Goal: Use online tool/utility: Utilize a website feature to perform a specific function

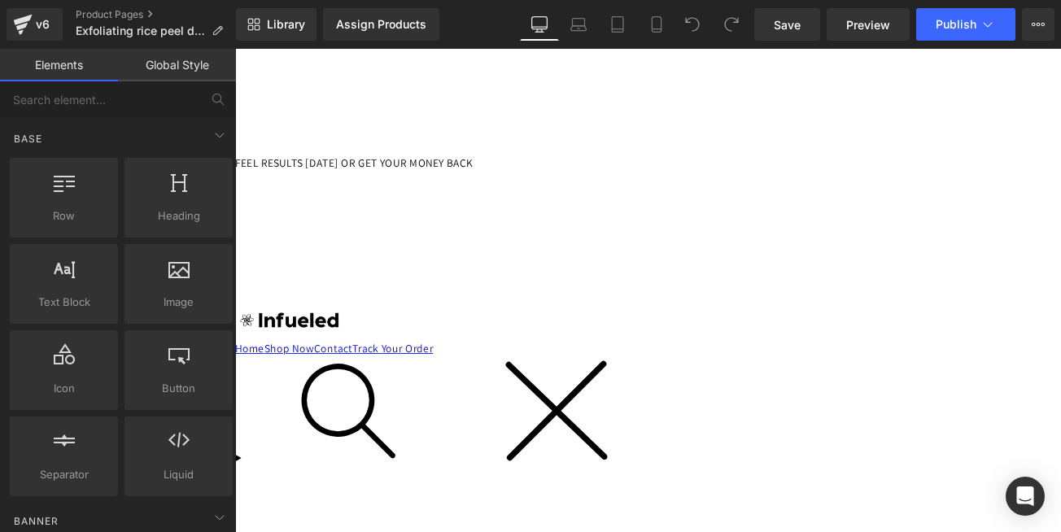
scroll to position [293, 0]
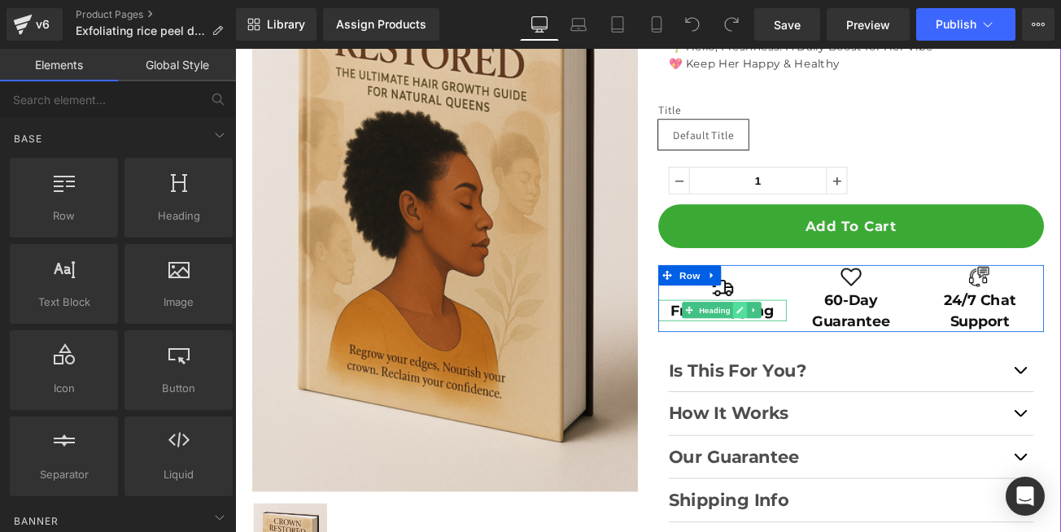
click at [833, 363] on icon at bounding box center [837, 361] width 8 height 8
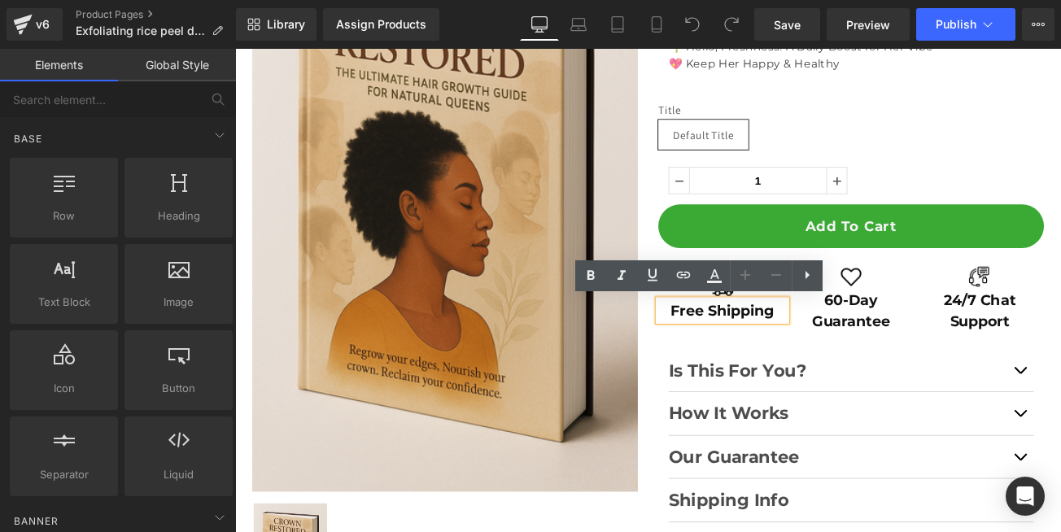
click at [815, 363] on h2 "Free Shipping" at bounding box center [816, 361] width 153 height 26
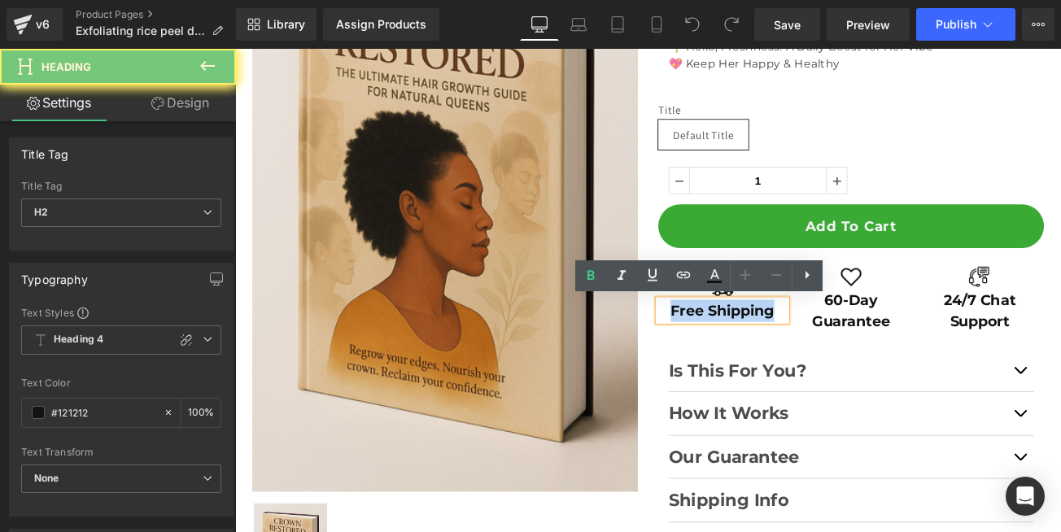
click at [815, 363] on h2 "Free Shipping" at bounding box center [816, 361] width 153 height 26
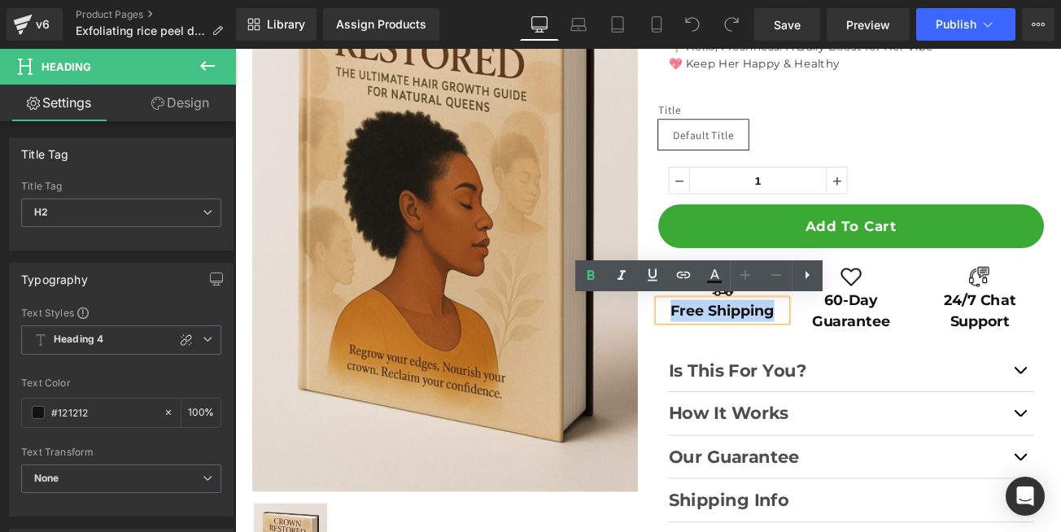
paste div
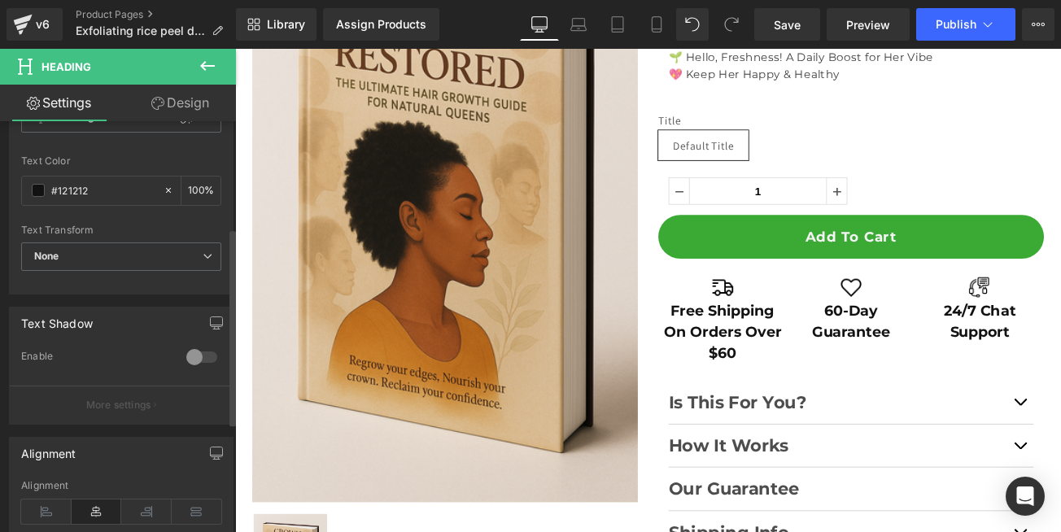
scroll to position [0, 0]
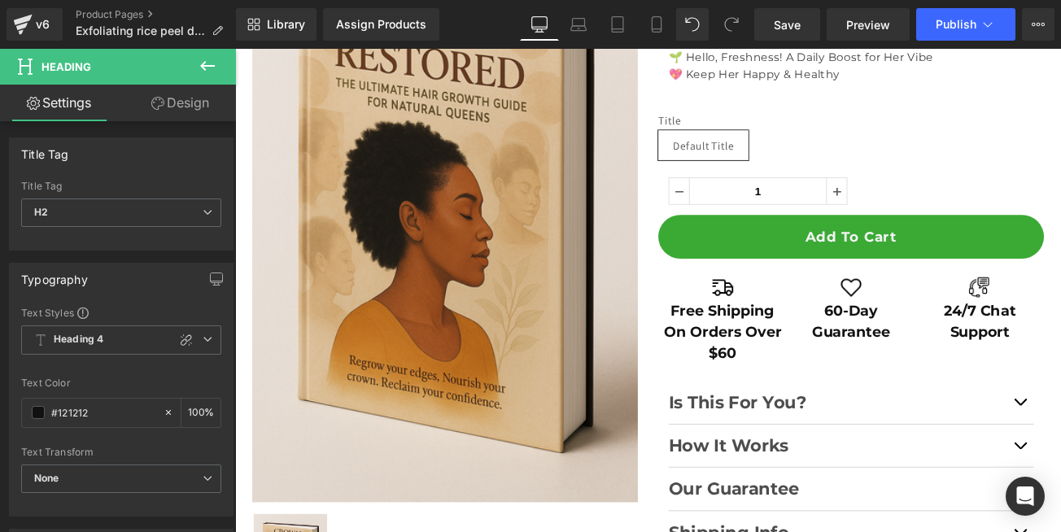
click at [175, 105] on link "Design" at bounding box center [180, 103] width 118 height 37
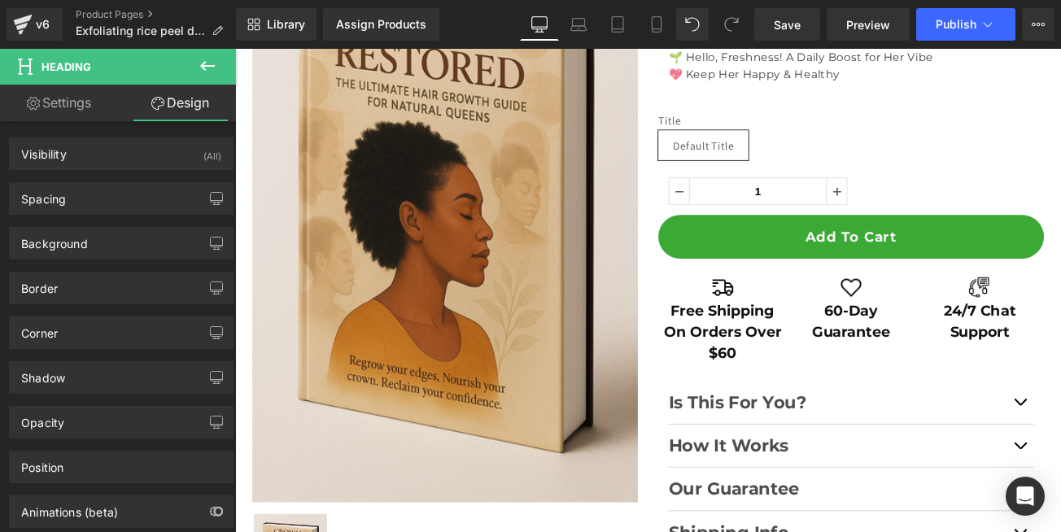
click at [67, 107] on link "Settings" at bounding box center [59, 103] width 118 height 37
type input "100"
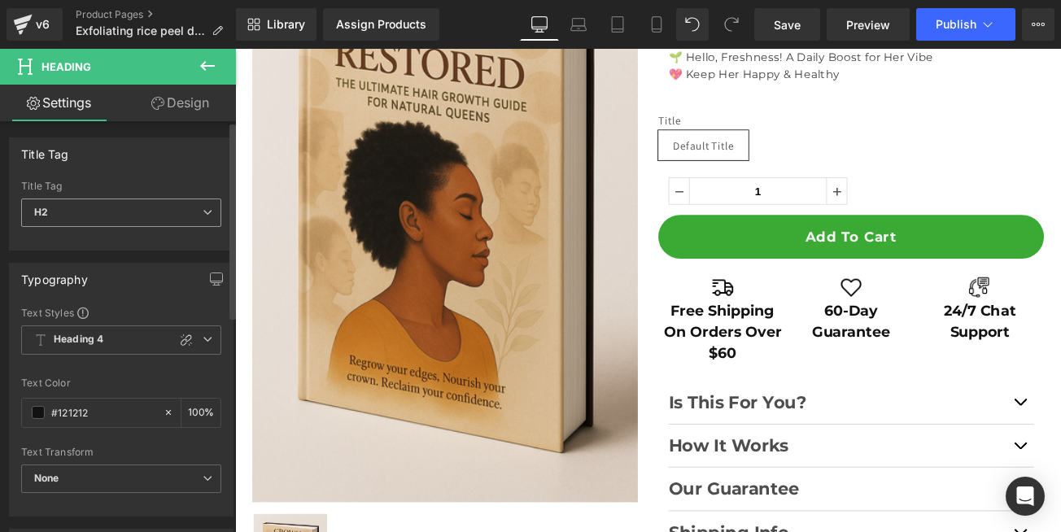
click at [177, 218] on span "H2" at bounding box center [121, 213] width 200 height 28
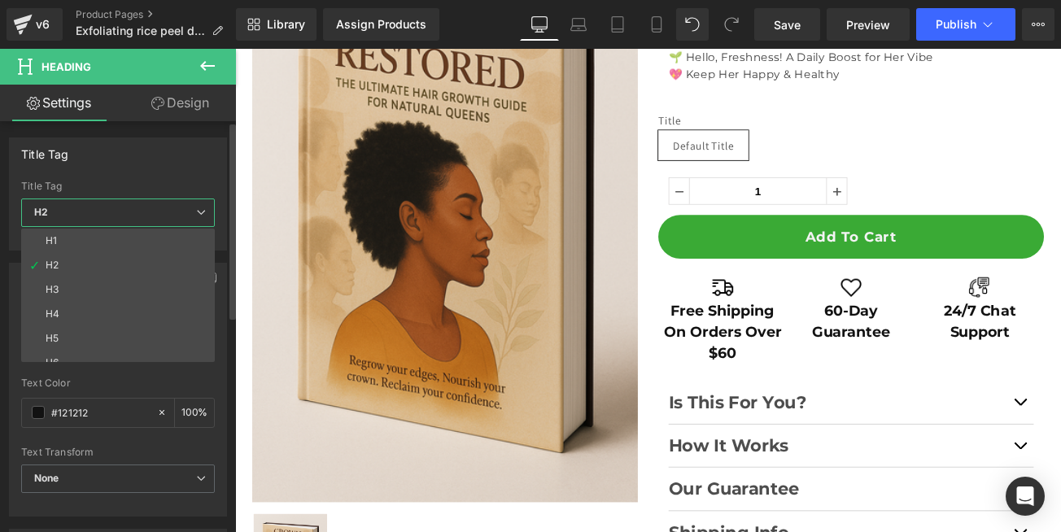
click at [174, 221] on span "H2" at bounding box center [118, 213] width 194 height 28
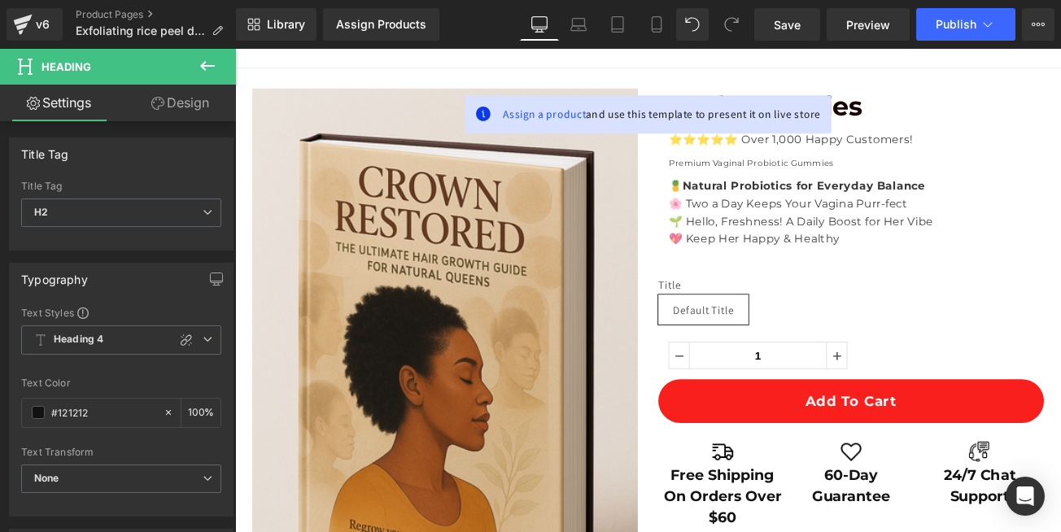
scroll to position [182, 0]
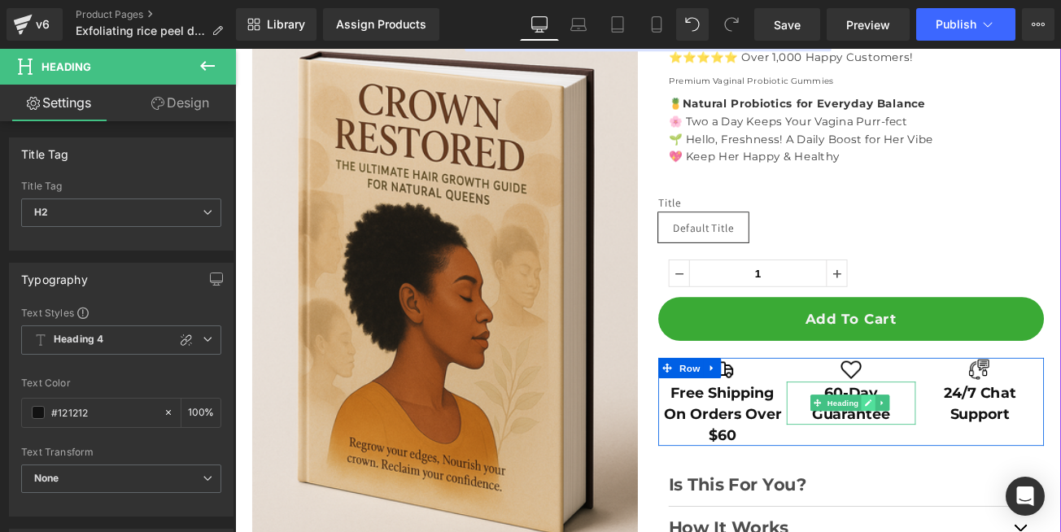
click at [986, 474] on icon at bounding box center [990, 472] width 8 height 8
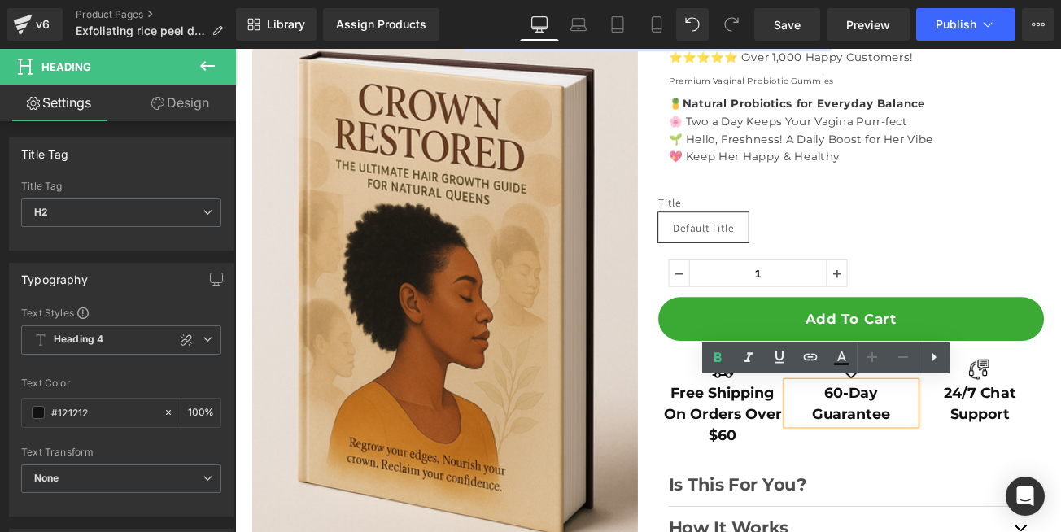
click at [950, 476] on h2 "60-Day Guarantee" at bounding box center [969, 471] width 153 height 51
paste div
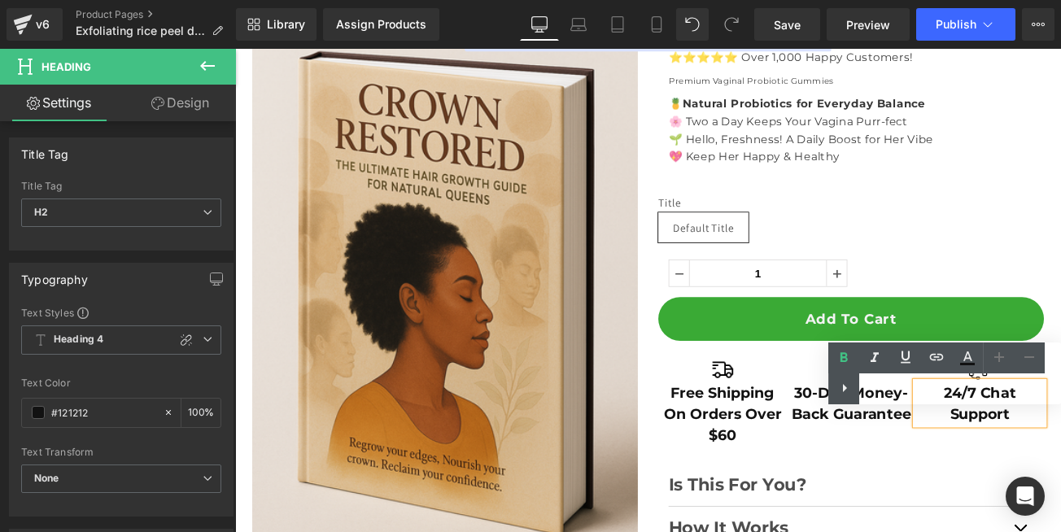
click at [975, 402] on div "Text Color Highlight Color #333333" at bounding box center [944, 374] width 233 height 62
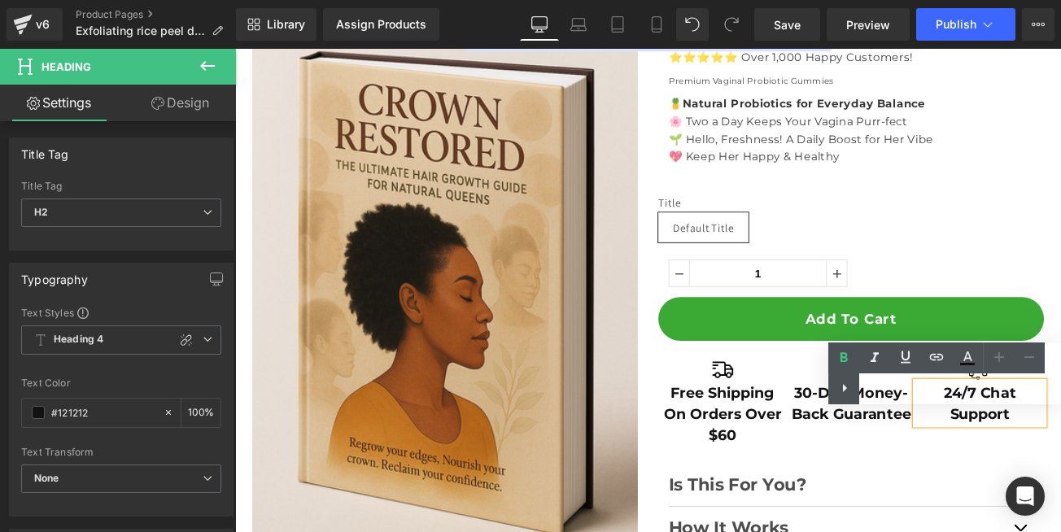
paste div
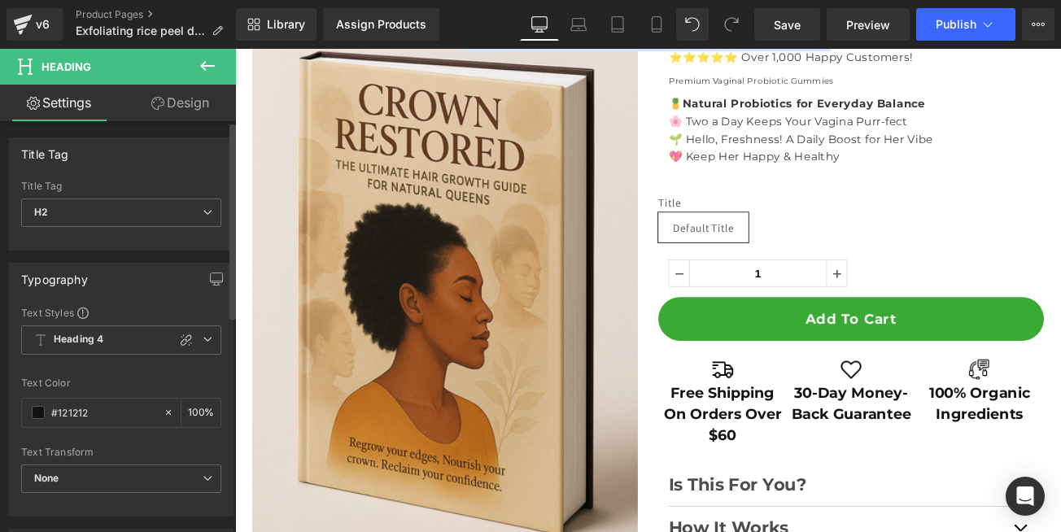
click at [120, 289] on div "Typography" at bounding box center [121, 279] width 223 height 31
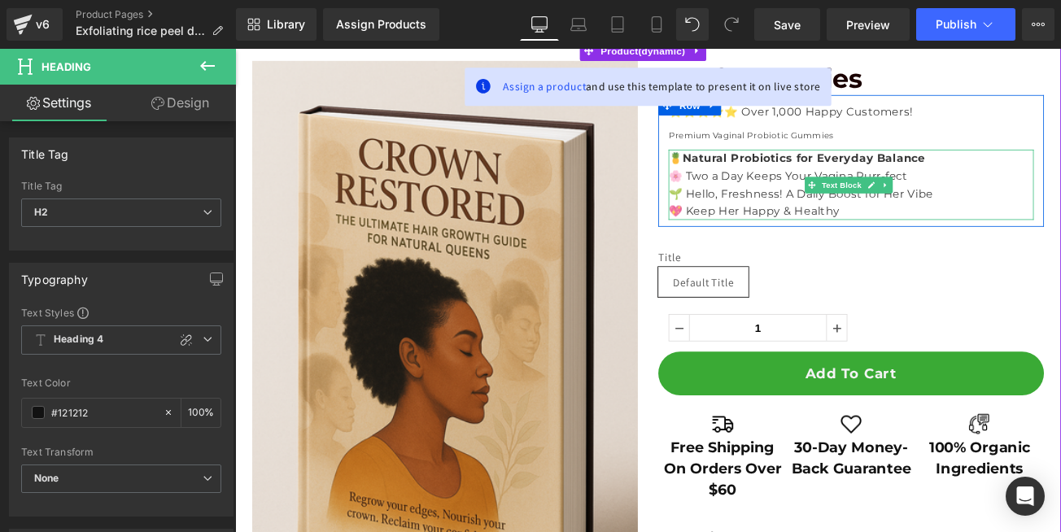
scroll to position [85, 0]
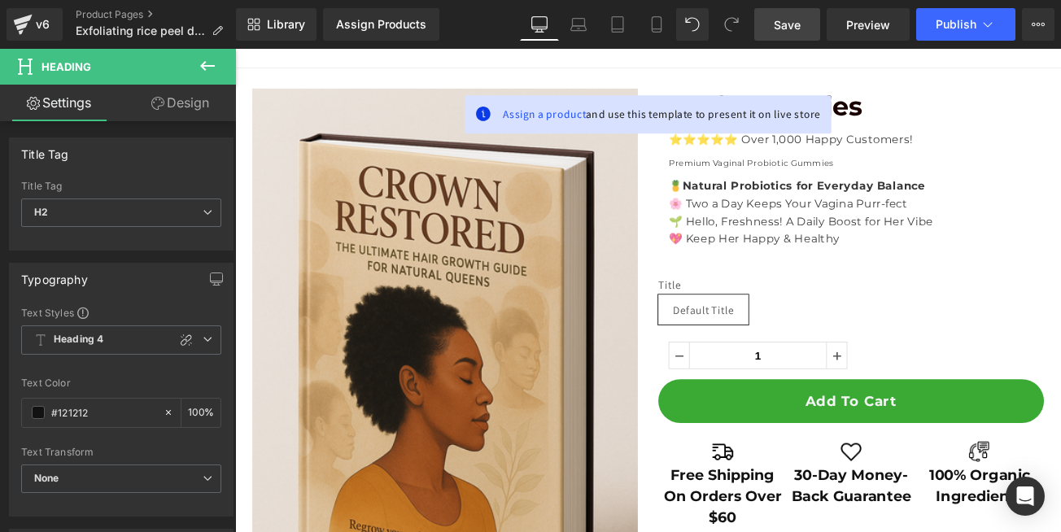
click at [790, 30] on span "Save" at bounding box center [787, 24] width 27 height 17
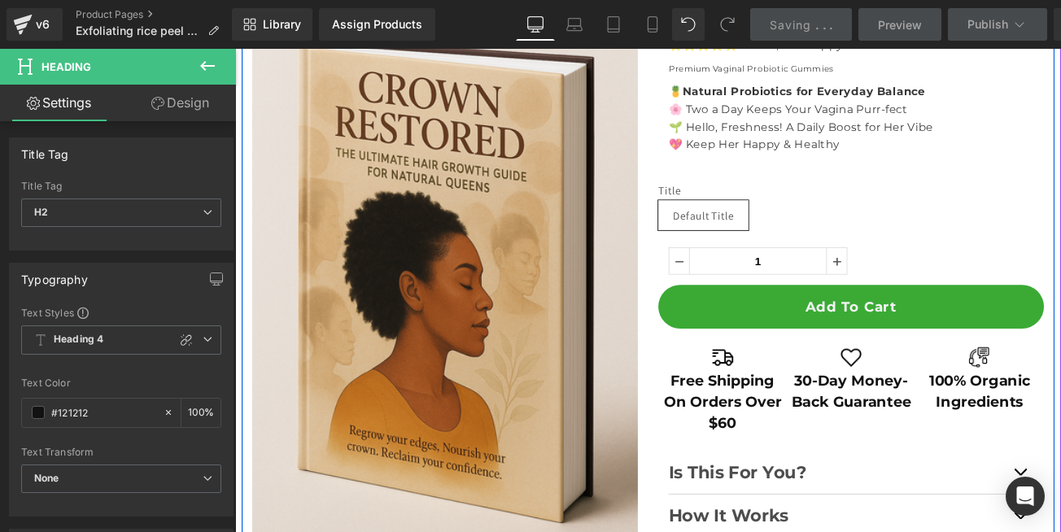
scroll to position [182, 0]
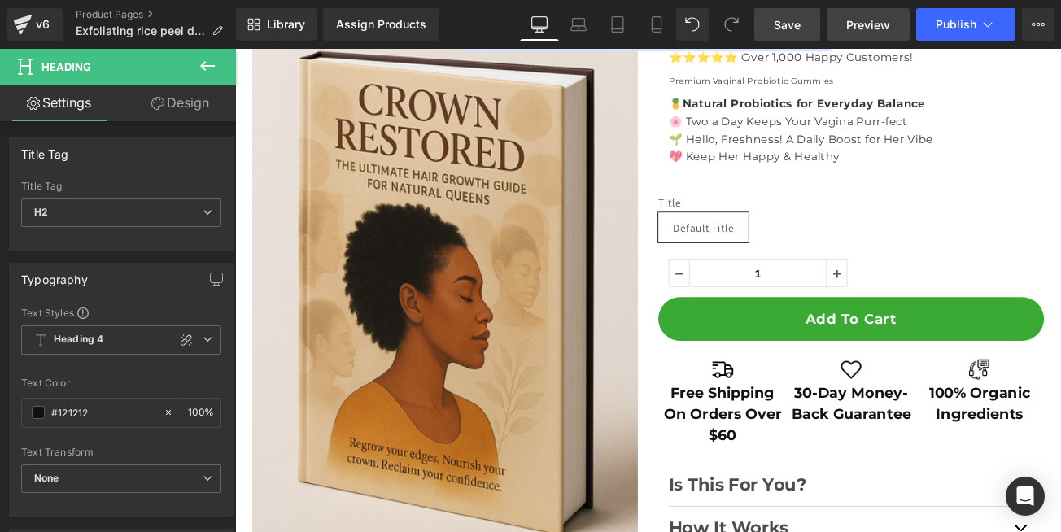
click at [857, 26] on span "Preview" at bounding box center [868, 24] width 44 height 17
click at [876, 30] on span "Preview" at bounding box center [868, 24] width 44 height 17
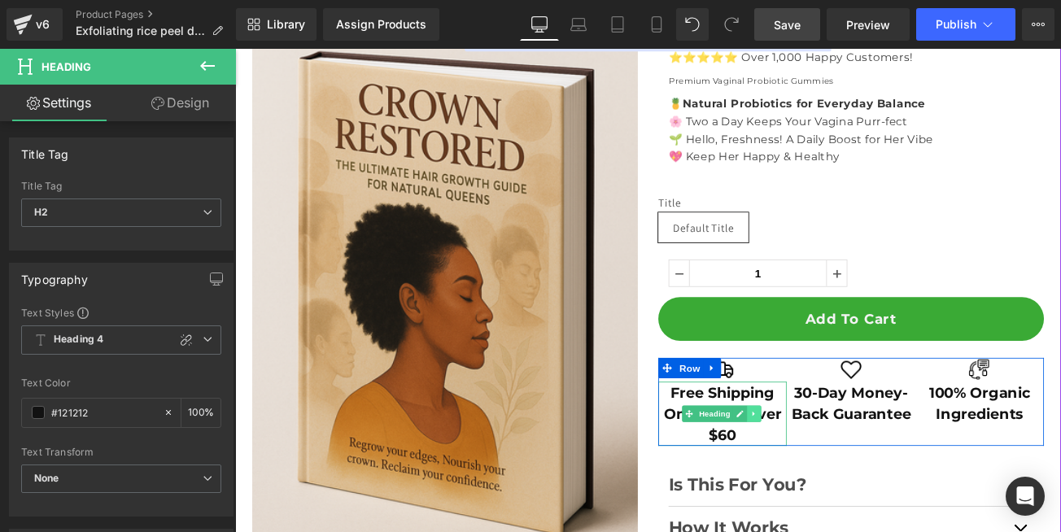
click at [852, 485] on icon at bounding box center [854, 484] width 9 height 10
click at [807, 488] on icon at bounding box center [811, 484] width 9 height 10
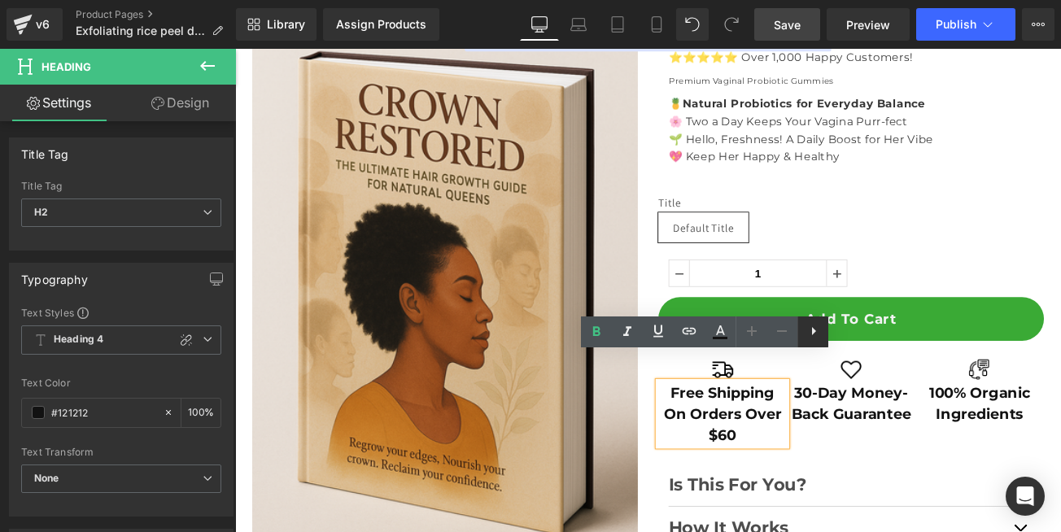
click at [813, 335] on icon at bounding box center [814, 331] width 20 height 20
click at [830, 509] on h2 "Free Shipping On Orders Over $60" at bounding box center [816, 484] width 153 height 77
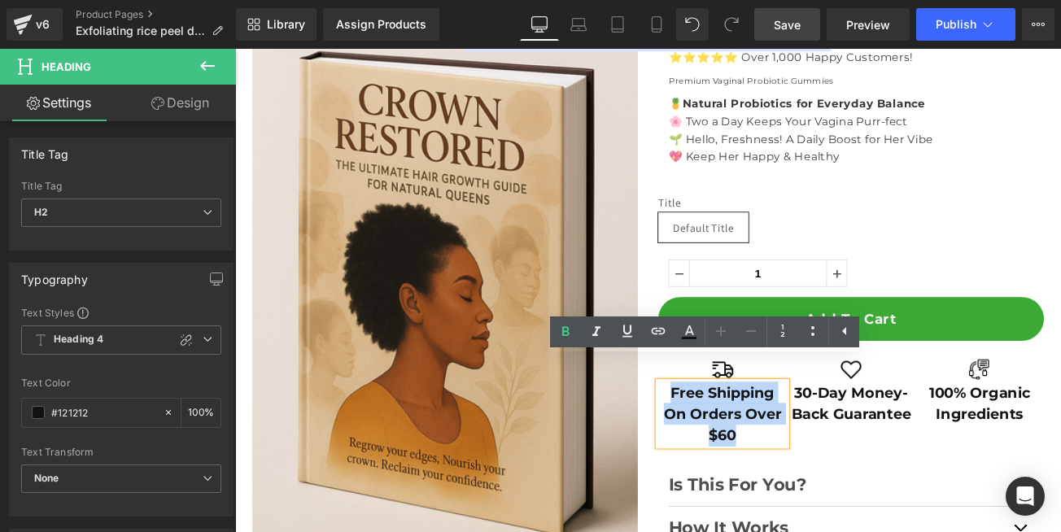
drag, startPoint x: 830, startPoint y: 509, endPoint x: 744, endPoint y: 461, distance: 98.7
click at [744, 461] on h2 "Free Shipping On Orders Over $60" at bounding box center [816, 484] width 153 height 77
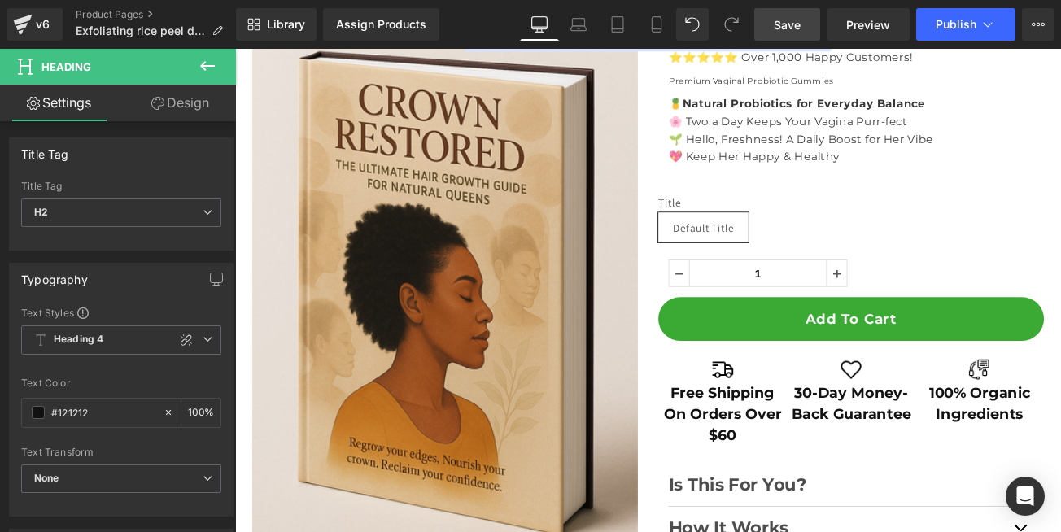
click at [786, 26] on span "Save" at bounding box center [787, 24] width 27 height 17
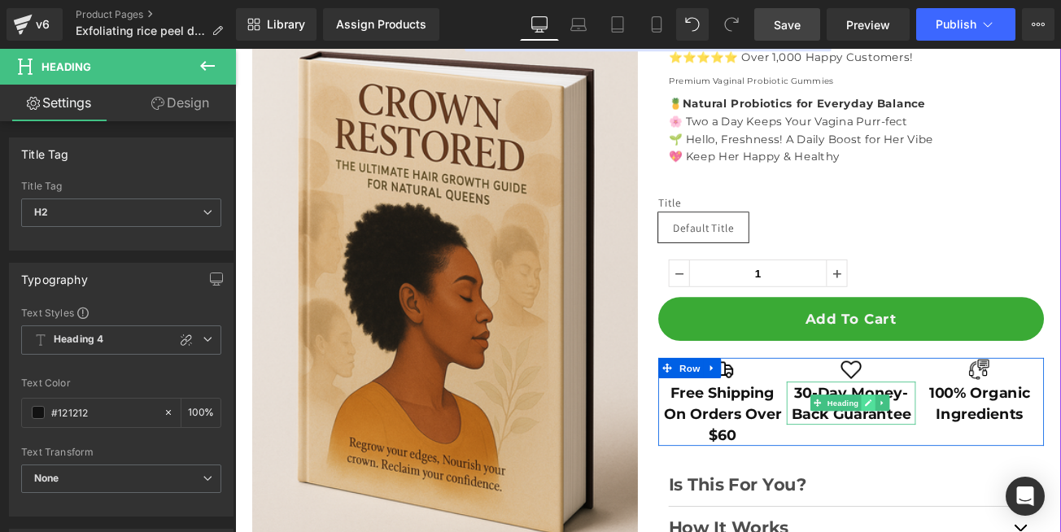
click at [986, 474] on icon at bounding box center [990, 471] width 9 height 10
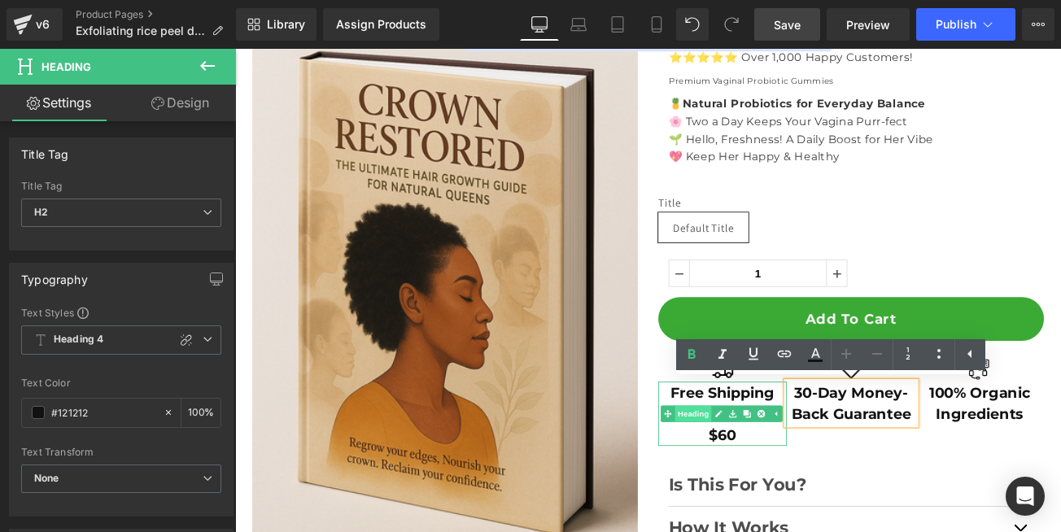
click at [763, 480] on link "Heading" at bounding box center [773, 484] width 61 height 20
click at [803, 456] on h2 "Free Shipping On Orders Over $60" at bounding box center [816, 484] width 153 height 77
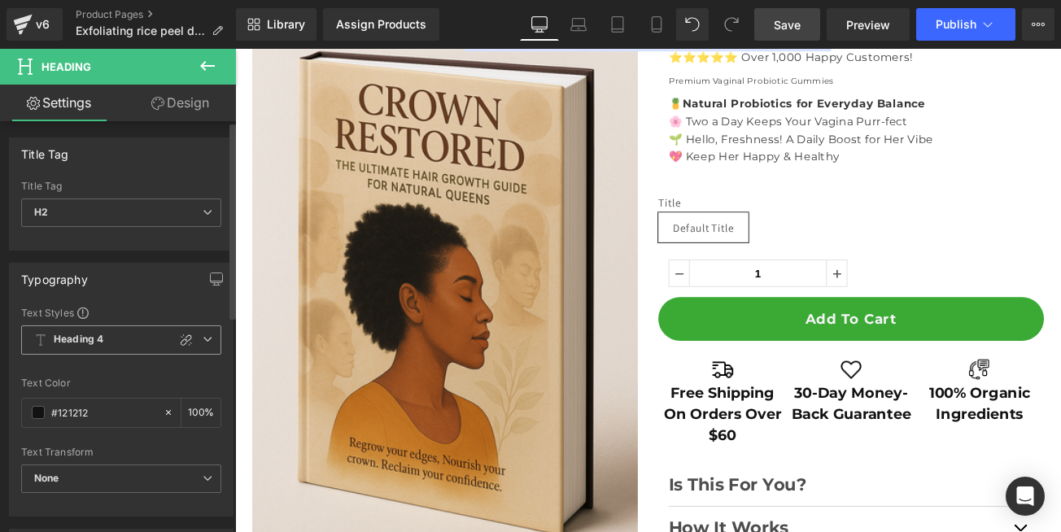
click at [203, 339] on icon at bounding box center [208, 339] width 10 height 10
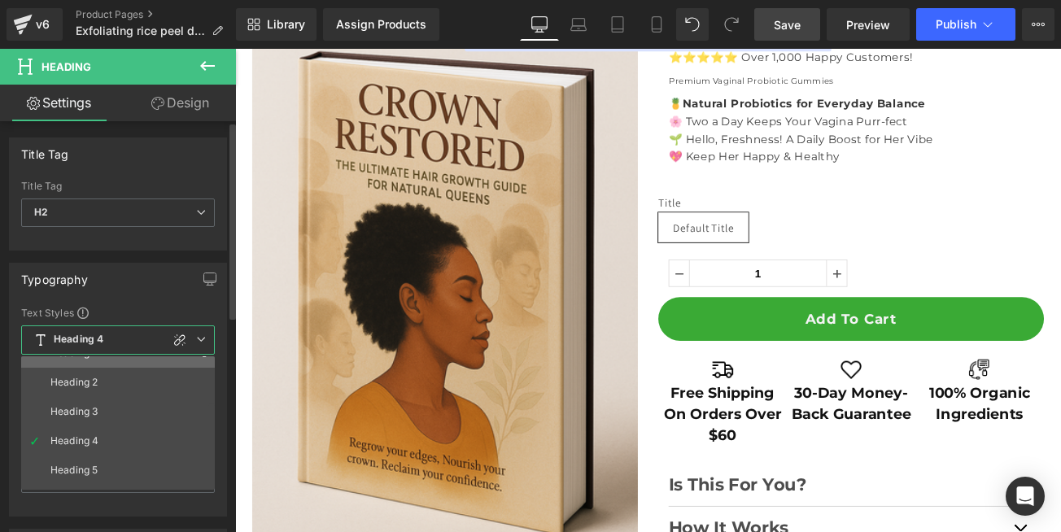
scroll to position [72, 0]
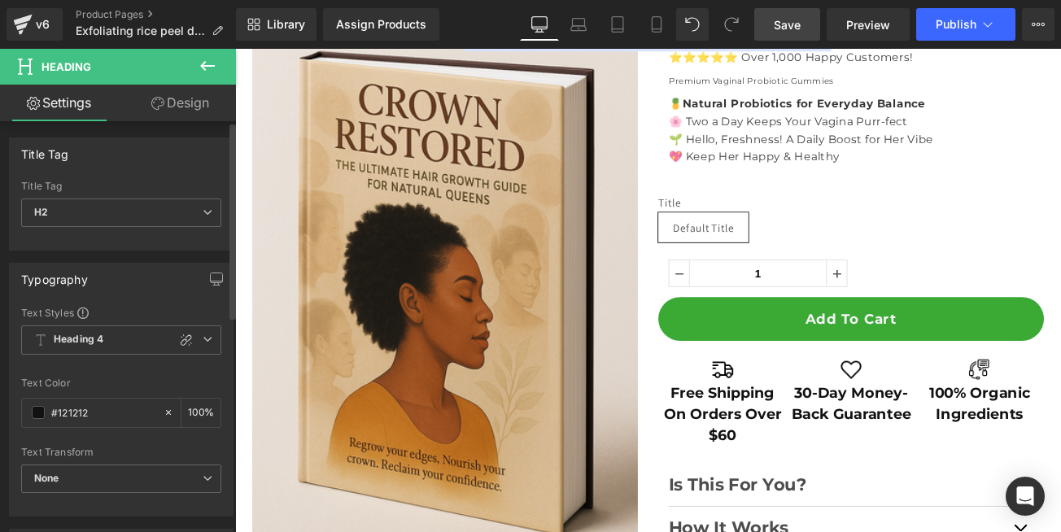
click at [120, 284] on div "Typography" at bounding box center [121, 279] width 223 height 31
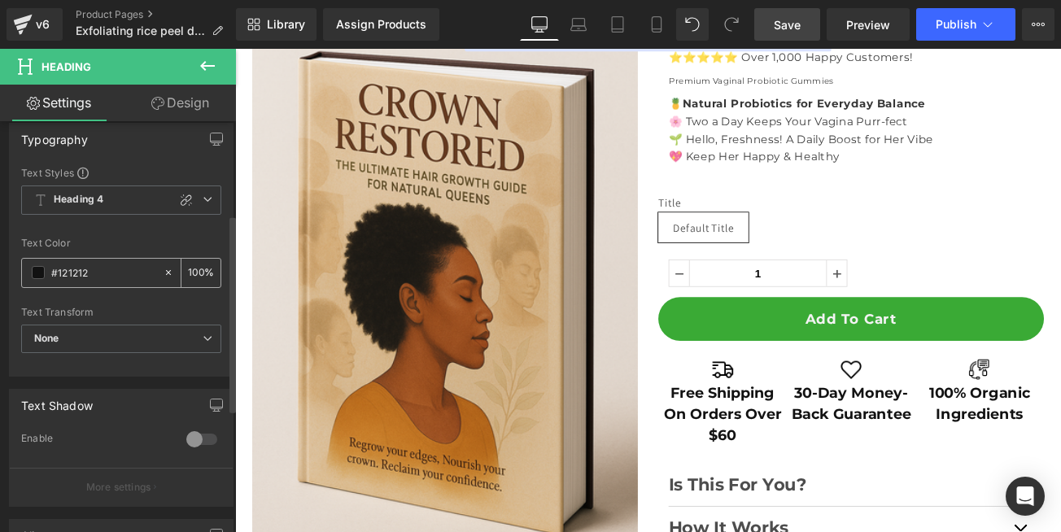
scroll to position [195, 0]
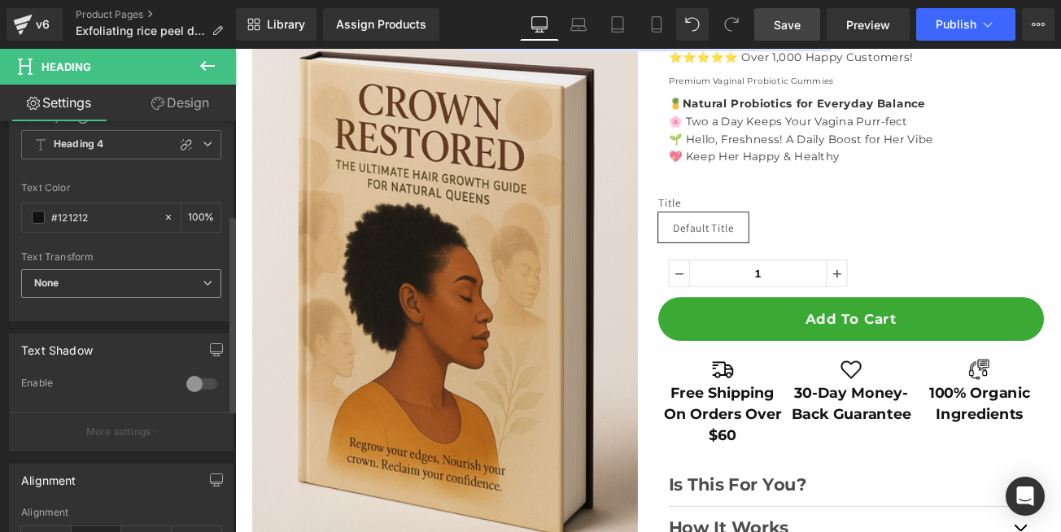
click at [120, 287] on span "None" at bounding box center [121, 283] width 200 height 28
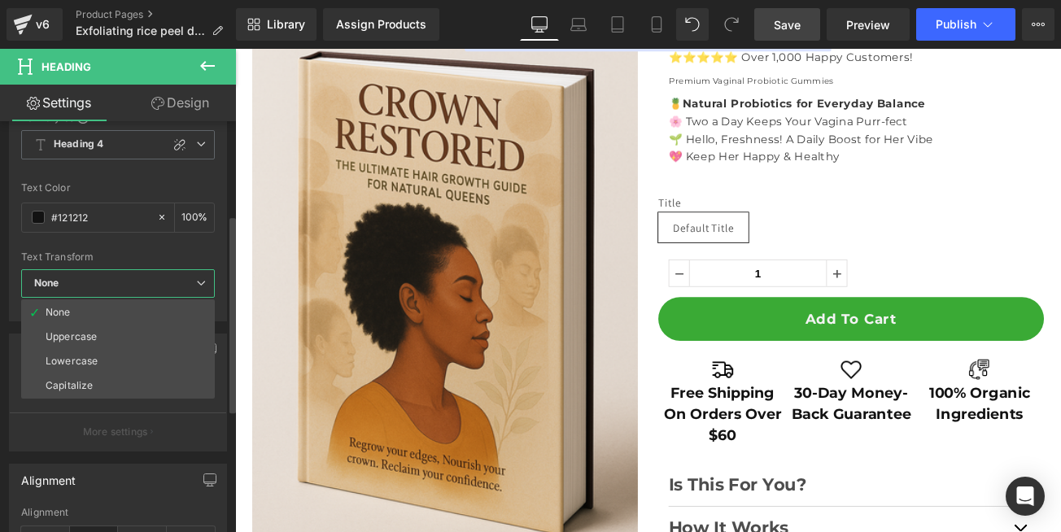
click at [120, 287] on span "None" at bounding box center [118, 283] width 194 height 28
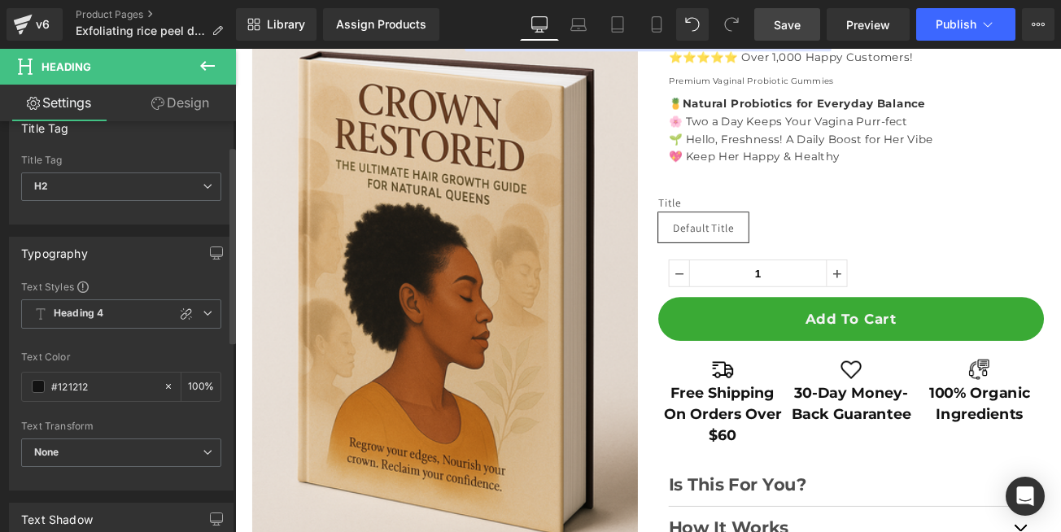
scroll to position [0, 0]
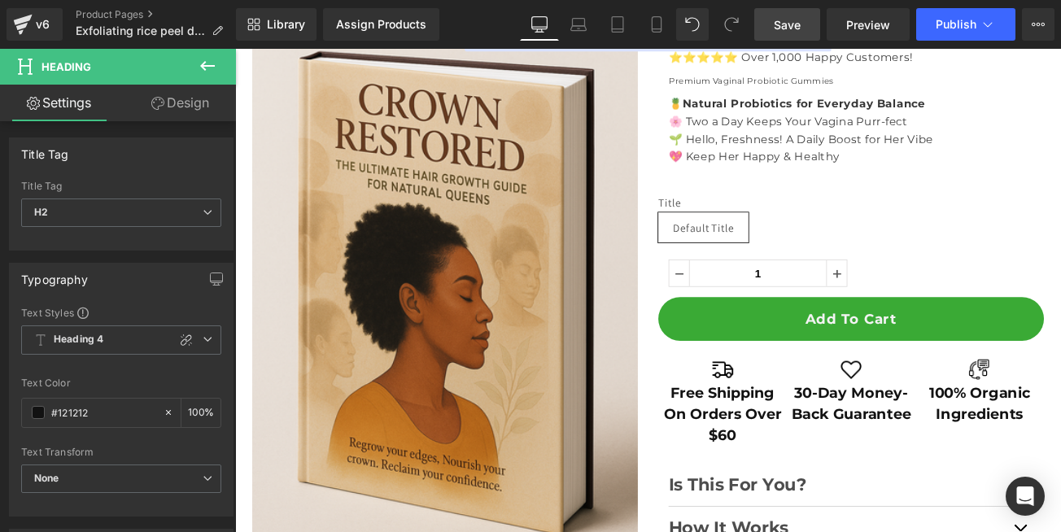
click at [178, 106] on link "Design" at bounding box center [180, 103] width 118 height 37
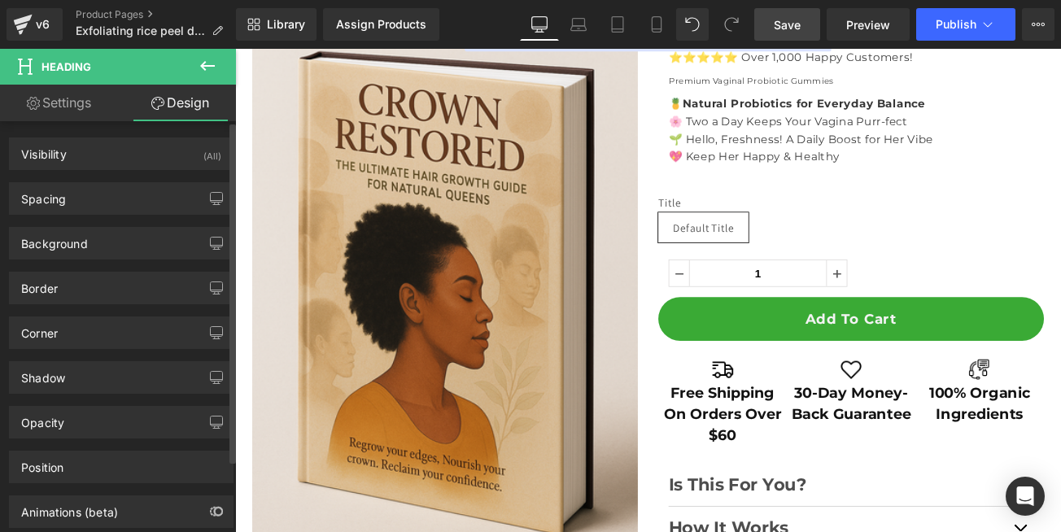
scroll to position [86, 0]
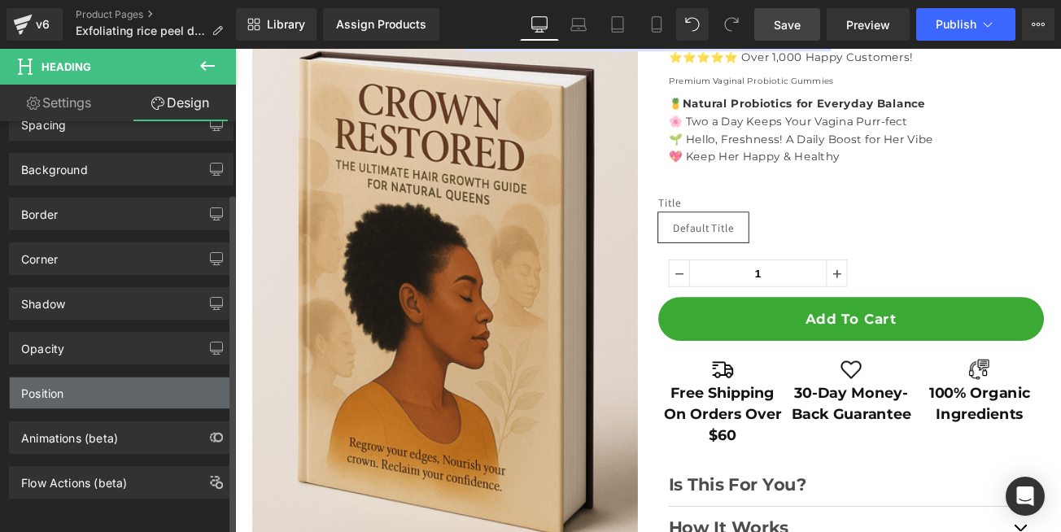
click at [82, 387] on div "Position" at bounding box center [121, 393] width 223 height 31
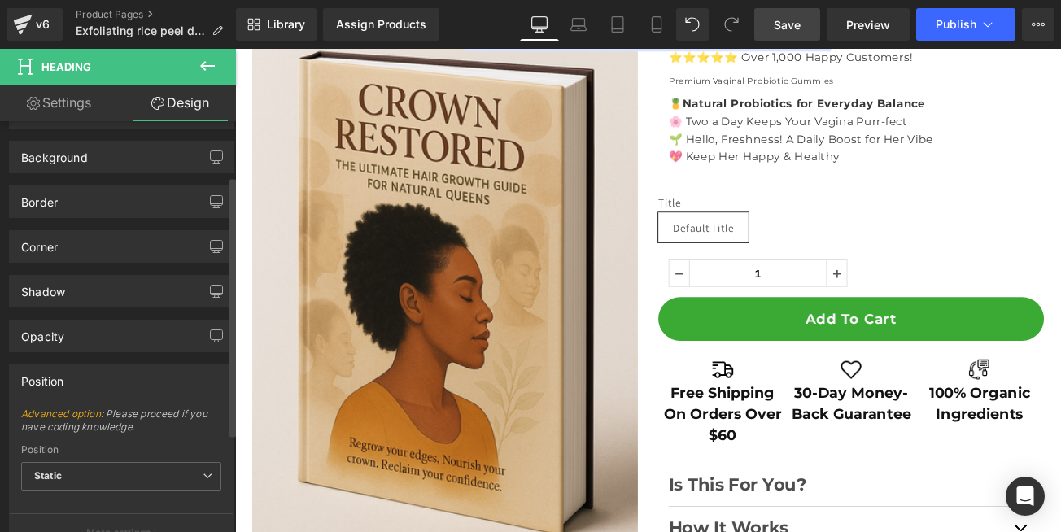
click at [82, 387] on div "Position" at bounding box center [121, 380] width 223 height 31
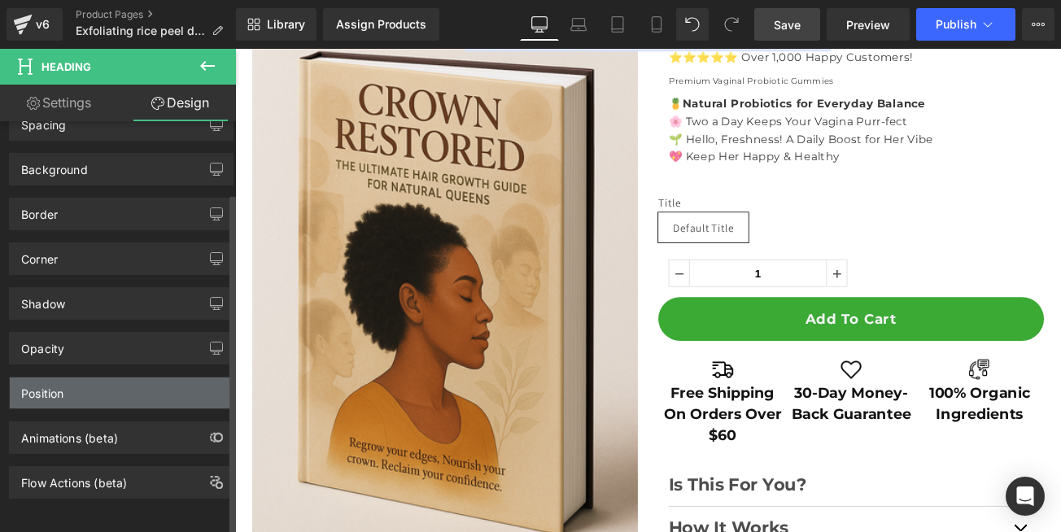
click at [87, 383] on div "Position" at bounding box center [121, 393] width 223 height 31
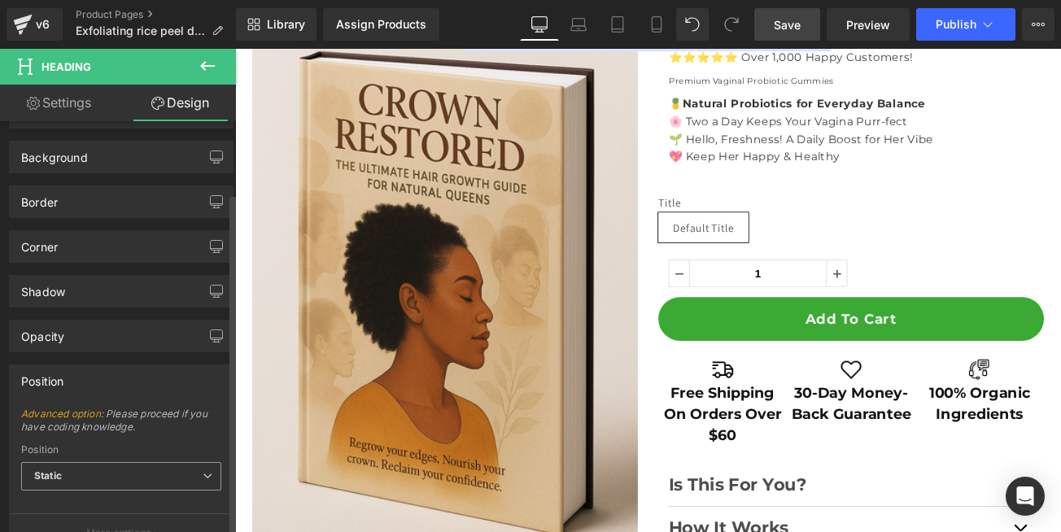
click at [86, 467] on span "Static" at bounding box center [121, 476] width 200 height 28
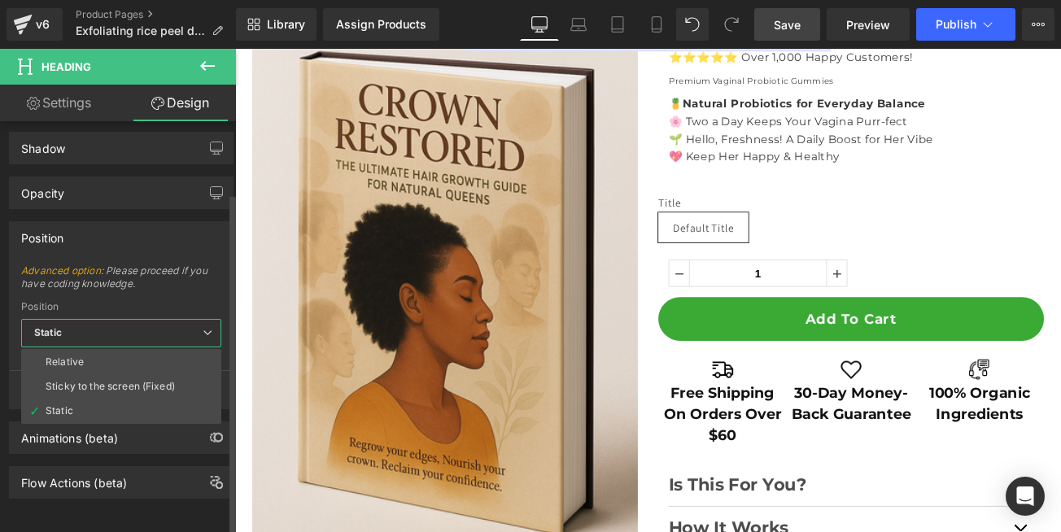
scroll to position [242, 0]
click at [10, 328] on div "Advanced option : Please proceed if you have coding knowledge. Relative Sticky …" at bounding box center [121, 336] width 223 height 144
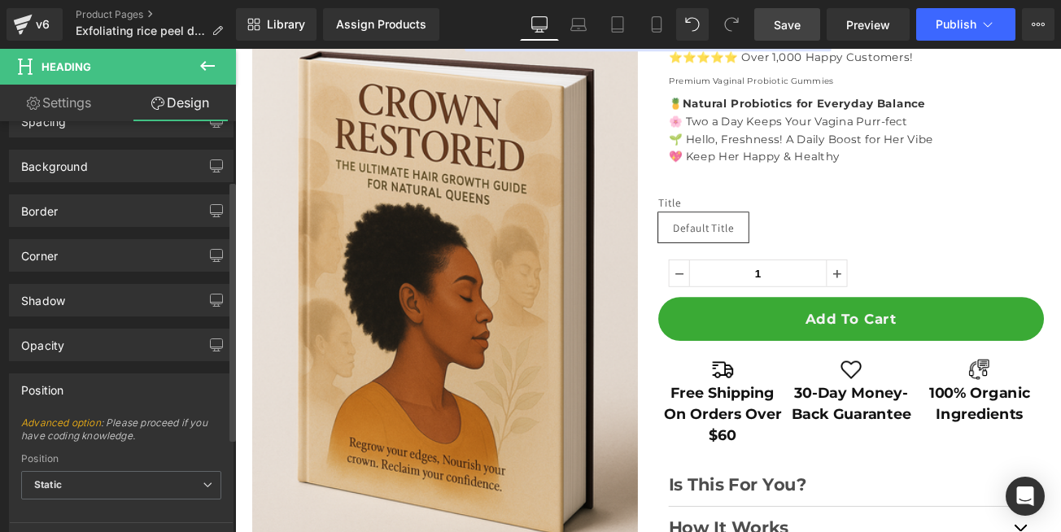
scroll to position [0, 0]
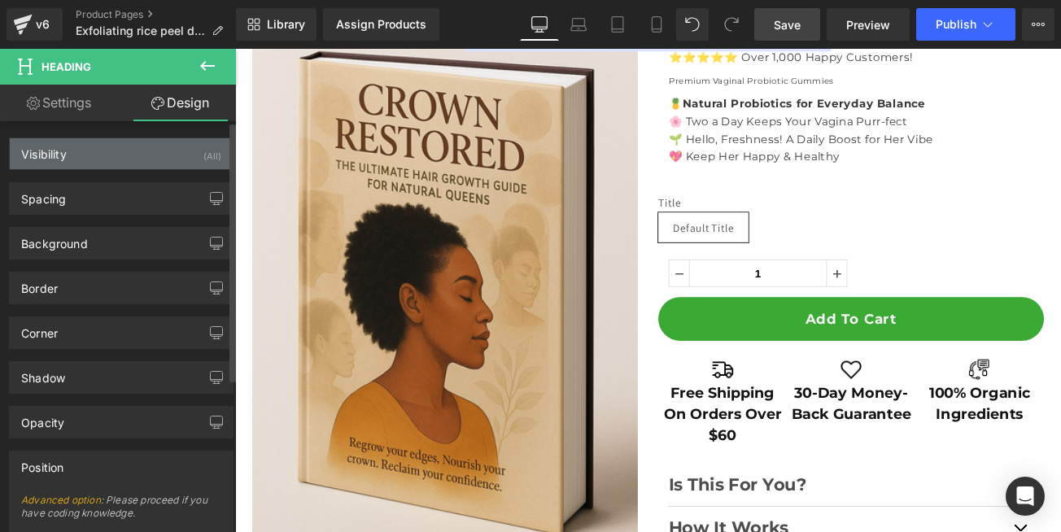
click at [63, 155] on div "Visibility" at bounding box center [44, 149] width 46 height 23
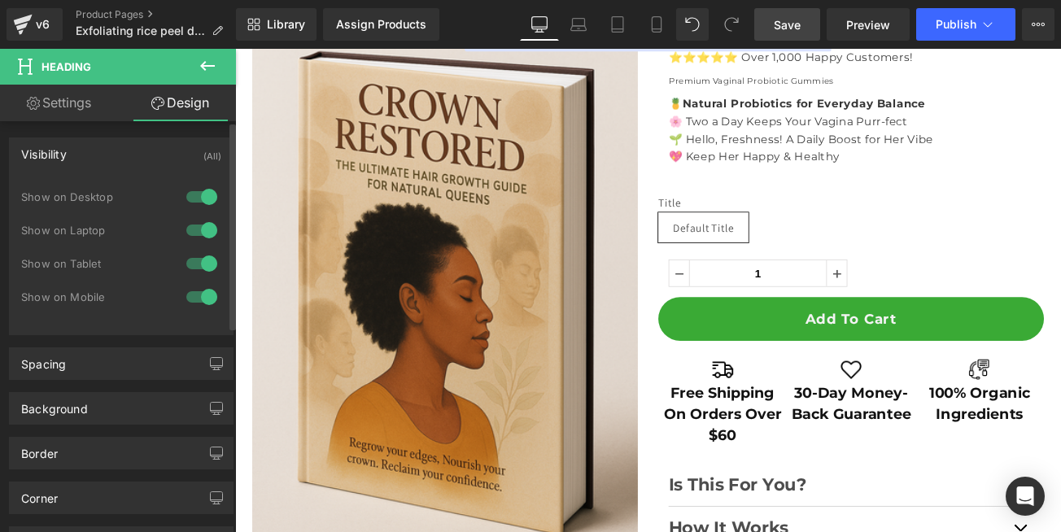
click at [11, 339] on div "Spacing [GEOGRAPHIC_DATA] 0px 0 0px 0 0px 0 0px 0 [GEOGRAPHIC_DATA] 0px 0 0px 0…" at bounding box center [121, 357] width 243 height 45
click at [81, 344] on div "Spacing [GEOGRAPHIC_DATA] 0px 0 0px 0 0px 0 0px 0 [GEOGRAPHIC_DATA] 0px 0 0px 0…" at bounding box center [121, 357] width 243 height 45
click at [59, 162] on div "Visibility (All)" at bounding box center [121, 153] width 223 height 31
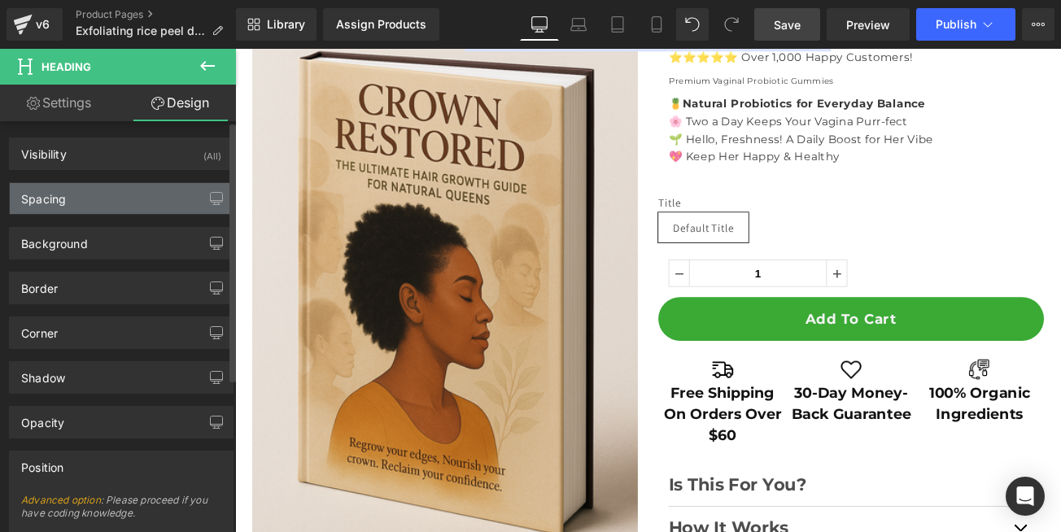
click at [61, 209] on div "Spacing" at bounding box center [121, 198] width 223 height 31
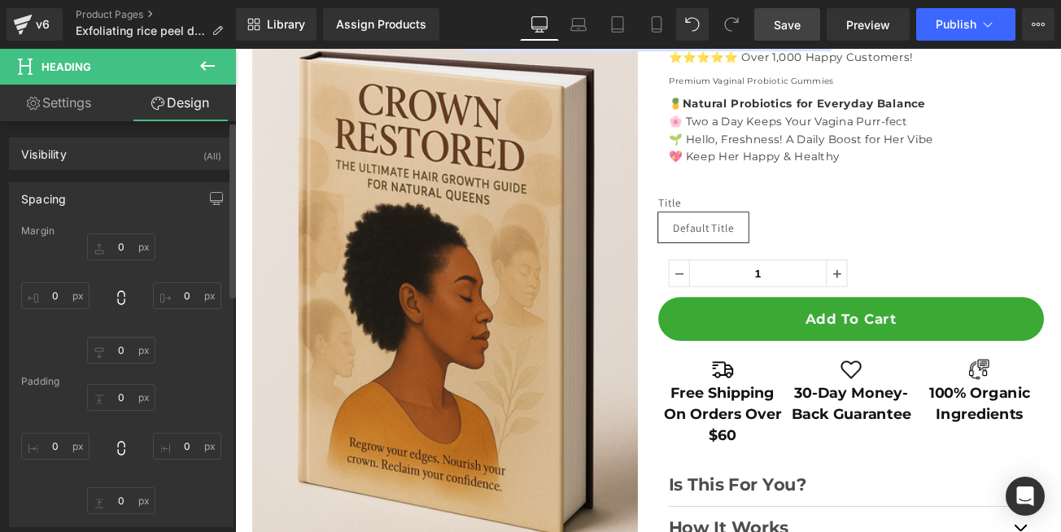
click at [65, 202] on div "Spacing" at bounding box center [43, 194] width 45 height 23
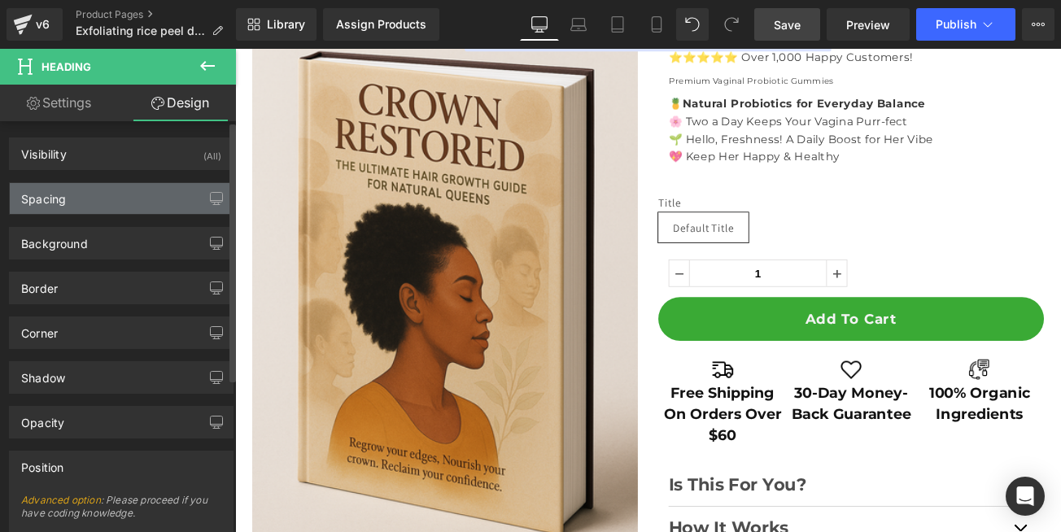
click at [66, 205] on div "Spacing" at bounding box center [43, 194] width 45 height 23
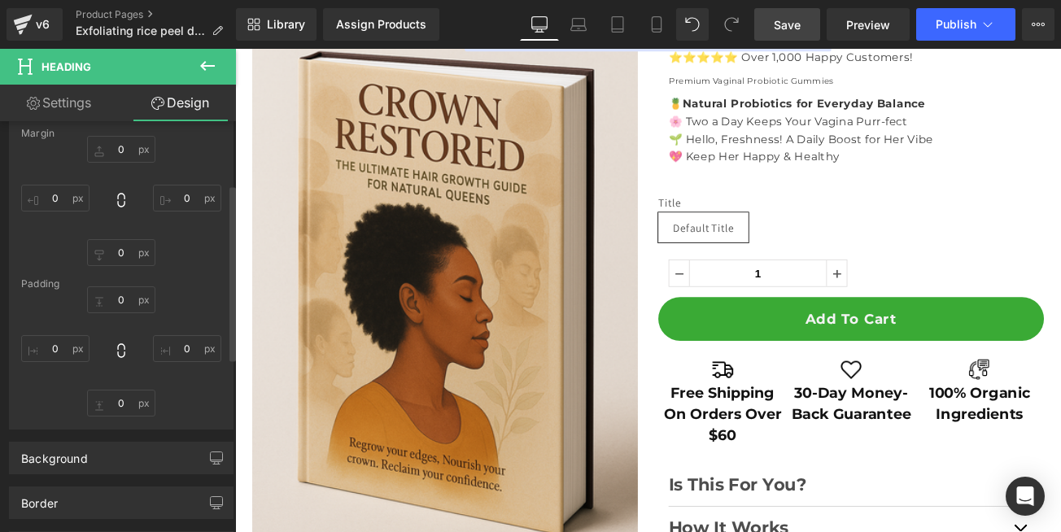
scroll to position [195, 0]
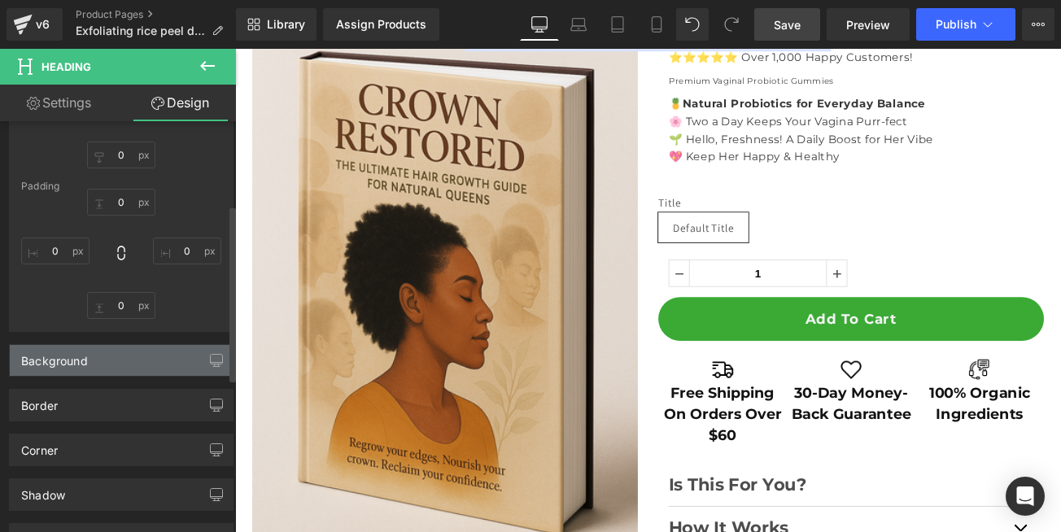
click at [86, 367] on div "Background" at bounding box center [54, 356] width 67 height 23
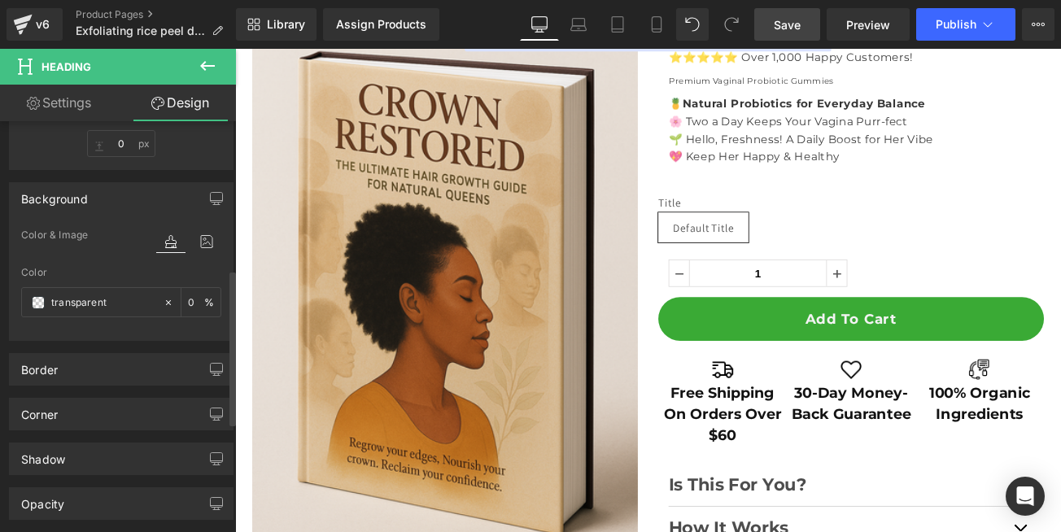
scroll to position [391, 0]
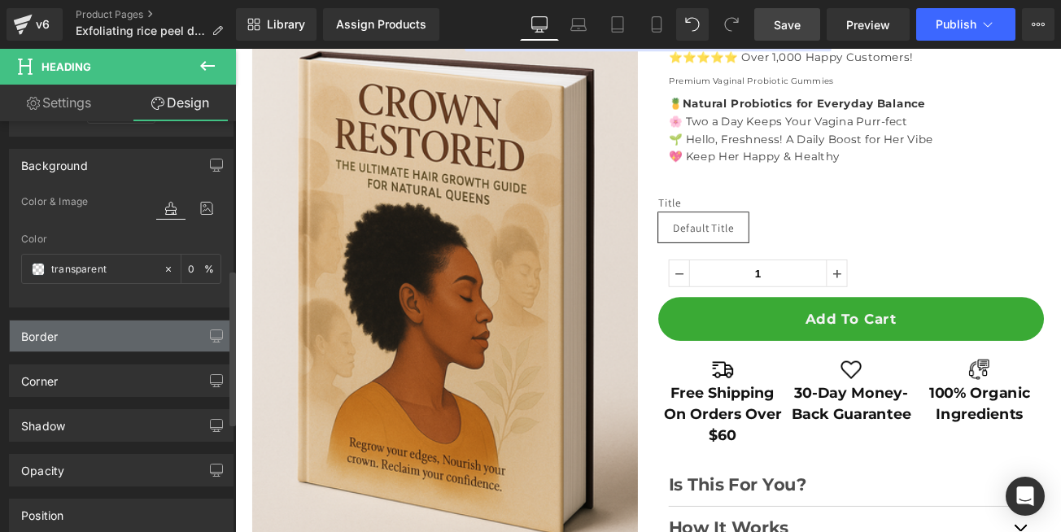
click at [76, 339] on div "Border" at bounding box center [121, 336] width 223 height 31
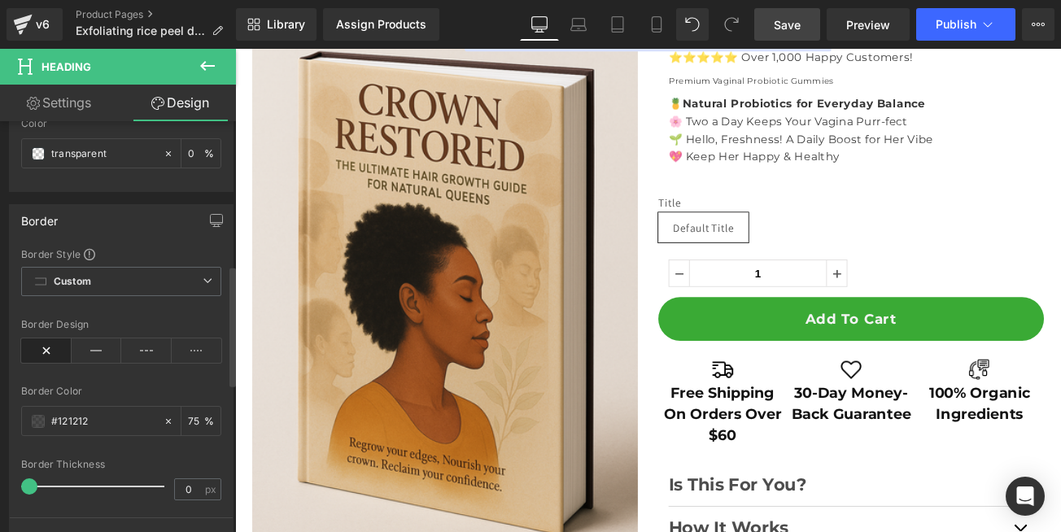
scroll to position [586, 0]
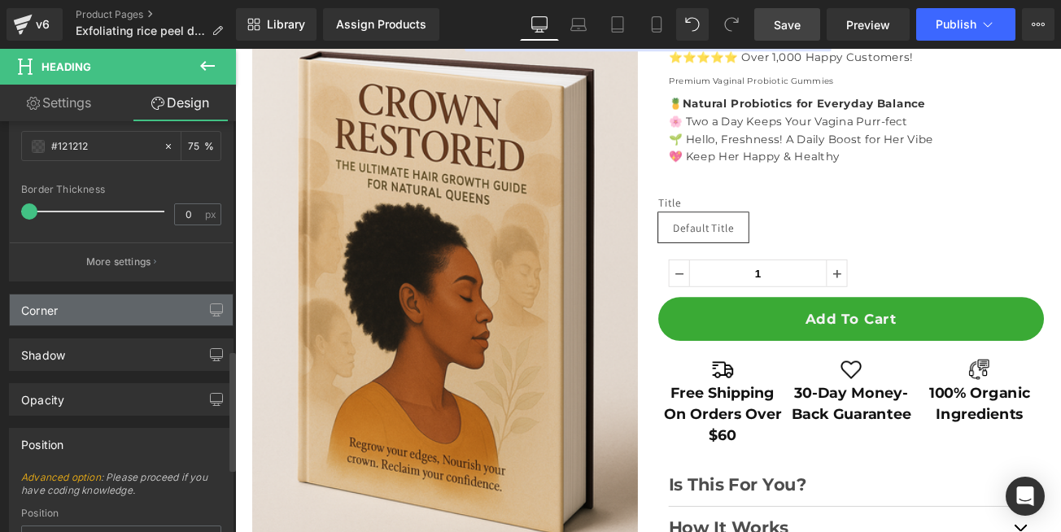
click at [60, 317] on div "Corner" at bounding box center [121, 310] width 223 height 31
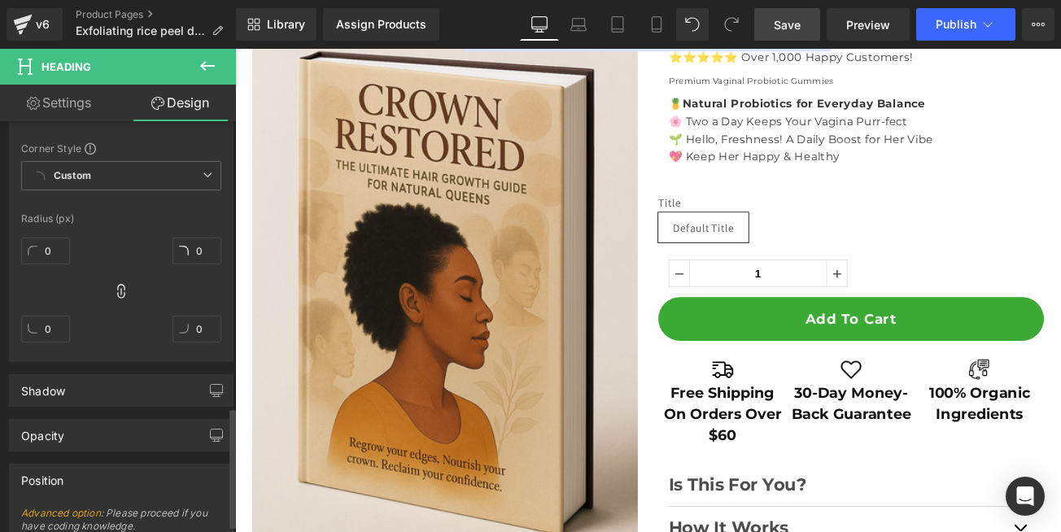
scroll to position [1172, 0]
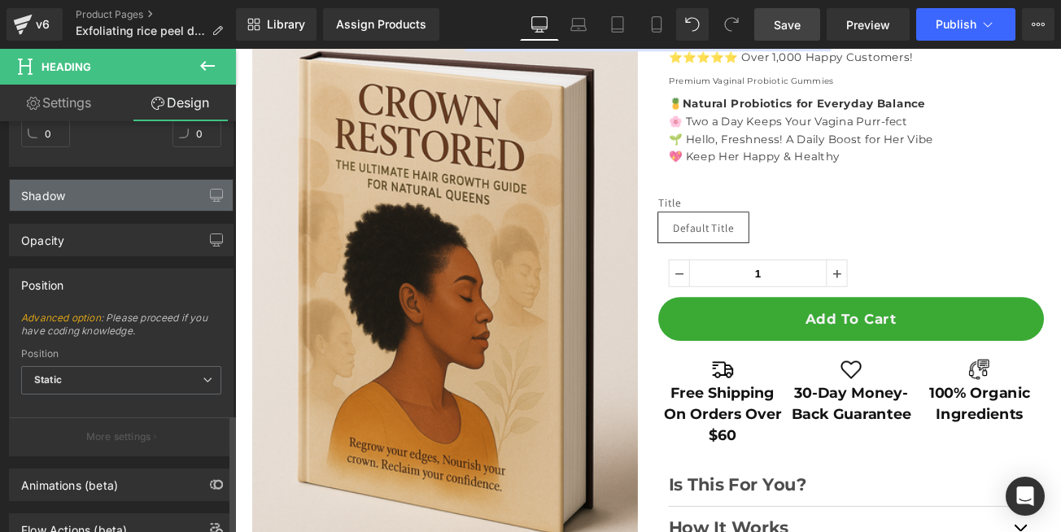
click at [73, 208] on div "Shadow" at bounding box center [121, 195] width 223 height 31
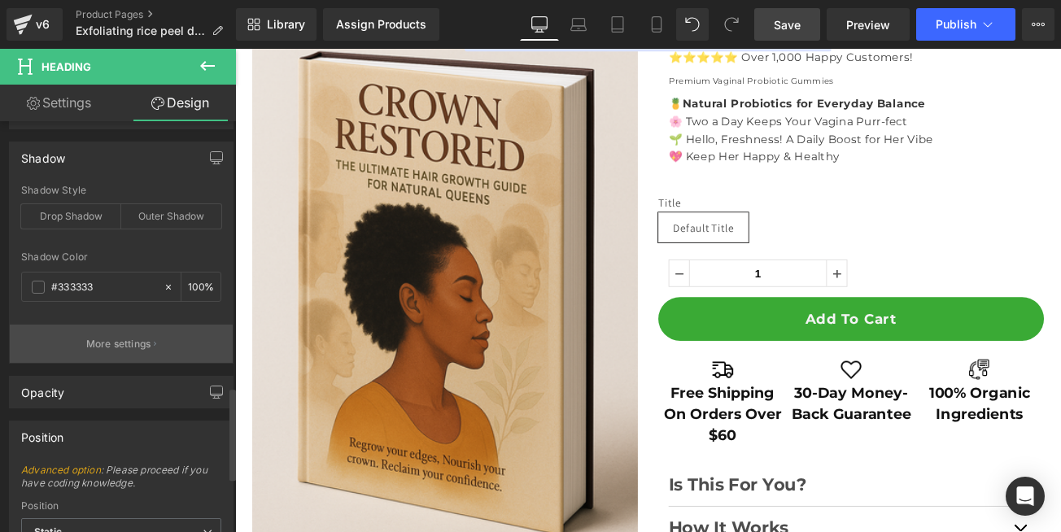
scroll to position [1269, 0]
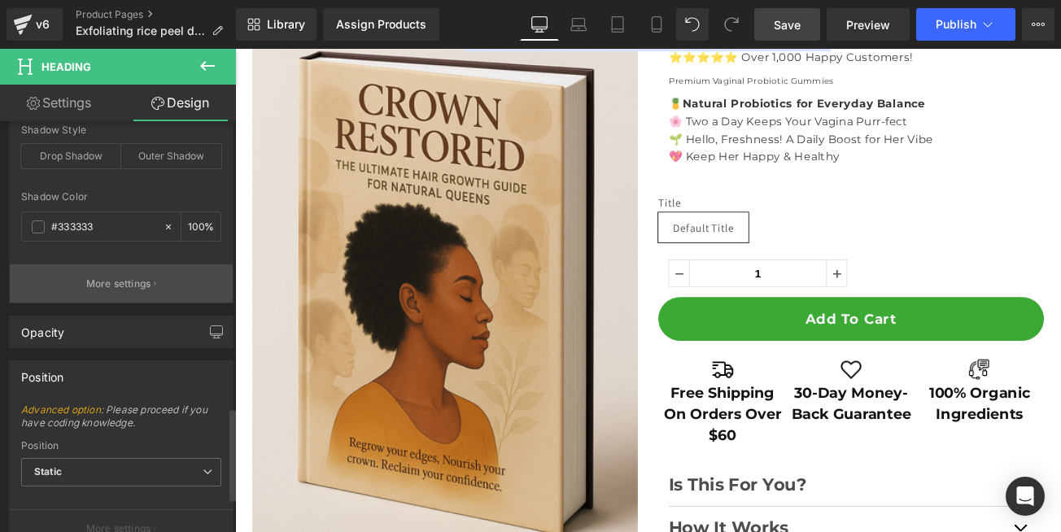
click at [64, 277] on button "More settings" at bounding box center [121, 283] width 223 height 38
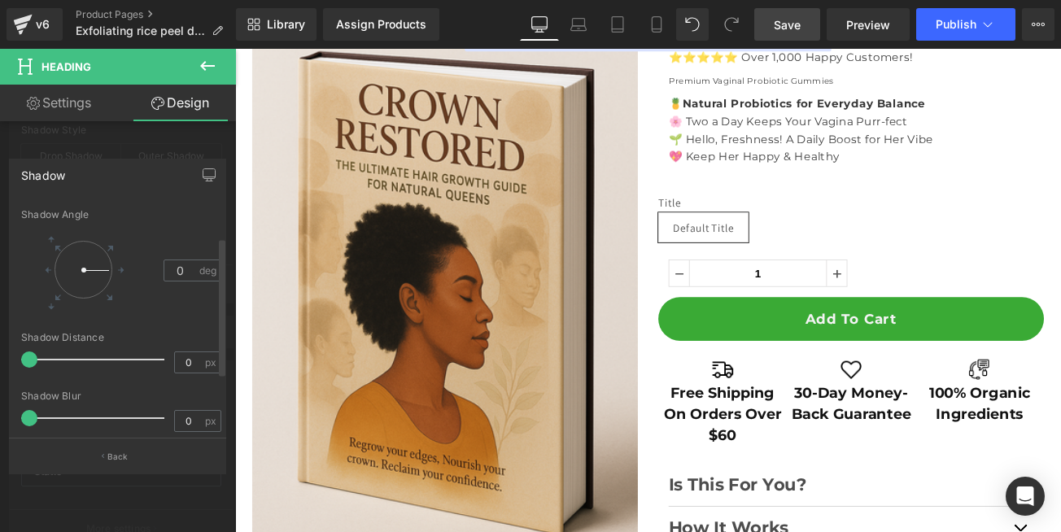
scroll to position [0, 0]
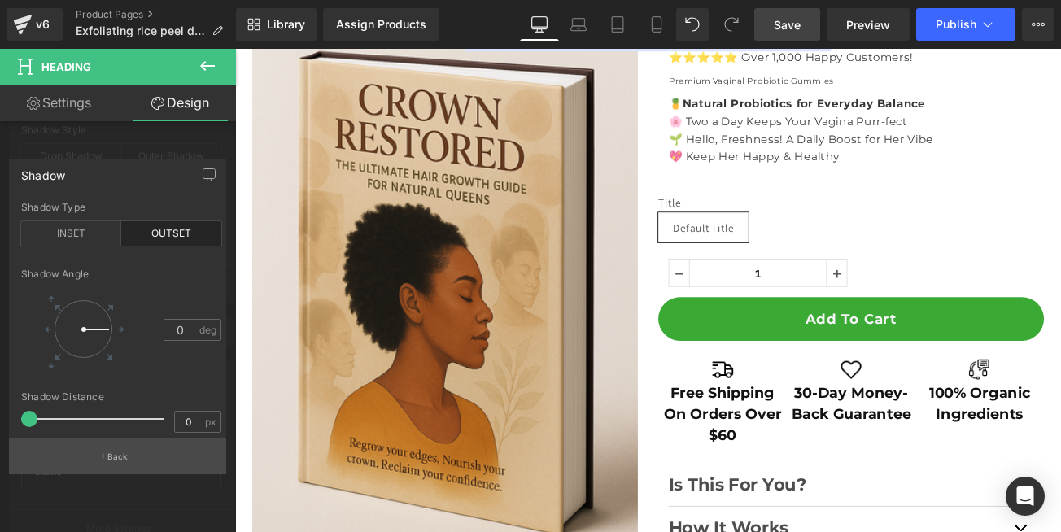
click at [116, 461] on p "Back" at bounding box center [117, 457] width 21 height 12
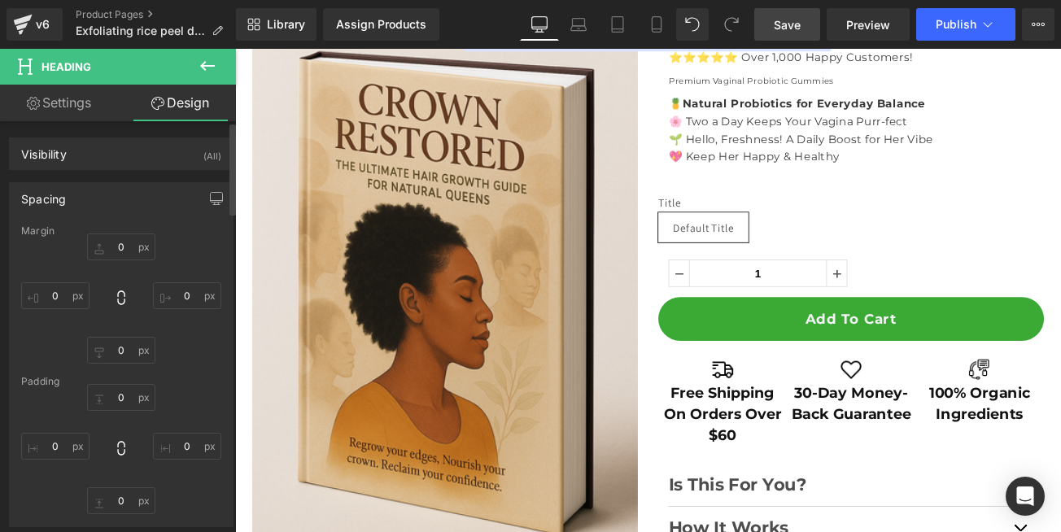
click at [69, 204] on div "Spacing" at bounding box center [121, 198] width 223 height 31
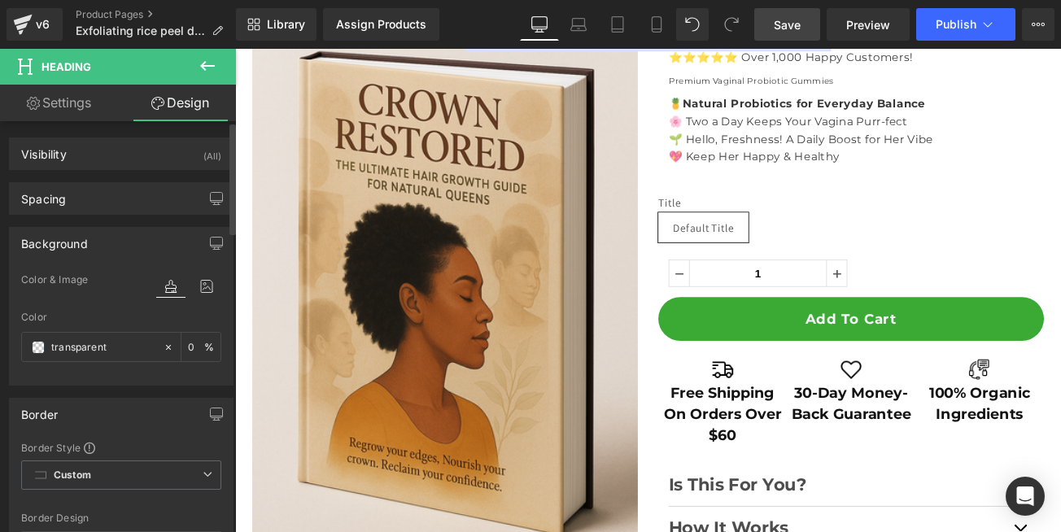
click at [95, 243] on div "Background" at bounding box center [121, 243] width 223 height 31
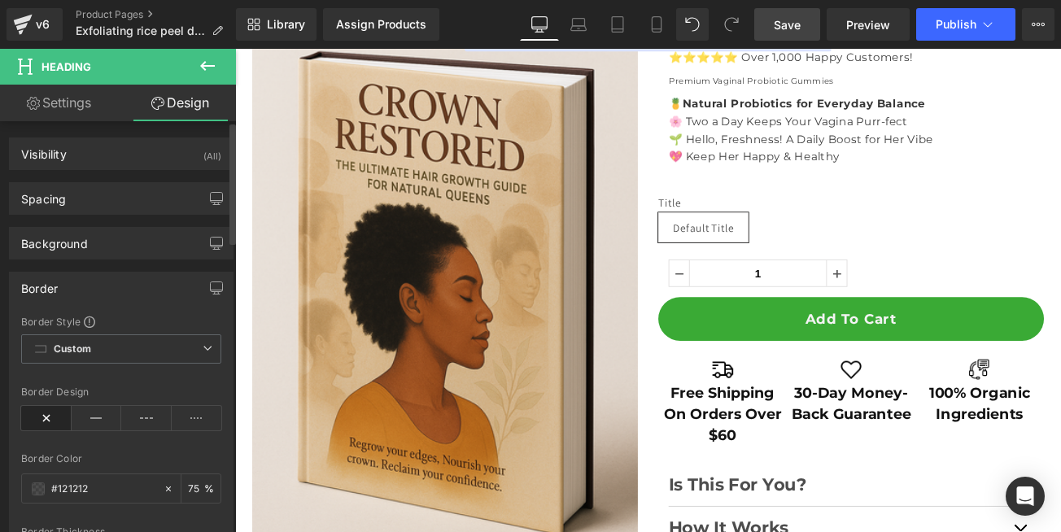
click at [86, 287] on div "Border" at bounding box center [121, 288] width 223 height 31
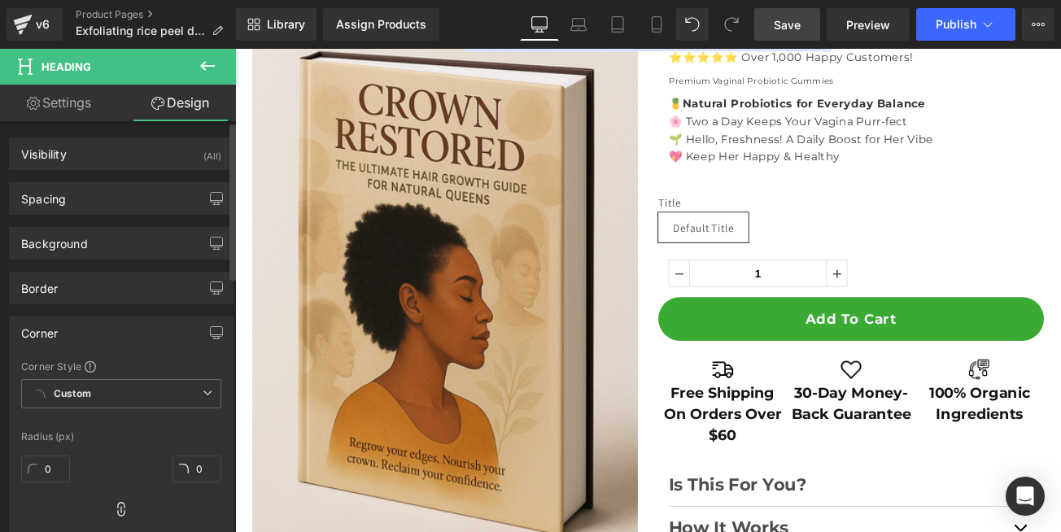
click at [73, 327] on div "Corner" at bounding box center [121, 332] width 223 height 31
click at [85, 379] on div "Shadow" at bounding box center [121, 377] width 223 height 31
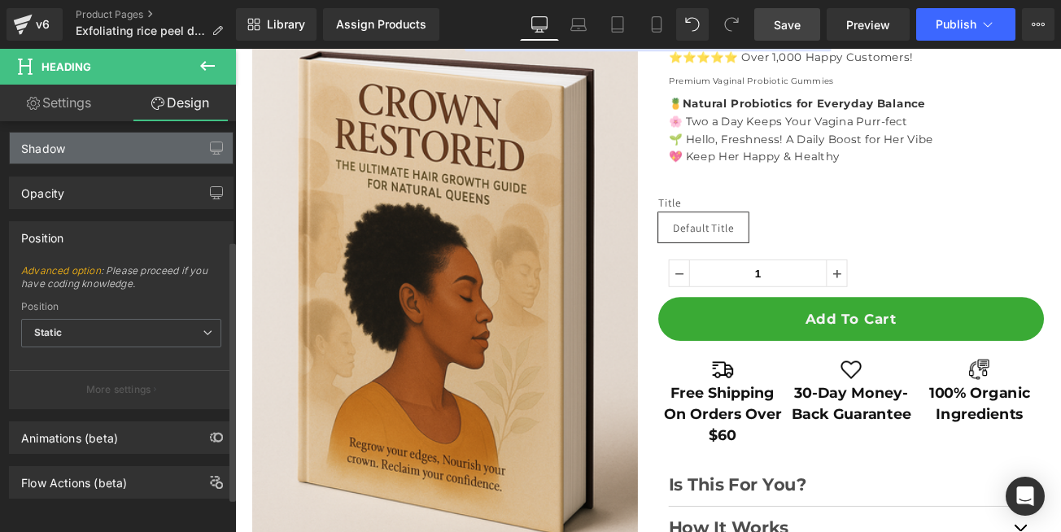
scroll to position [242, 0]
click at [99, 240] on div "Position" at bounding box center [121, 237] width 223 height 31
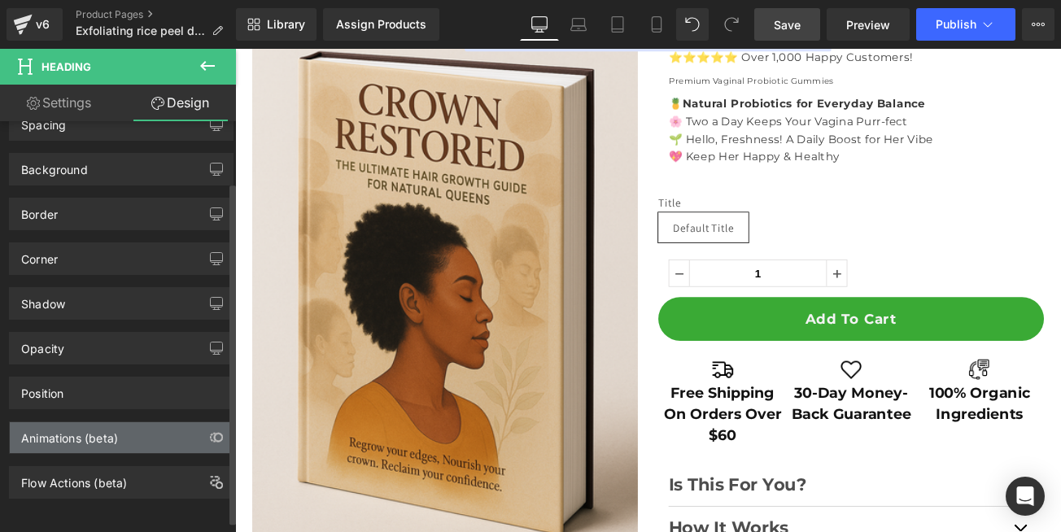
scroll to position [0, 0]
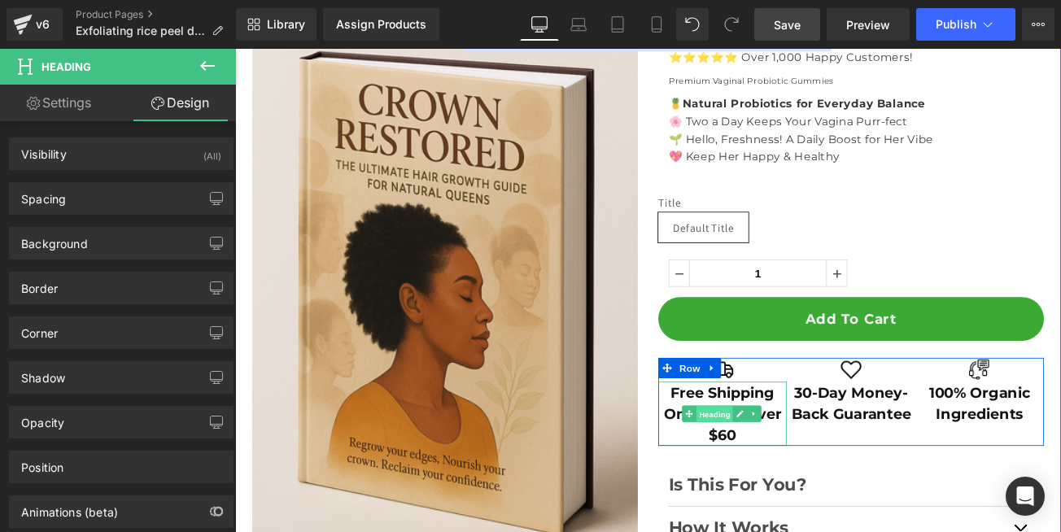
click at [802, 486] on span "Heading" at bounding box center [807, 485] width 44 height 20
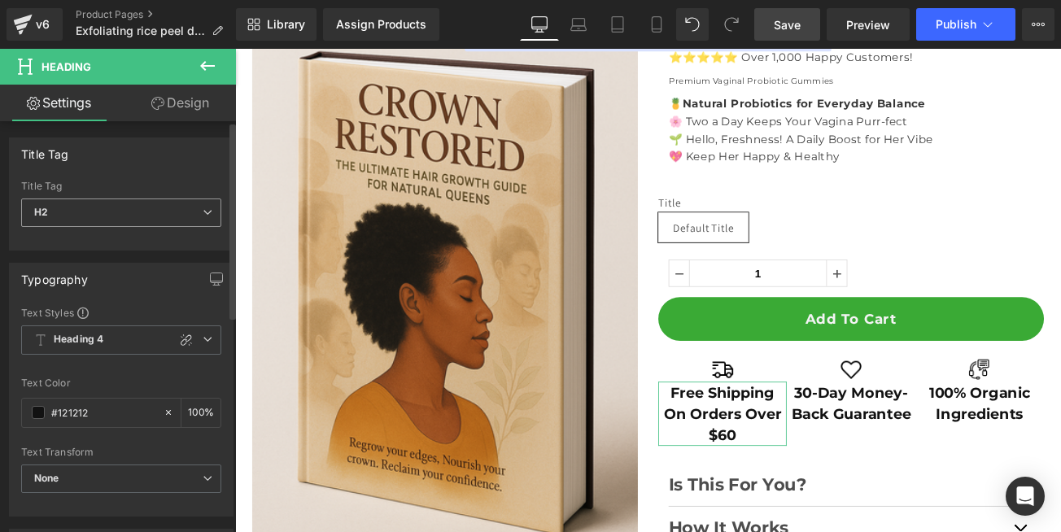
click at [79, 215] on span "H2" at bounding box center [121, 213] width 200 height 28
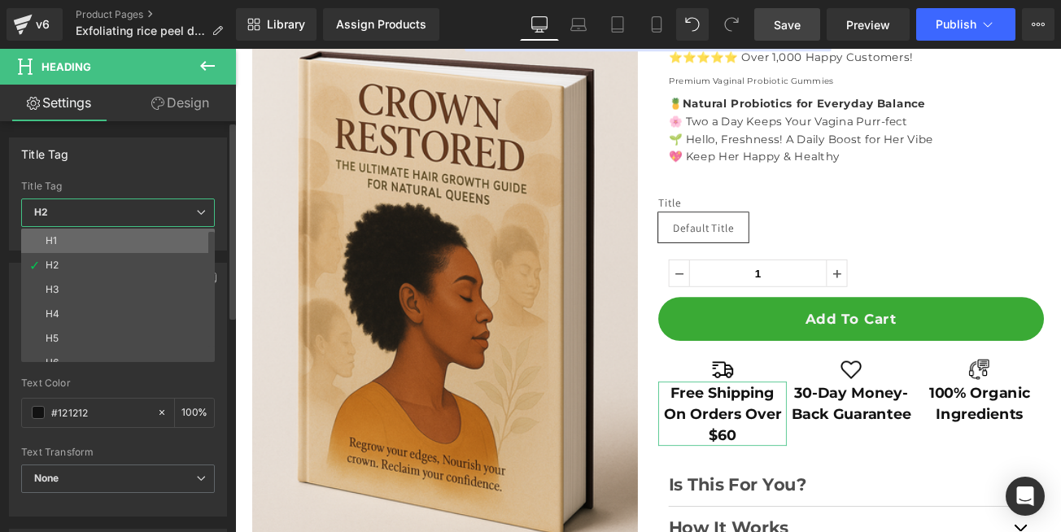
click at [59, 244] on li "H1" at bounding box center [121, 241] width 201 height 24
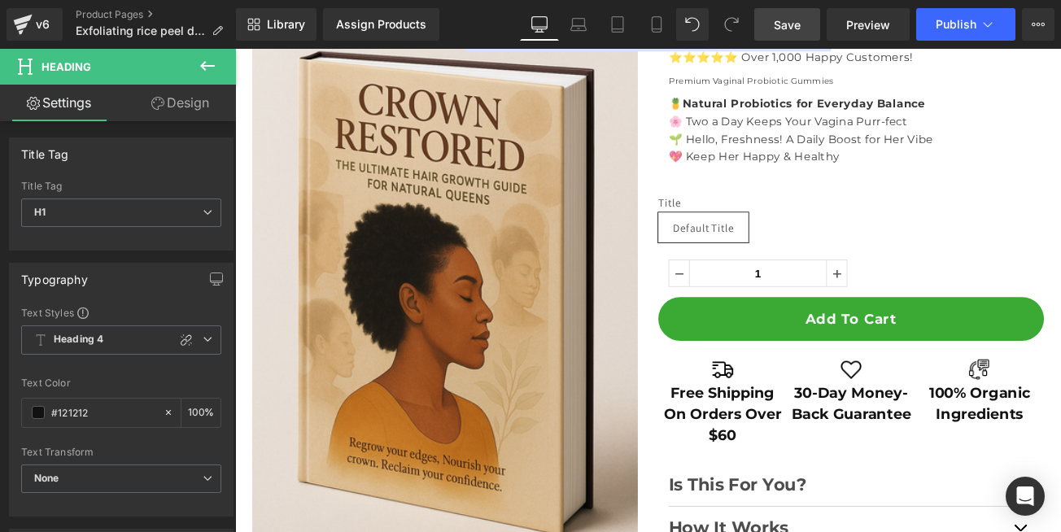
click at [787, 27] on span "Save" at bounding box center [787, 24] width 27 height 17
click at [66, 213] on span "H1" at bounding box center [121, 213] width 200 height 28
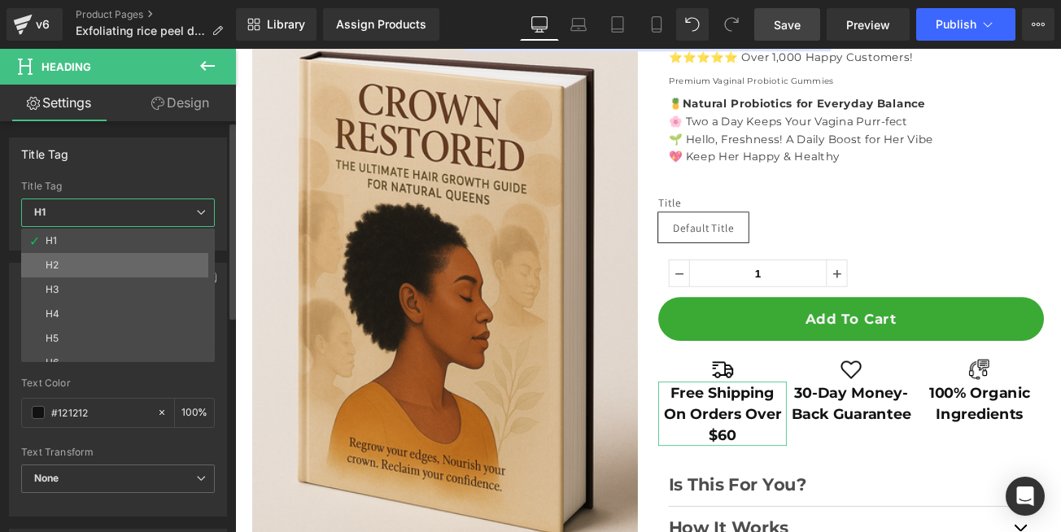
click at [55, 265] on div "H2" at bounding box center [52, 265] width 13 height 11
type input "100"
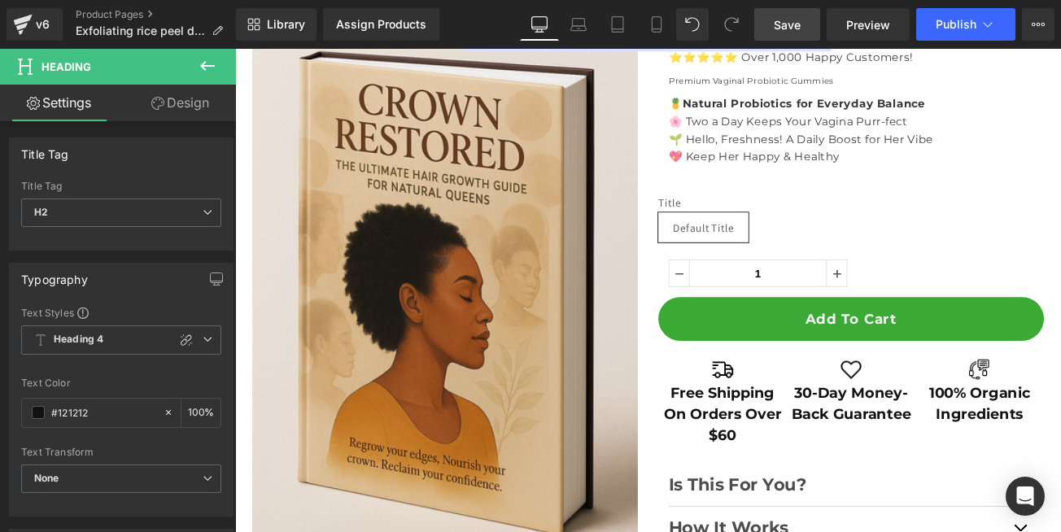
drag, startPoint x: 784, startPoint y: 24, endPoint x: 492, endPoint y: 218, distance: 350.5
click at [784, 24] on span "Save" at bounding box center [787, 24] width 27 height 17
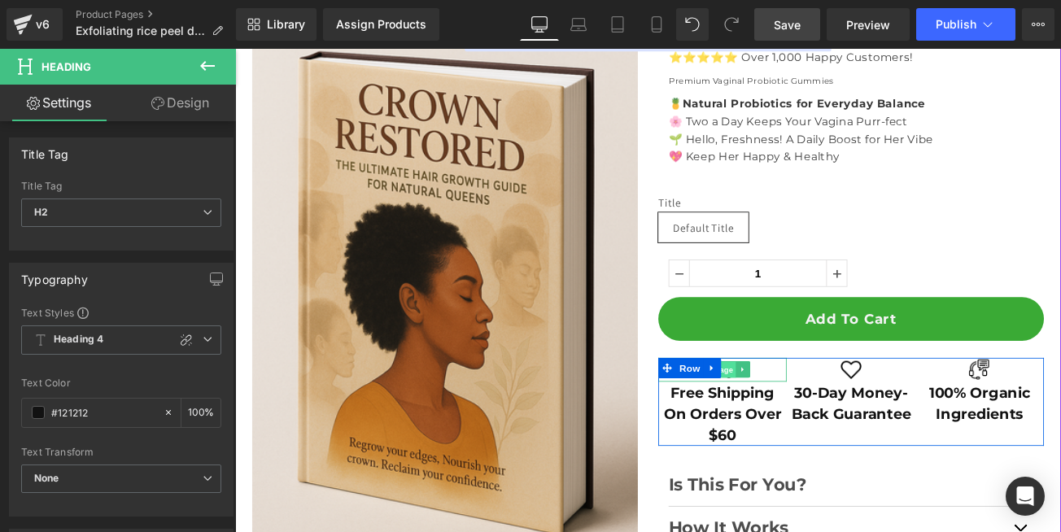
click at [816, 435] on span "Image" at bounding box center [815, 432] width 34 height 20
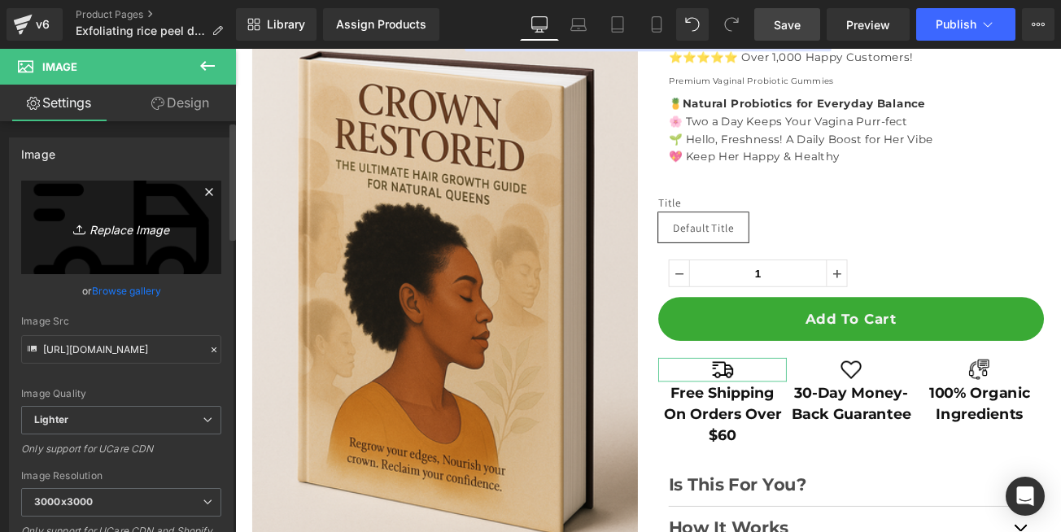
click at [110, 232] on icon "Replace Image" at bounding box center [121, 227] width 130 height 20
type input "C:\fakepath\truck_icon_exact.png"
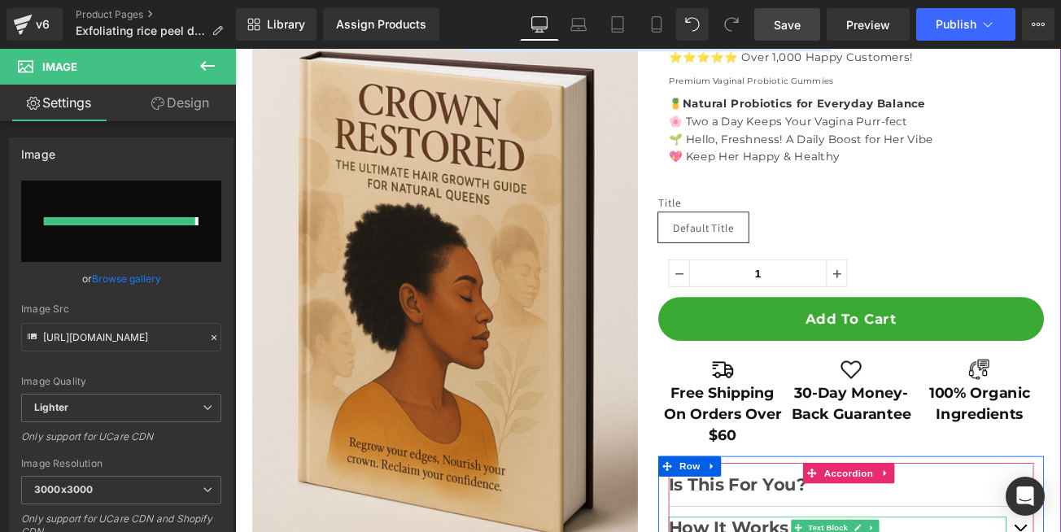
type input "[URL][DOMAIN_NAME]"
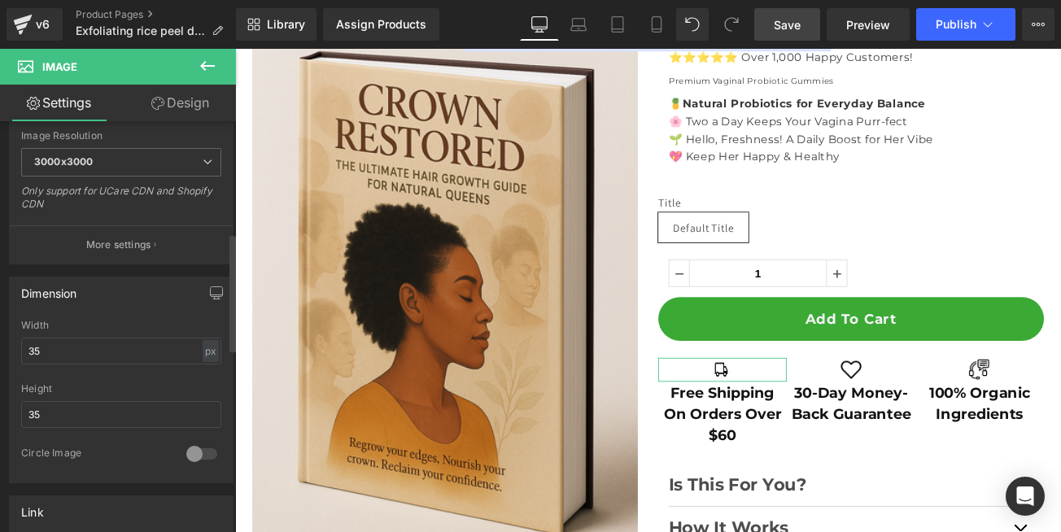
scroll to position [391, 0]
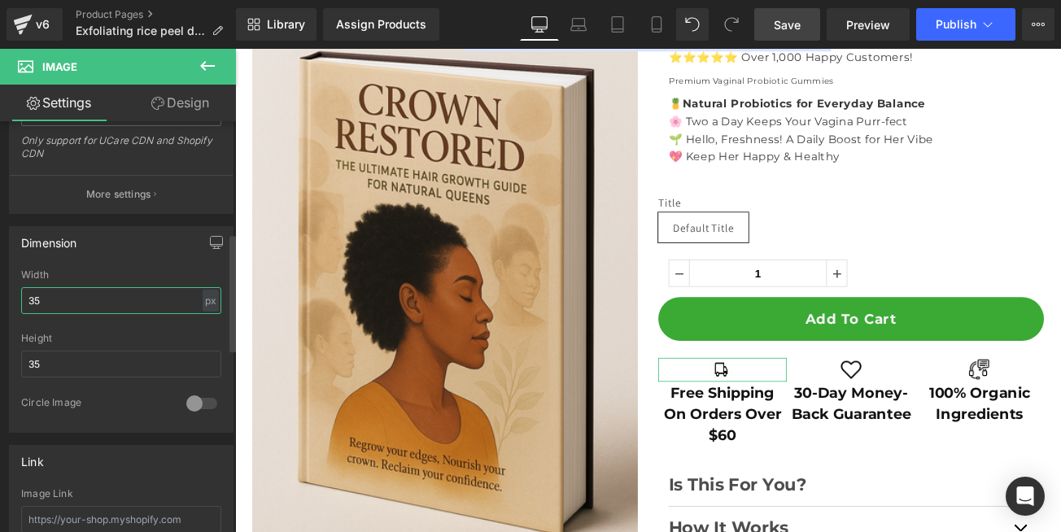
click at [69, 294] on input "35" at bounding box center [121, 300] width 200 height 27
click at [123, 260] on div "Dimension 40px Width 40 px % px 35px Height 35 0 Circle Image" at bounding box center [121, 329] width 225 height 207
click at [62, 295] on input "40" at bounding box center [121, 300] width 200 height 27
type input "66"
click at [61, 294] on input "66" at bounding box center [121, 300] width 200 height 27
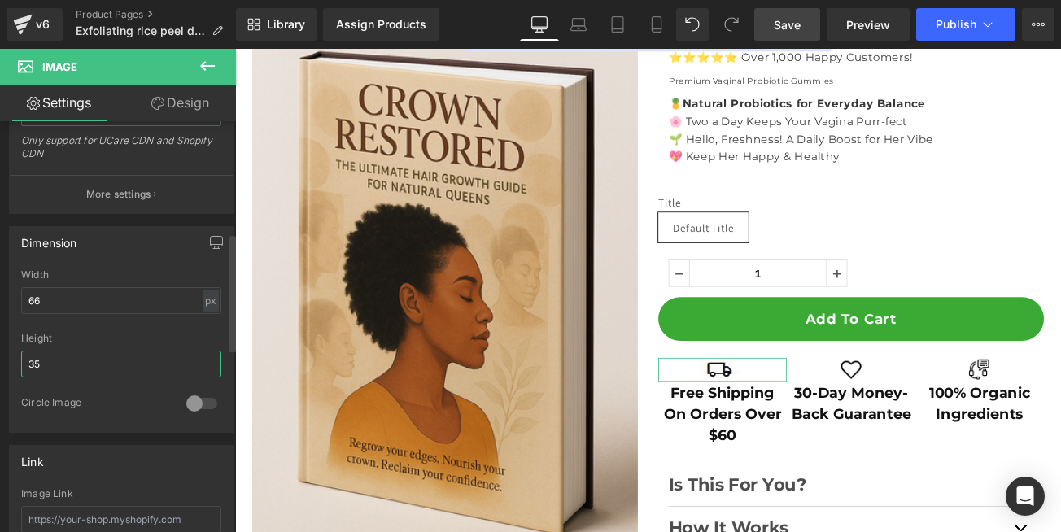
click at [58, 360] on input "35" at bounding box center [121, 364] width 200 height 27
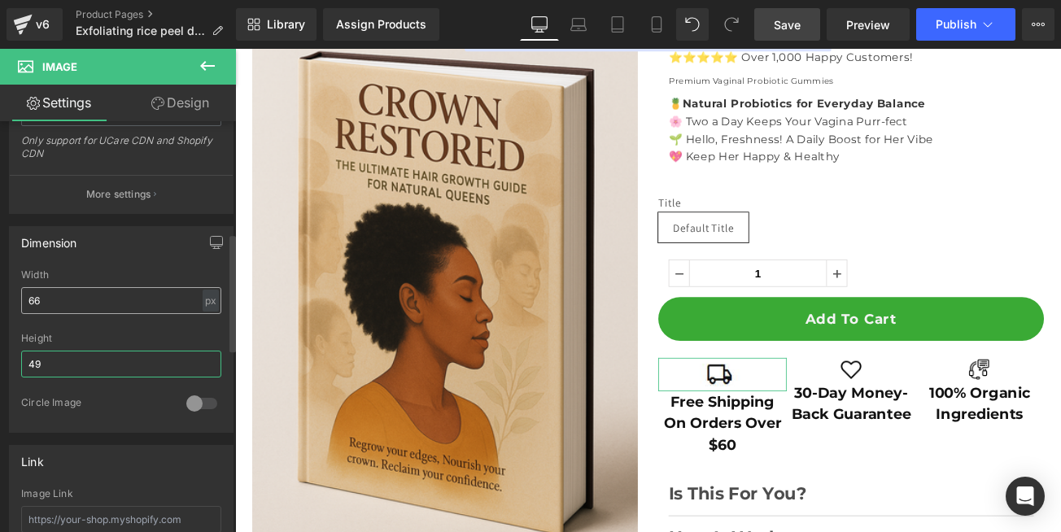
type input "50"
click at [60, 304] on input "66" at bounding box center [121, 300] width 200 height 27
click at [67, 302] on input "50" at bounding box center [121, 300] width 200 height 27
type input "85"
click at [61, 366] on input "50" at bounding box center [121, 364] width 200 height 27
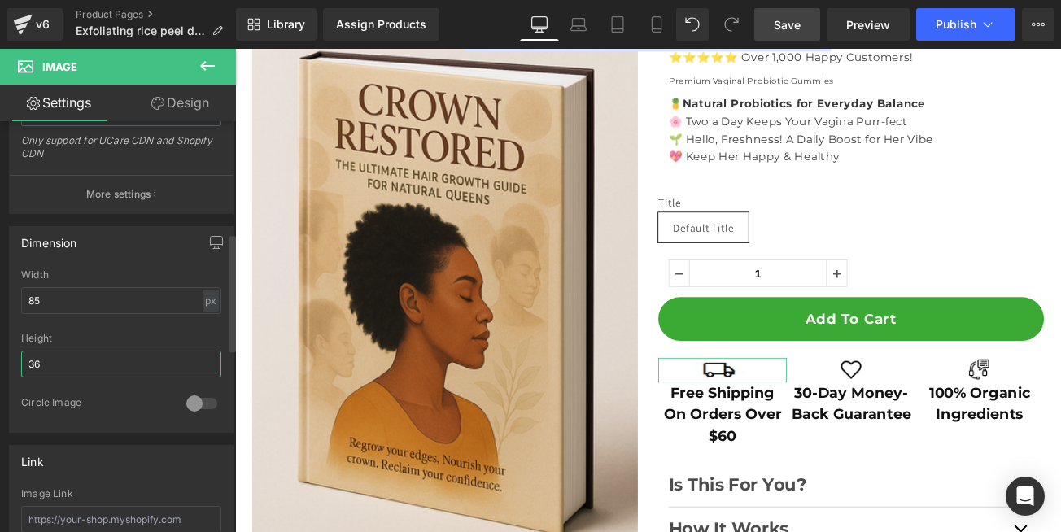
type input "35"
click at [79, 303] on input "85" at bounding box center [121, 300] width 200 height 27
type input "68"
click at [68, 363] on input "35" at bounding box center [121, 364] width 200 height 27
type input "40"
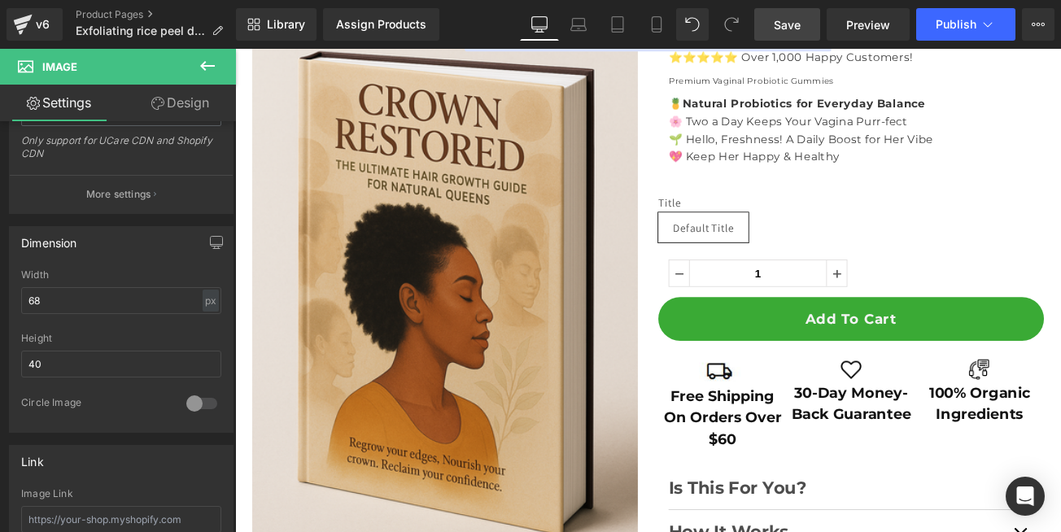
click at [781, 33] on span "Save" at bounding box center [787, 24] width 27 height 17
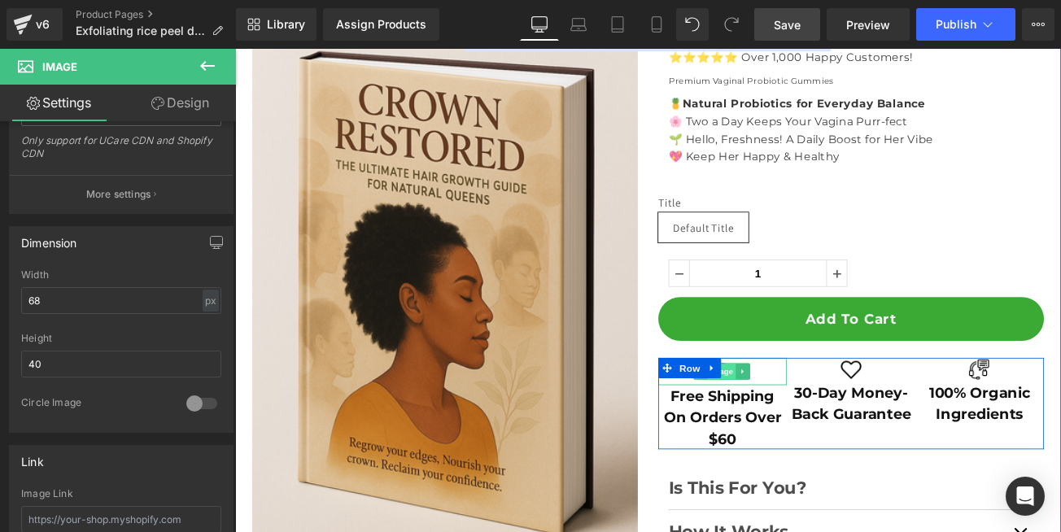
click at [816, 440] on span "Image" at bounding box center [815, 434] width 34 height 20
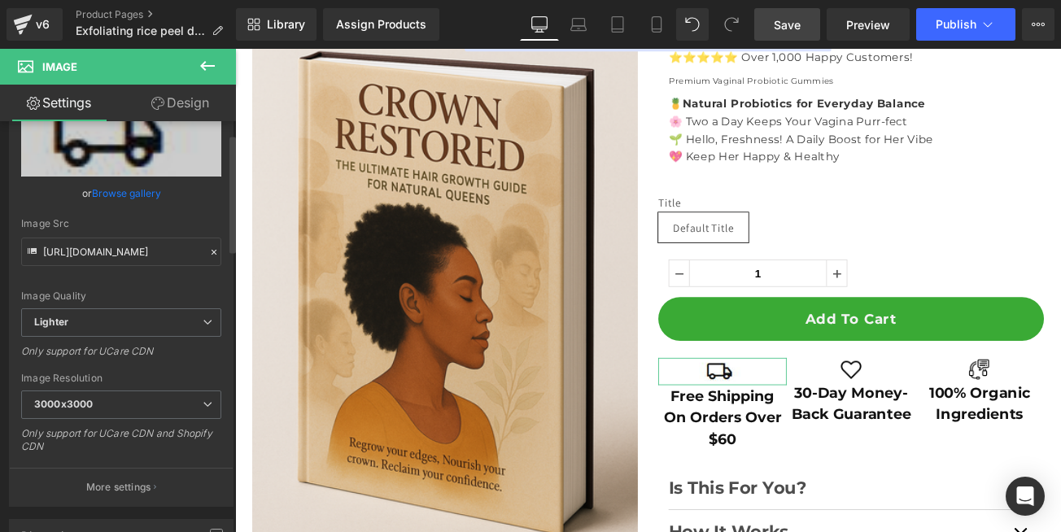
scroll to position [0, 0]
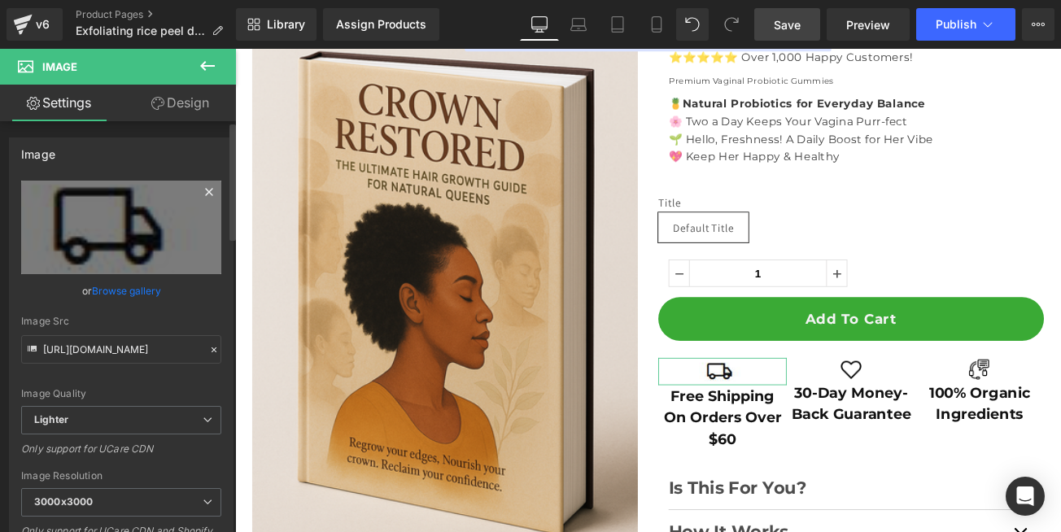
click at [202, 190] on icon at bounding box center [209, 192] width 20 height 20
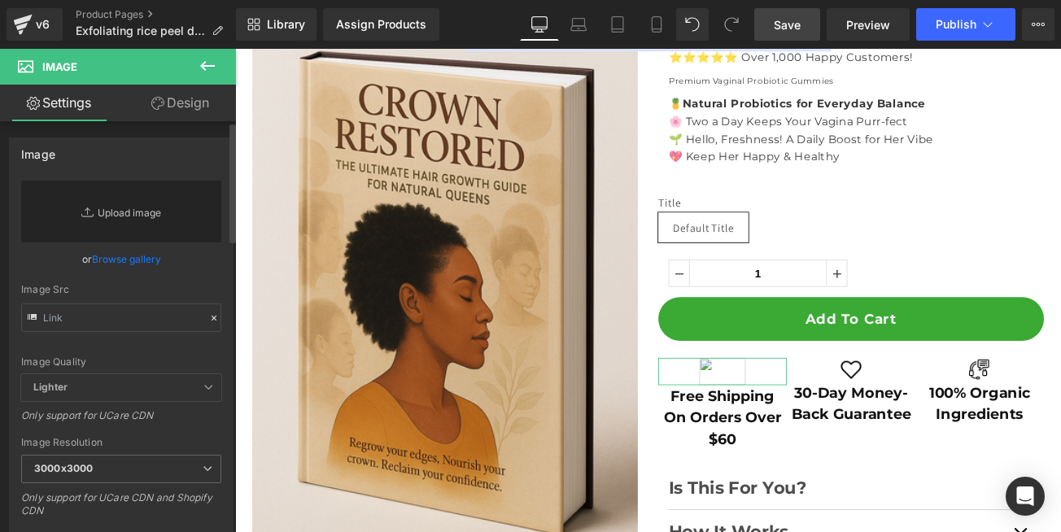
click at [110, 217] on link "Replace Image" at bounding box center [121, 212] width 200 height 62
click at [98, 211] on link "Replace Image" at bounding box center [121, 212] width 200 height 62
click at [141, 260] on link "Browse gallery" at bounding box center [126, 259] width 69 height 28
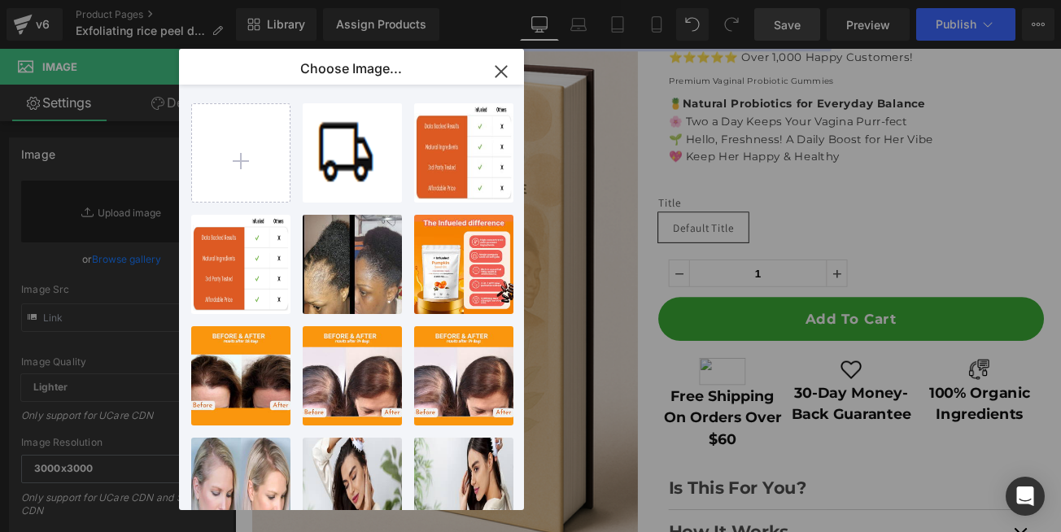
type input "C:\fakepath\Frame 1000004373.png"
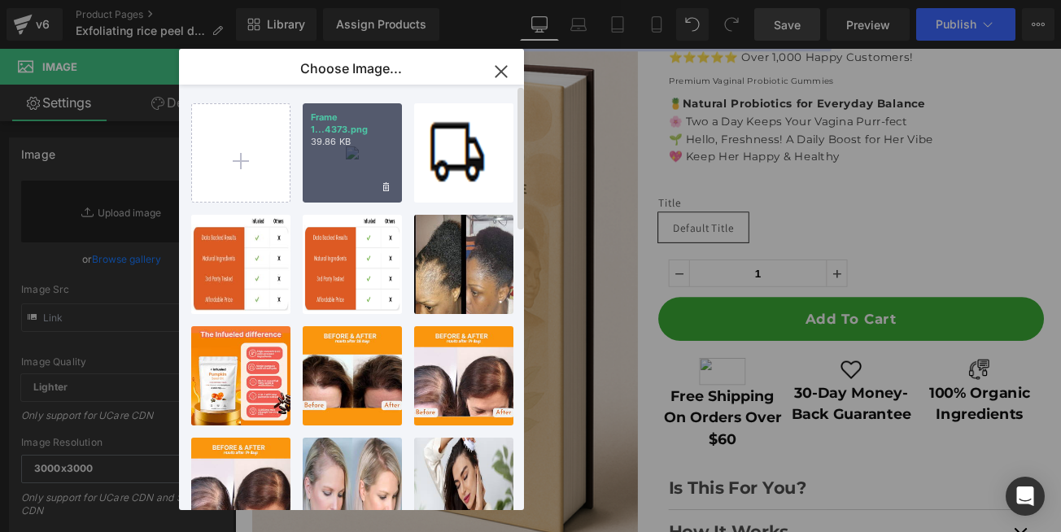
click at [352, 155] on div "Frame 1...4373.png 39.86 KB" at bounding box center [352, 152] width 99 height 99
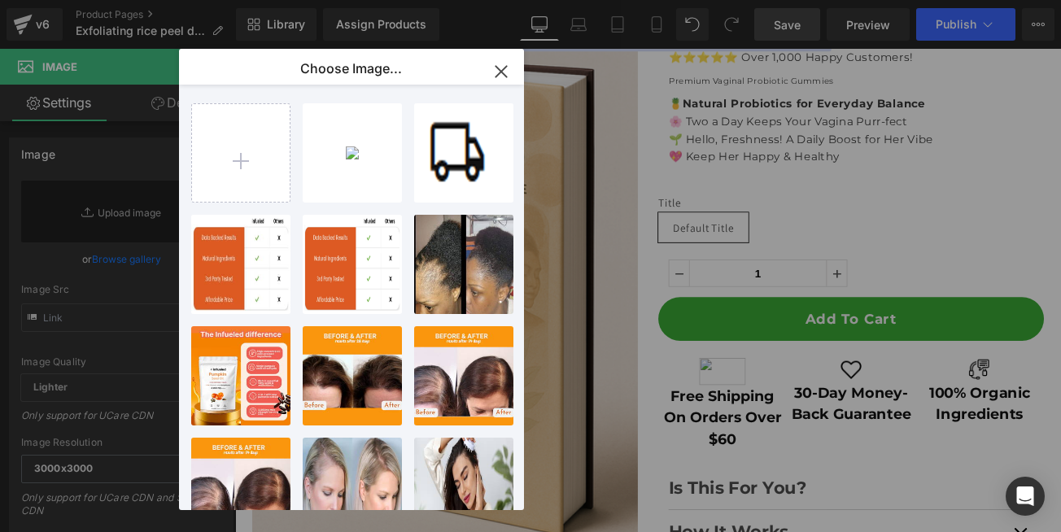
type input "[URL][DOMAIN_NAME]"
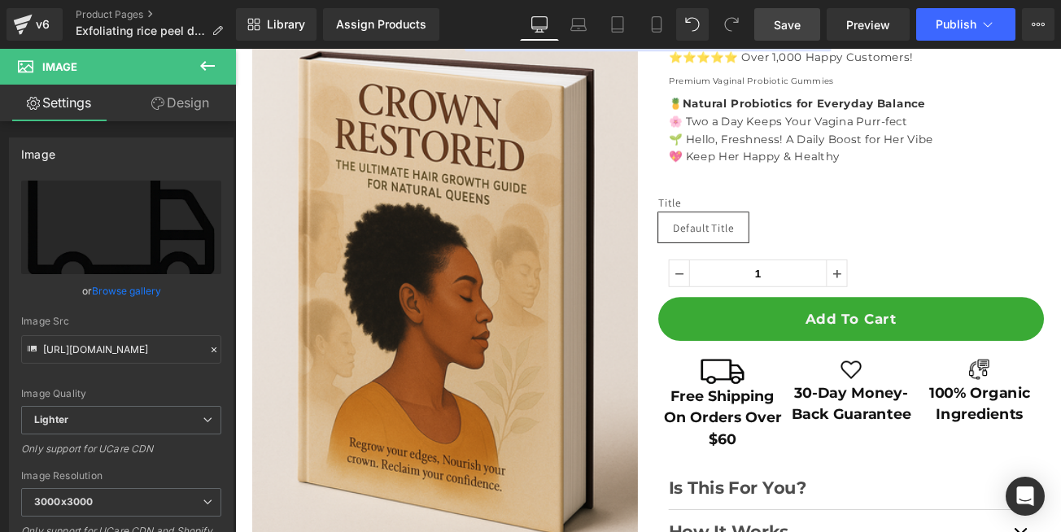
click at [779, 27] on span "Save" at bounding box center [787, 24] width 27 height 17
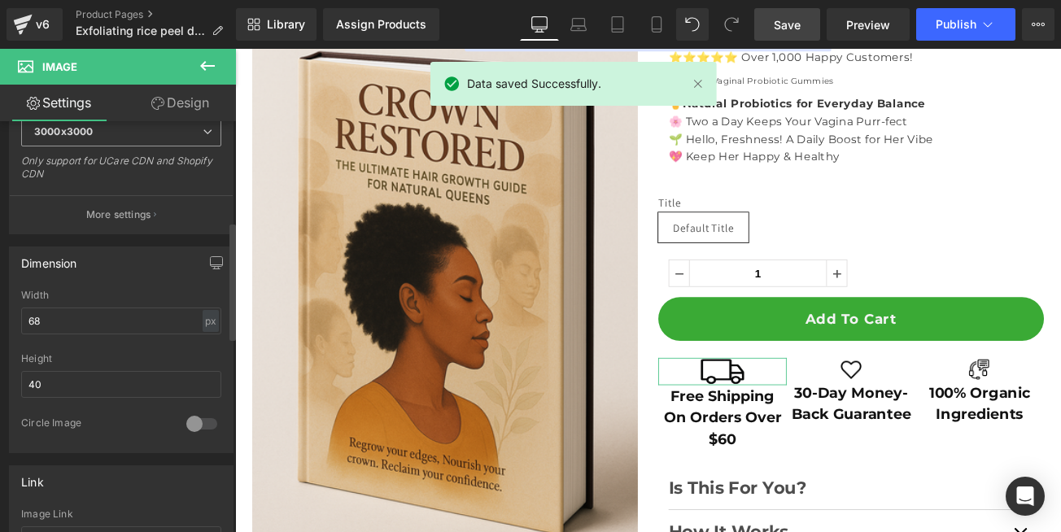
scroll to position [391, 0]
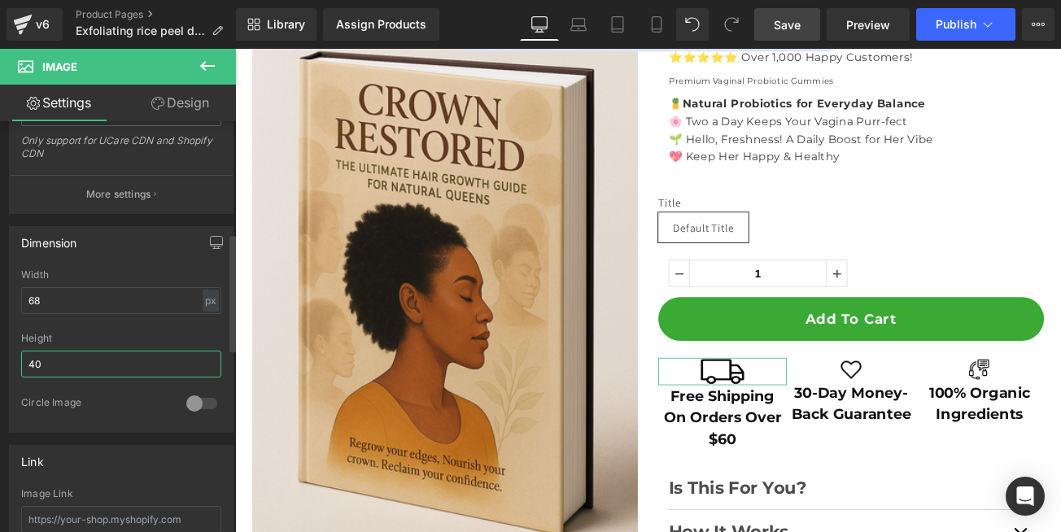
click at [55, 368] on input "40" at bounding box center [121, 364] width 200 height 27
type input "33"
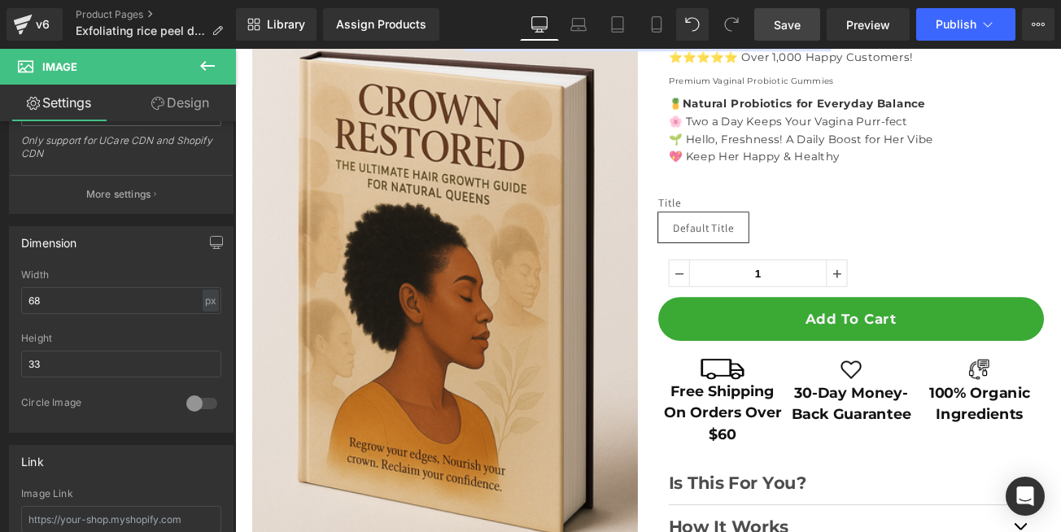
click at [776, 26] on span "Save" at bounding box center [787, 24] width 27 height 17
drag, startPoint x: 783, startPoint y: 26, endPoint x: 663, endPoint y: 134, distance: 161.3
click at [783, 26] on span "Save" at bounding box center [787, 24] width 27 height 17
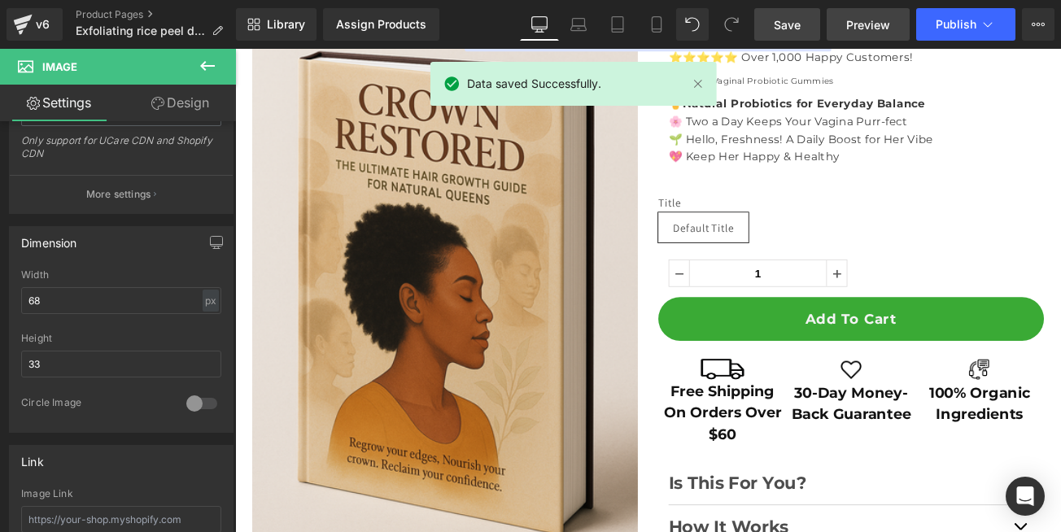
click at [862, 24] on span "Preview" at bounding box center [868, 24] width 44 height 17
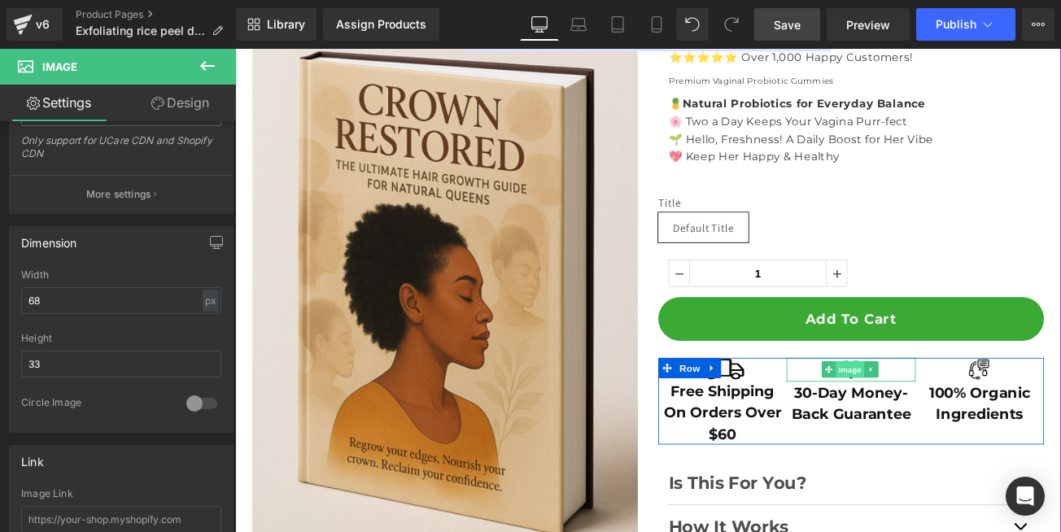
click at [956, 435] on span "Image" at bounding box center [968, 432] width 34 height 20
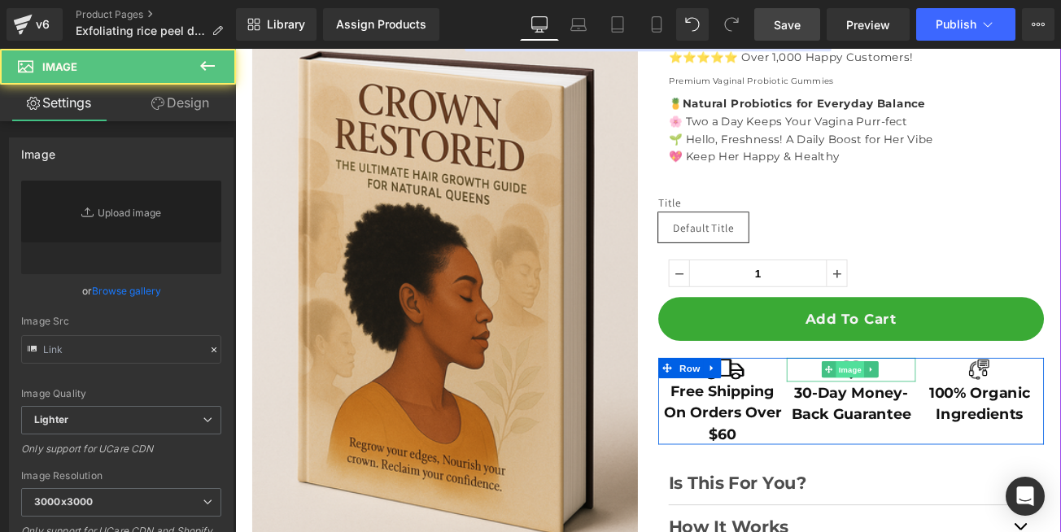
type input "[URL][DOMAIN_NAME]"
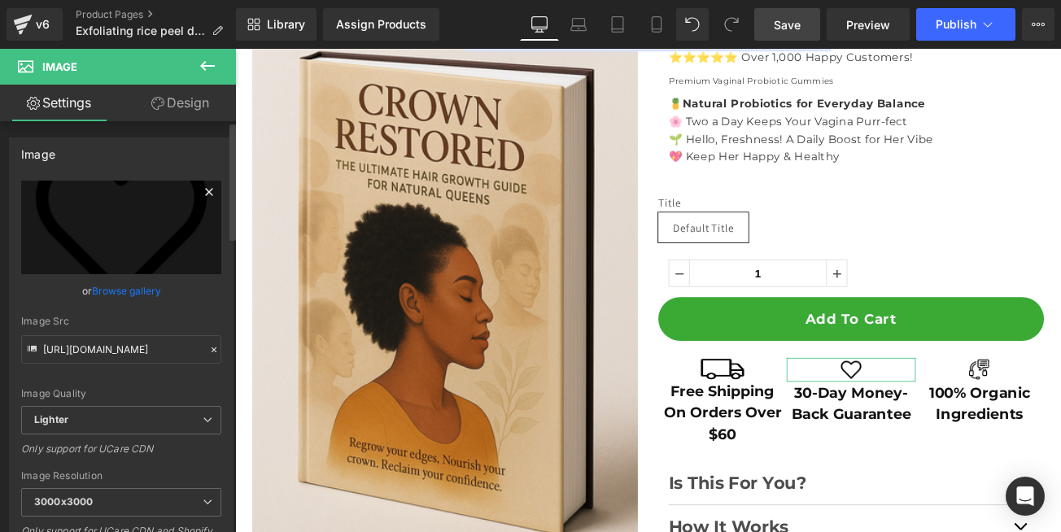
click at [202, 190] on icon at bounding box center [209, 192] width 20 height 20
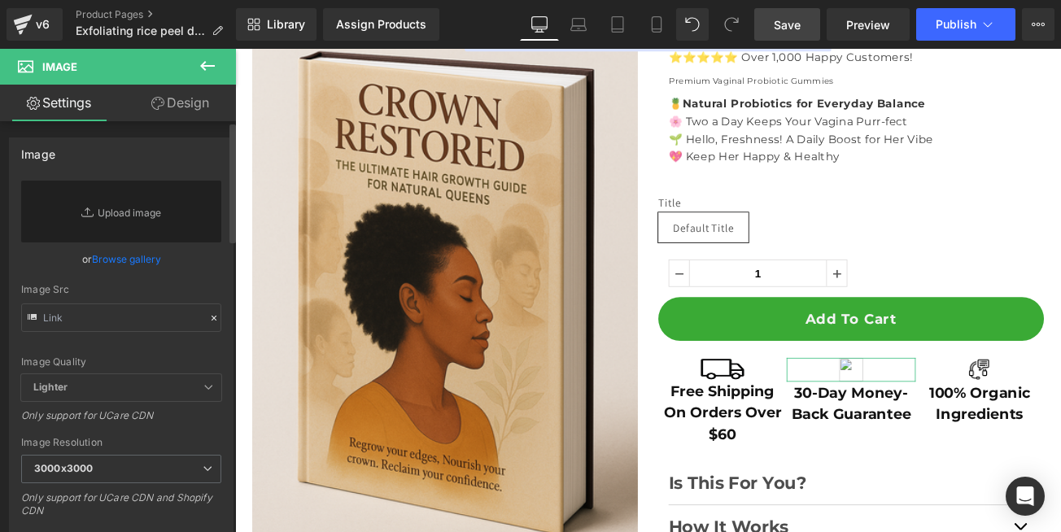
click at [110, 262] on link "Browse gallery" at bounding box center [126, 259] width 69 height 28
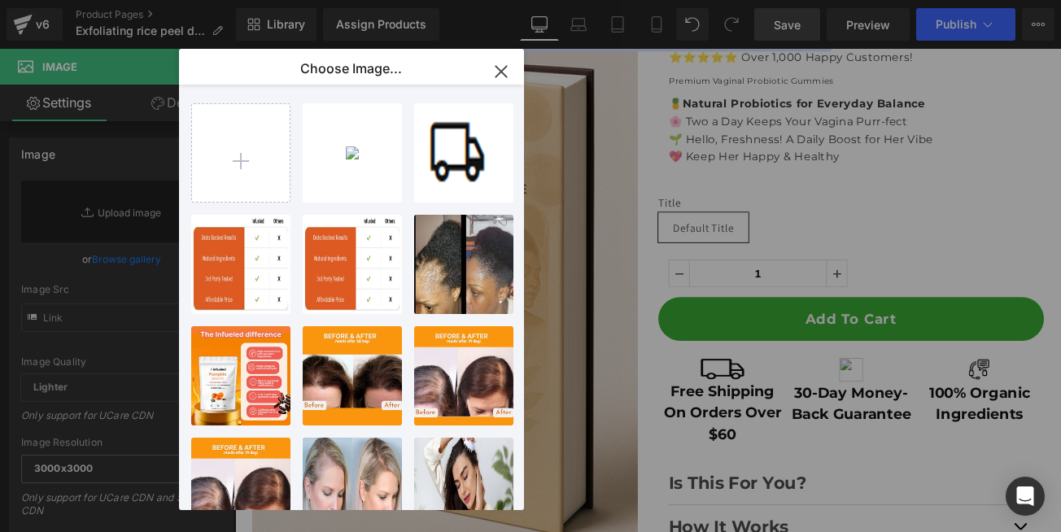
type input "C:\fakepath\Frame 1000004375.png"
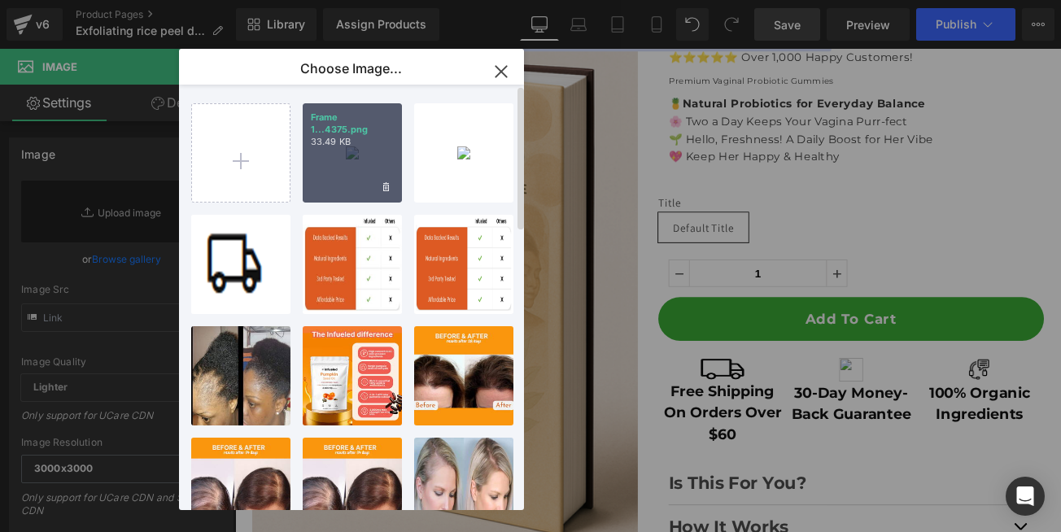
click at [356, 153] on div "Frame 1...4375.png 33.49 KB" at bounding box center [352, 152] width 99 height 99
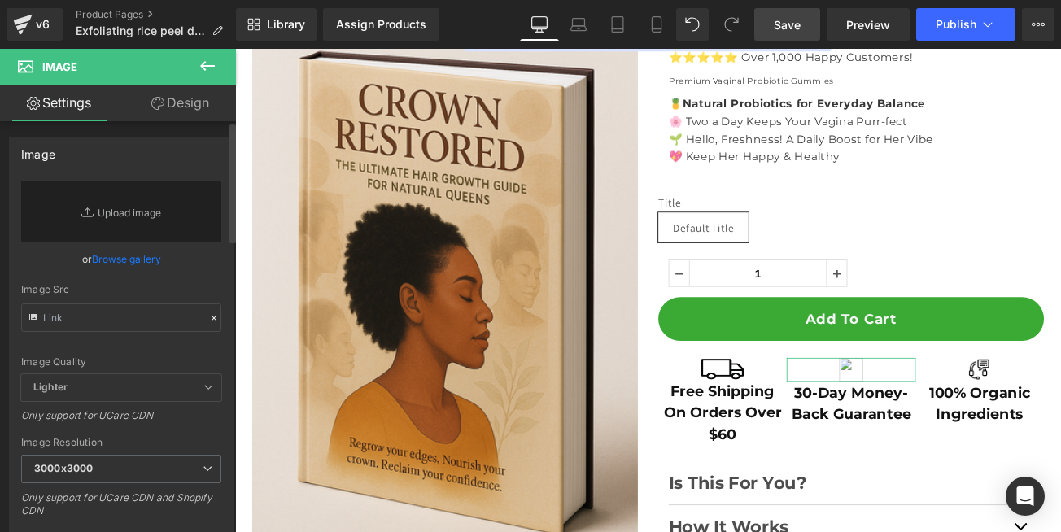
click at [102, 260] on link "Browse gallery" at bounding box center [126, 259] width 69 height 28
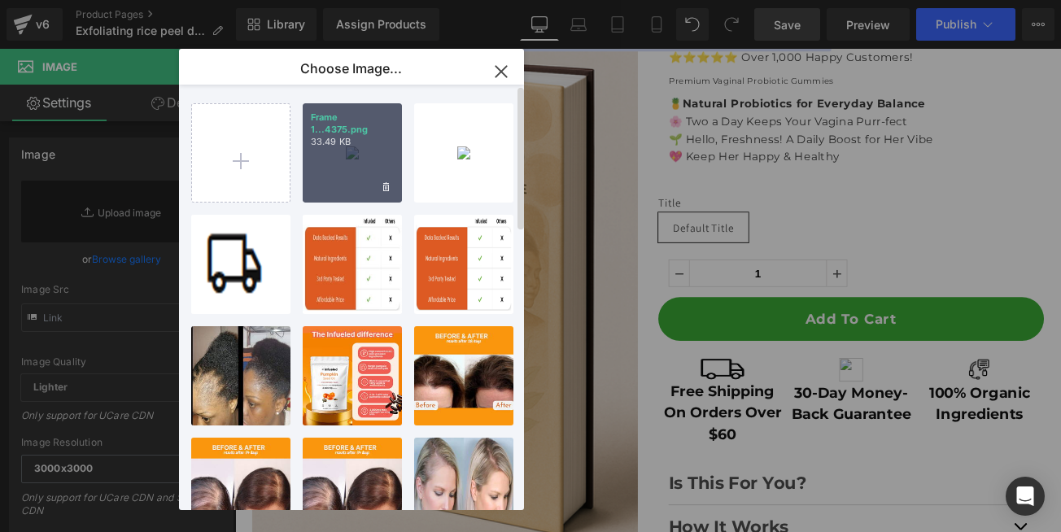
click at [349, 155] on div "Frame 1...4375.png 33.49 KB" at bounding box center [352, 152] width 99 height 99
type input "[URL][DOMAIN_NAME]"
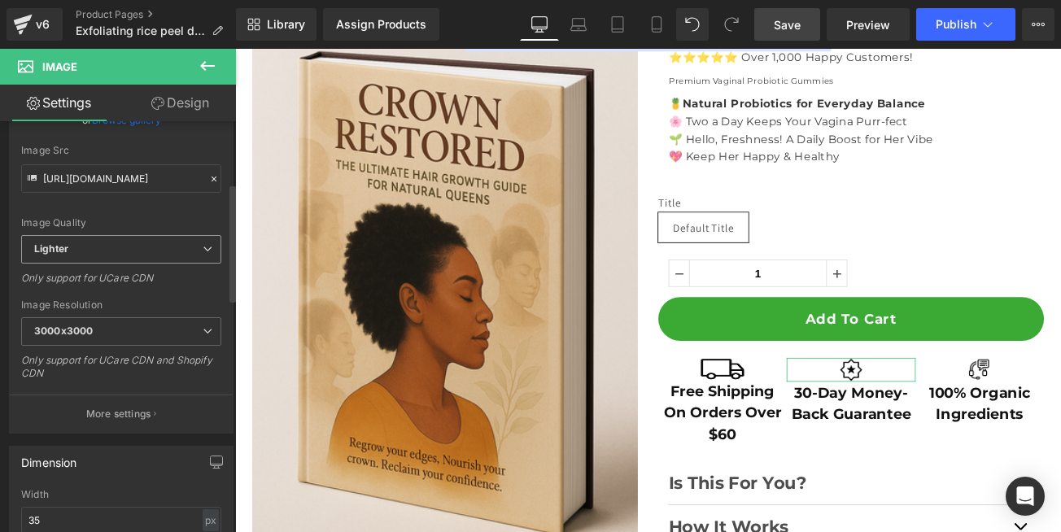
scroll to position [293, 0]
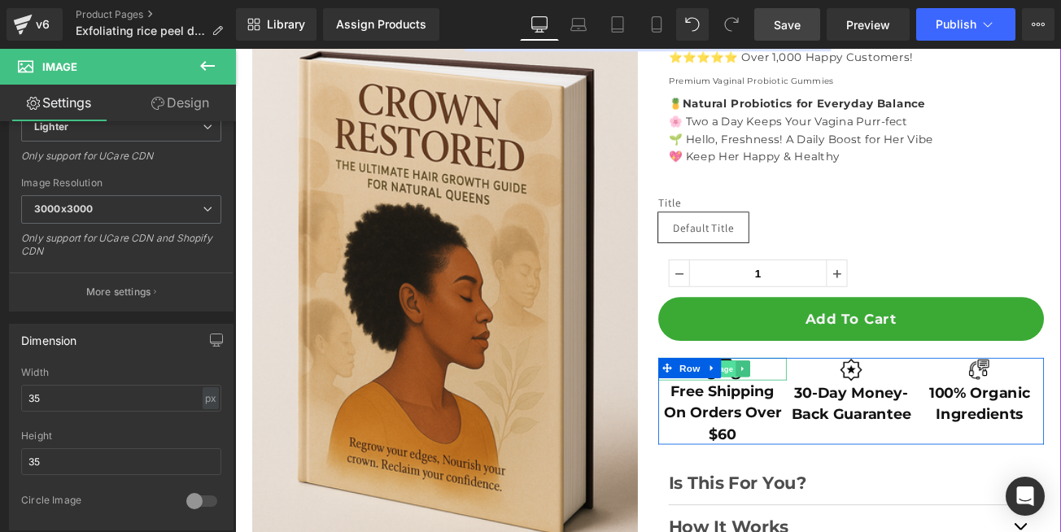
click at [818, 435] on span "Image" at bounding box center [815, 431] width 34 height 20
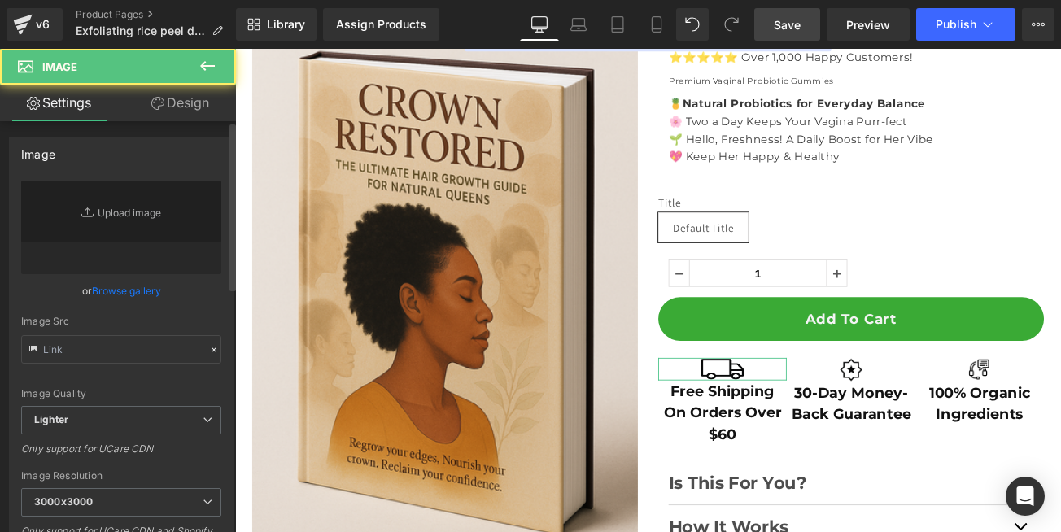
type input "[URL][DOMAIN_NAME]"
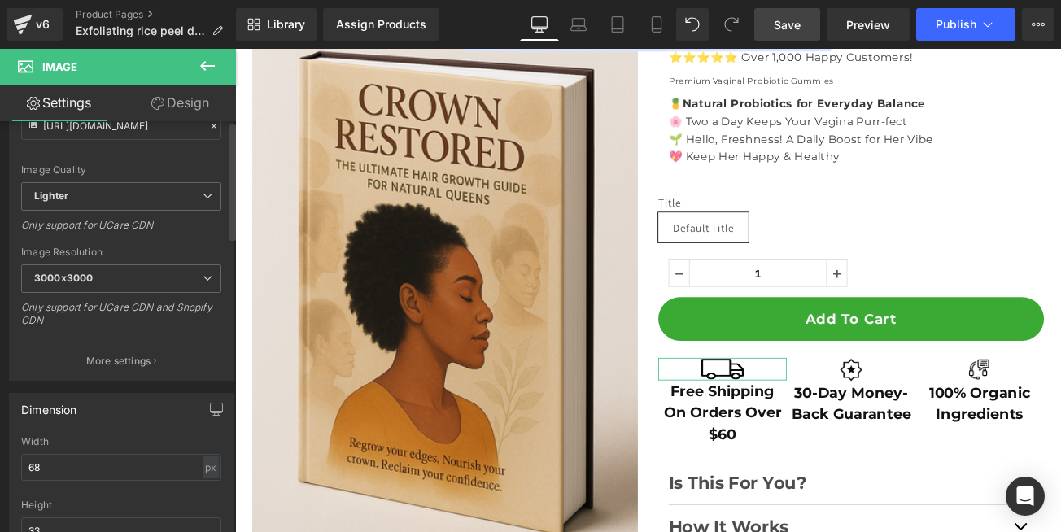
scroll to position [488, 0]
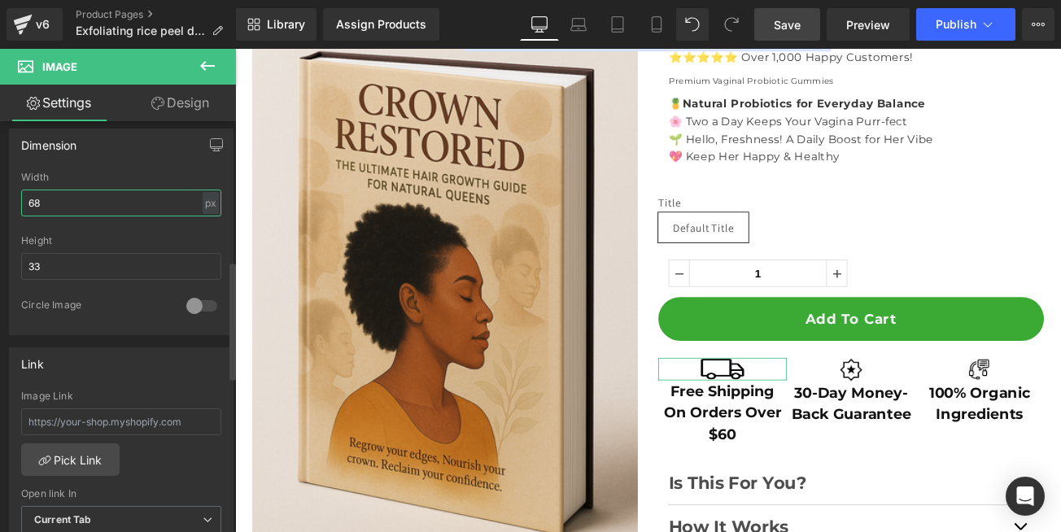
click at [52, 201] on input "68" at bounding box center [121, 203] width 200 height 27
type input "6"
type input "35"
click at [63, 266] on input "33" at bounding box center [121, 266] width 200 height 27
type input "35"
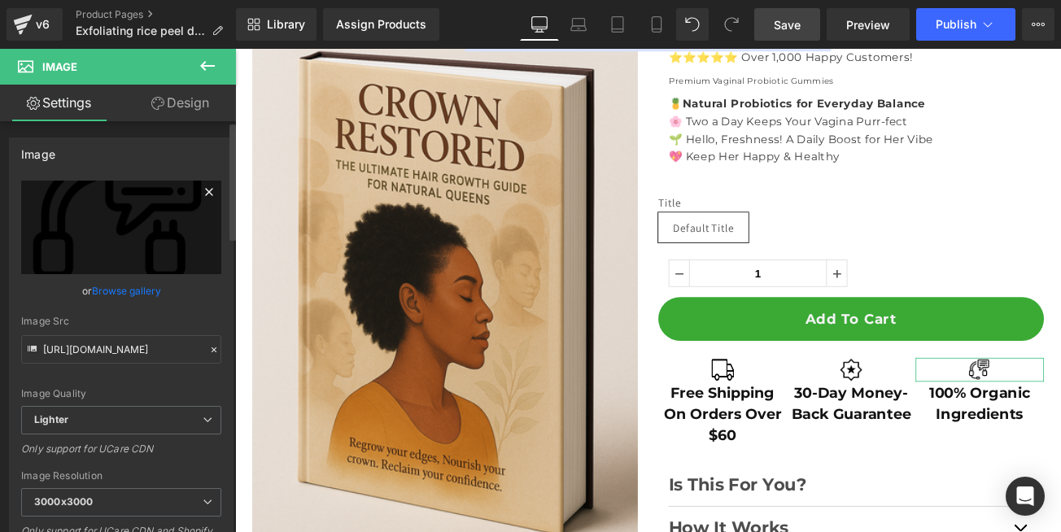
click at [199, 194] on icon at bounding box center [209, 192] width 20 height 20
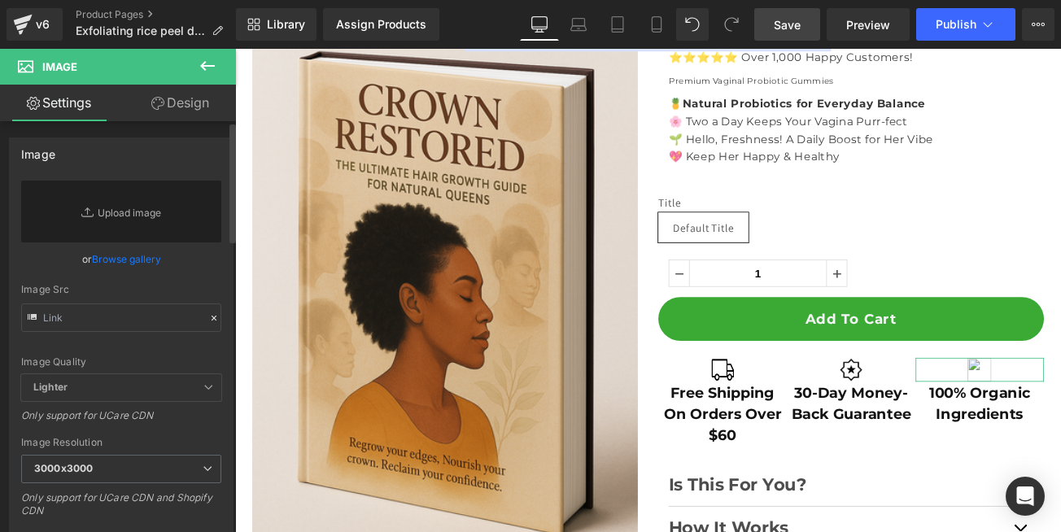
click at [126, 259] on link "Browse gallery" at bounding box center [126, 259] width 69 height 28
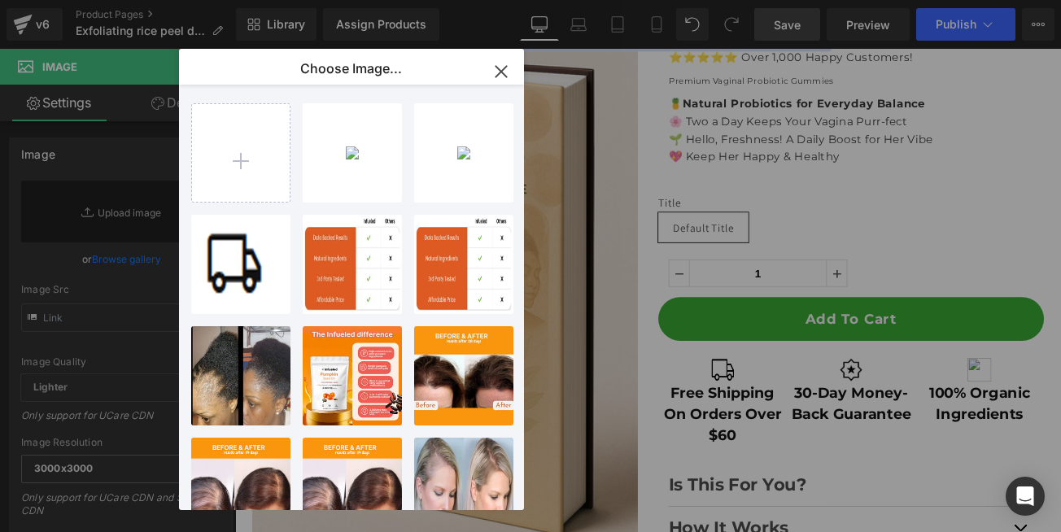
type input "C:\fakepath\Frame 1000004374.png"
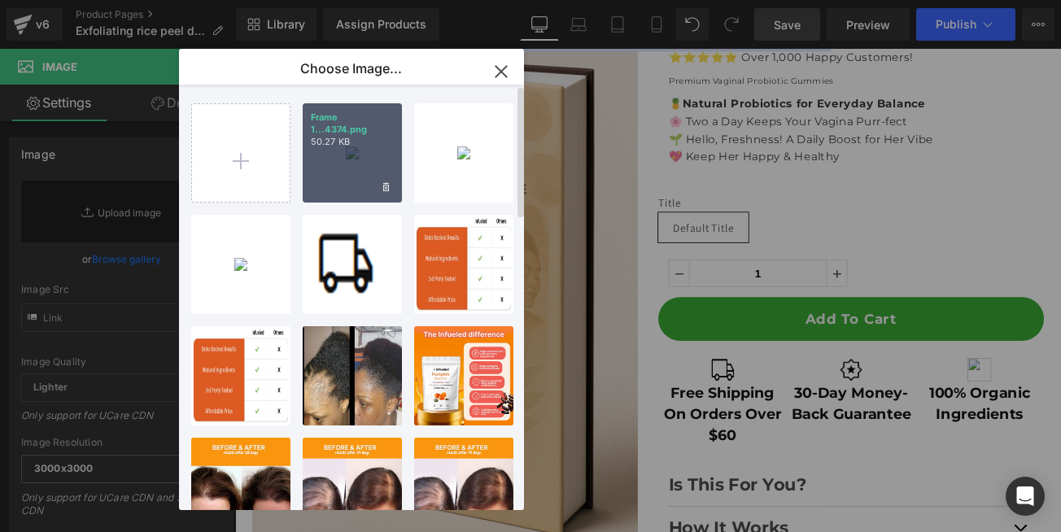
click at [356, 157] on div "Frame 1...4374.png 50.27 KB" at bounding box center [352, 152] width 99 height 99
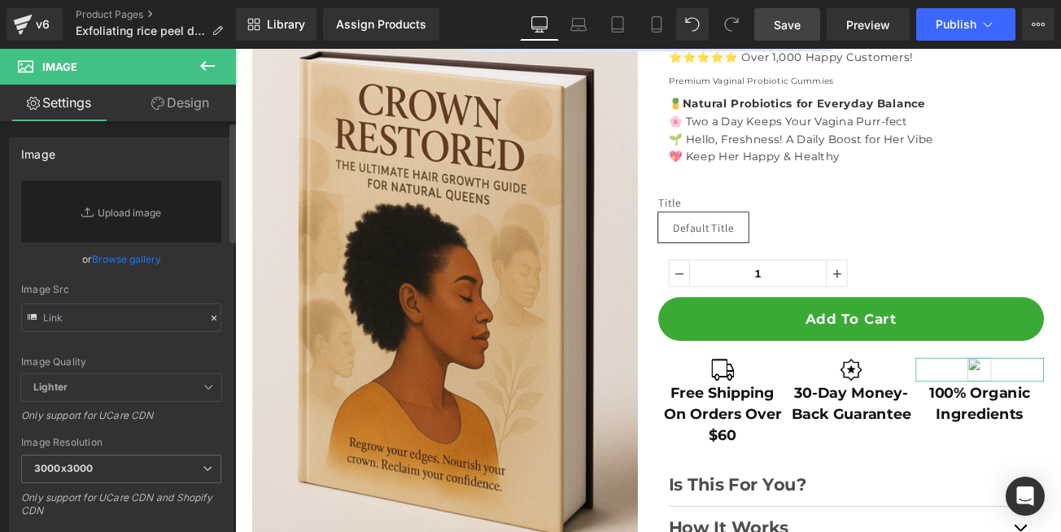
click at [116, 261] on link "Browse gallery" at bounding box center [126, 259] width 69 height 28
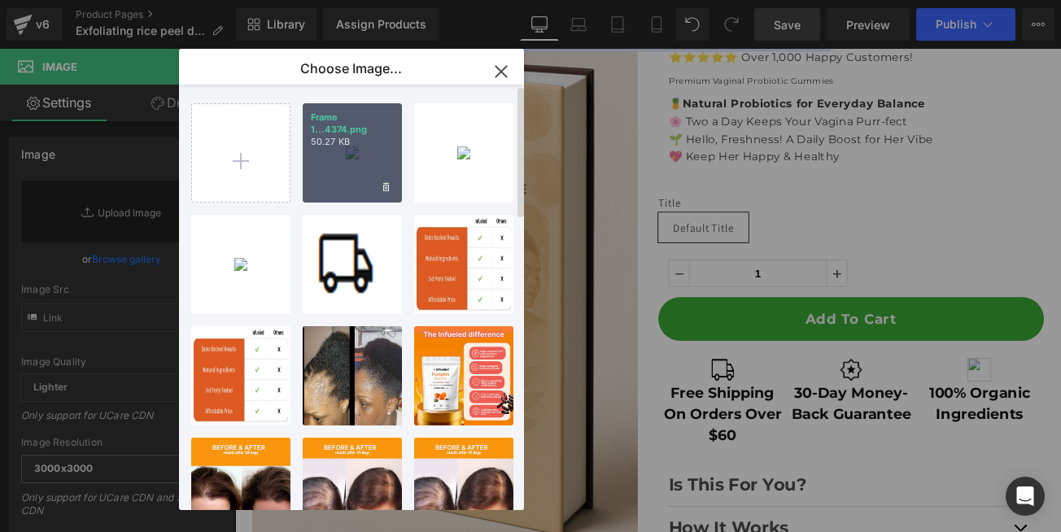
click at [354, 151] on div "Frame 1...4374.png 50.27 KB" at bounding box center [352, 152] width 99 height 99
type input "[URL][DOMAIN_NAME]"
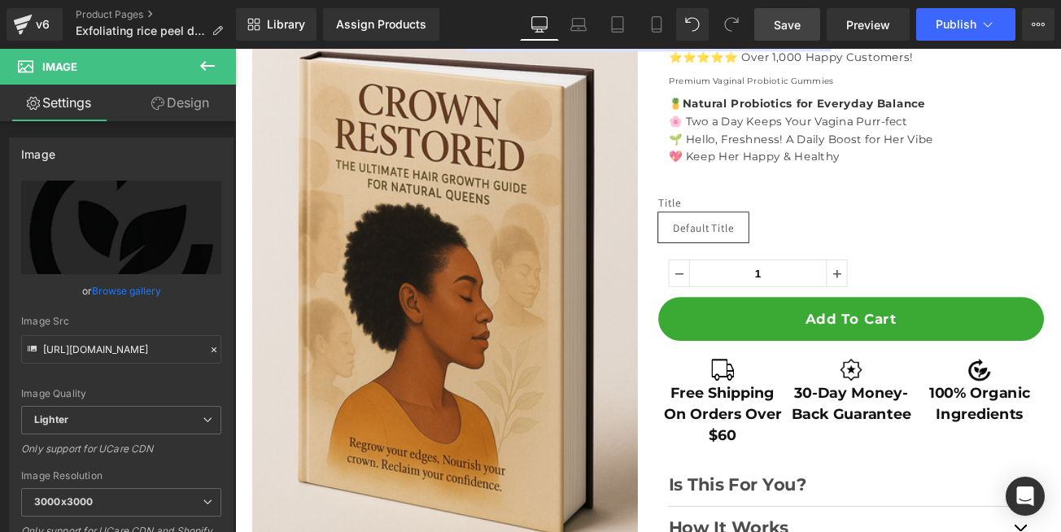
click at [789, 29] on span "Save" at bounding box center [787, 24] width 27 height 17
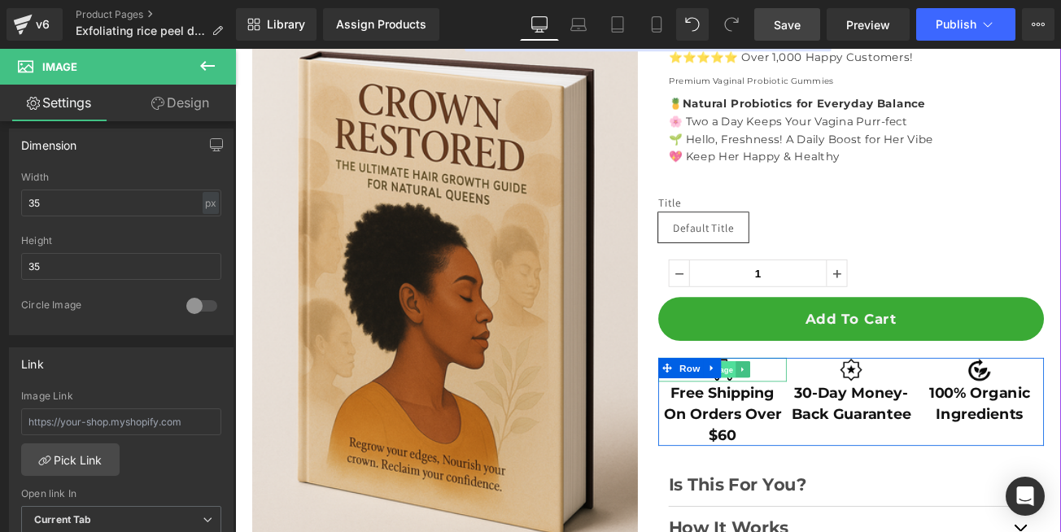
click at [816, 436] on span "Image" at bounding box center [815, 432] width 34 height 20
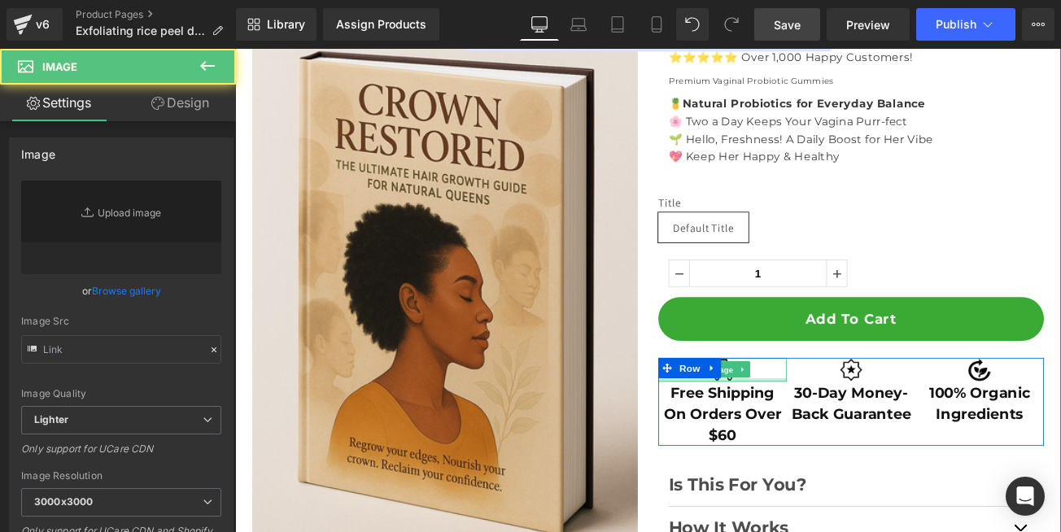
type input "[URL][DOMAIN_NAME]"
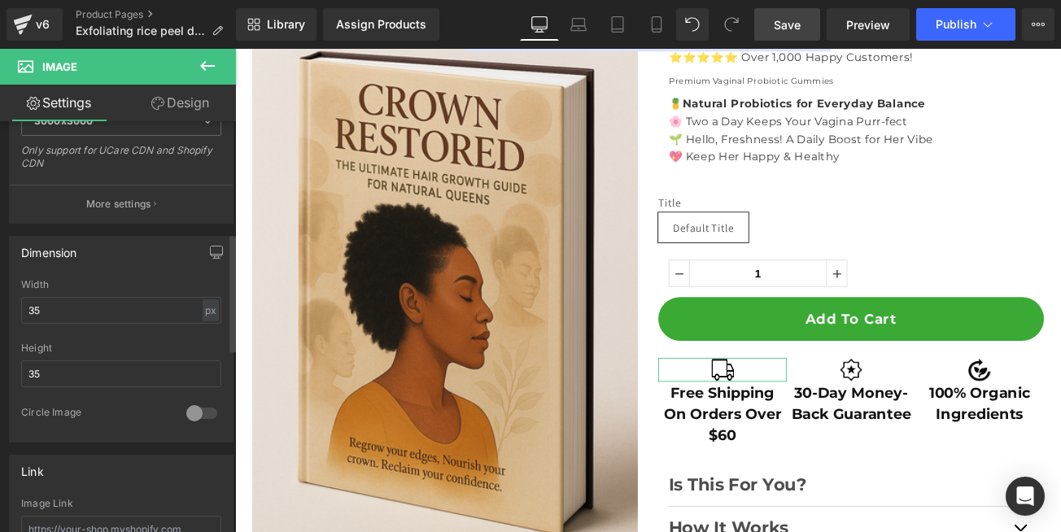
scroll to position [391, 0]
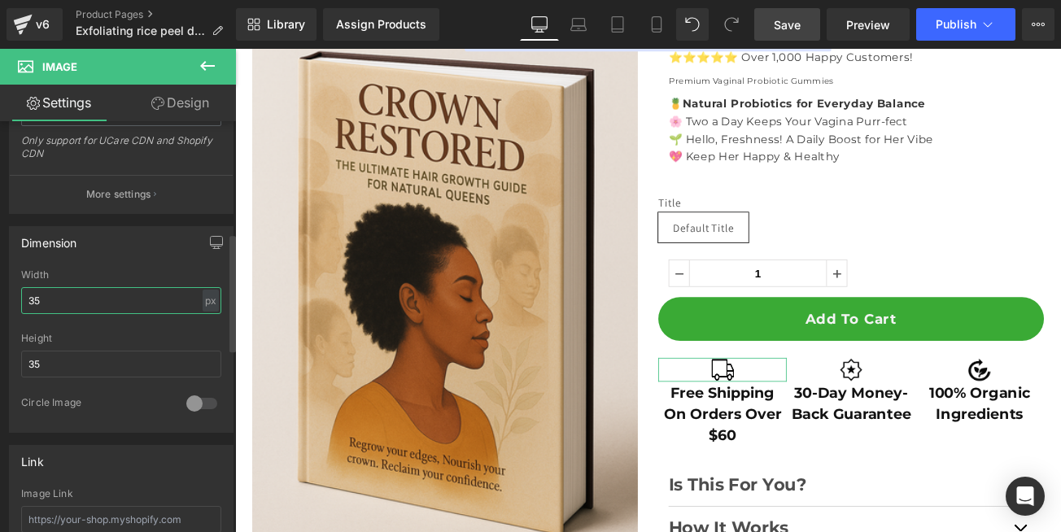
click at [42, 299] on input "35" at bounding box center [121, 300] width 200 height 27
type input "45"
click at [782, 28] on span "Save" at bounding box center [787, 24] width 27 height 17
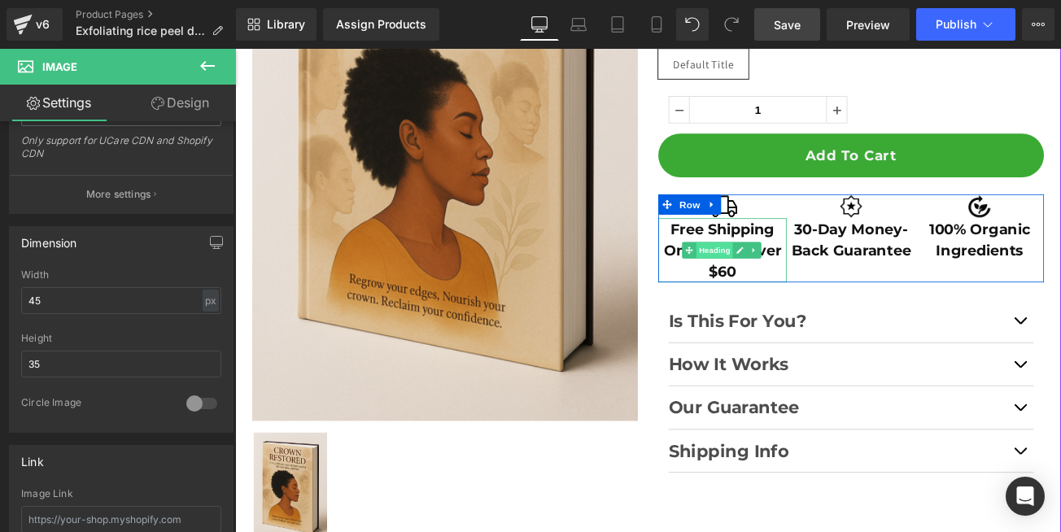
click at [801, 295] on span "Heading" at bounding box center [807, 289] width 44 height 20
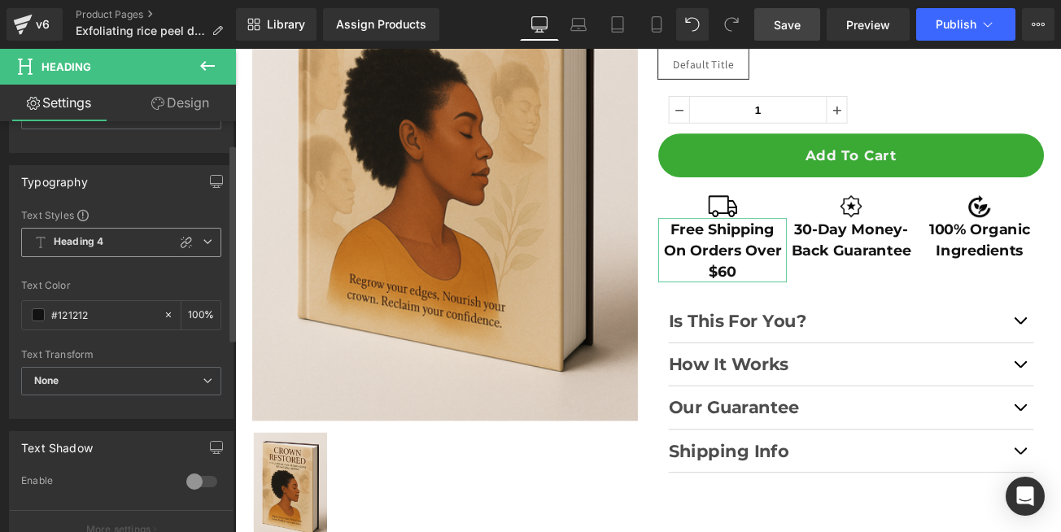
scroll to position [0, 0]
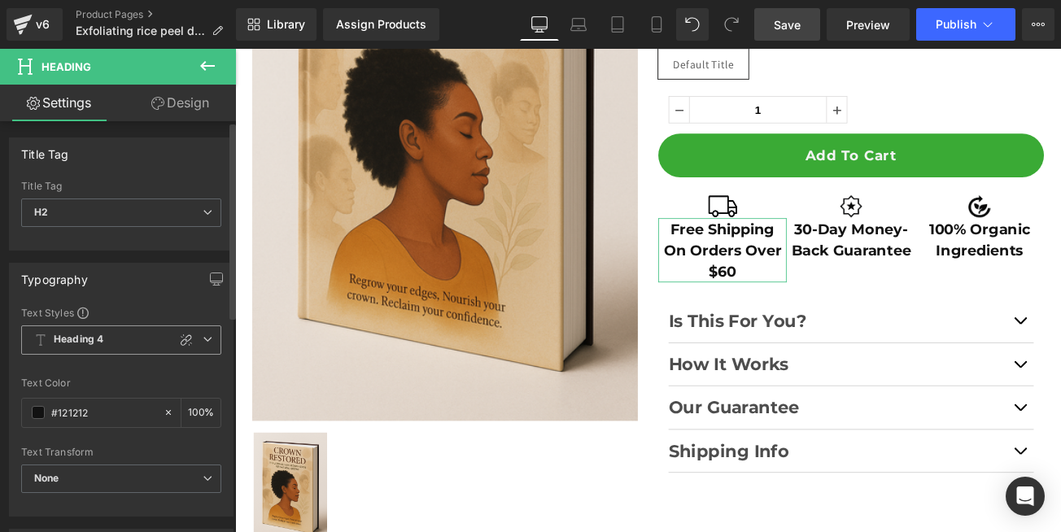
click at [203, 342] on icon at bounding box center [208, 339] width 10 height 10
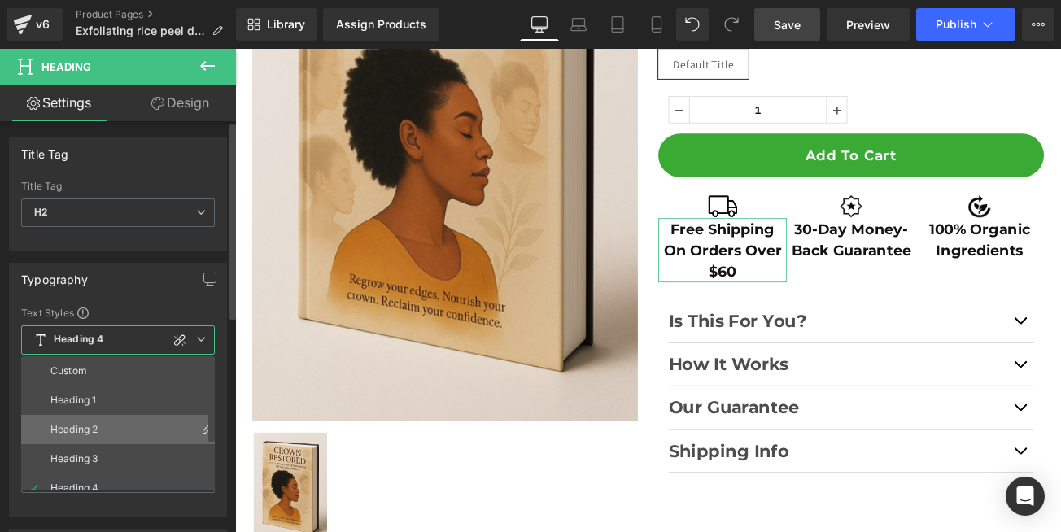
click at [98, 429] on div "Heading 2" at bounding box center [73, 429] width 47 height 11
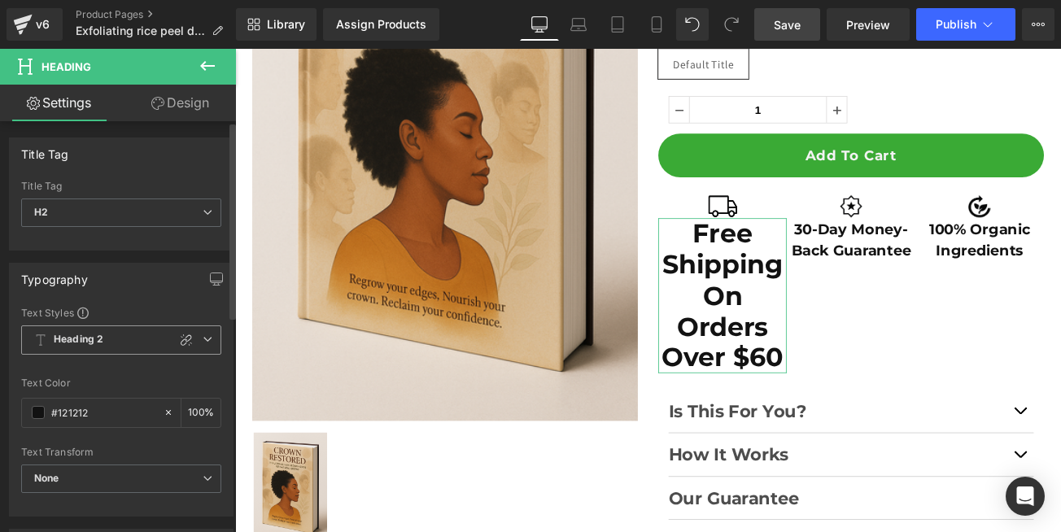
click at [200, 346] on span "Heading 2" at bounding box center [121, 340] width 200 height 29
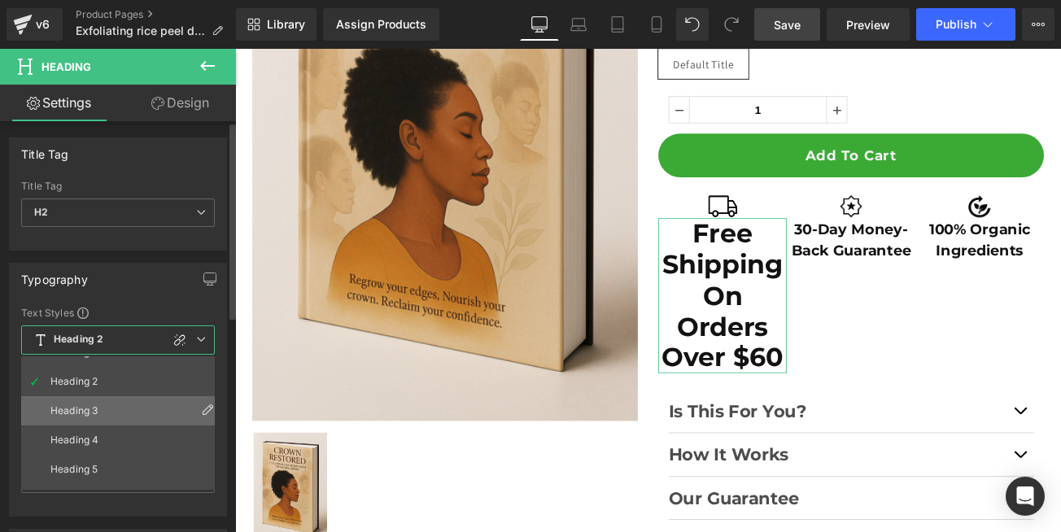
scroll to position [72, 0]
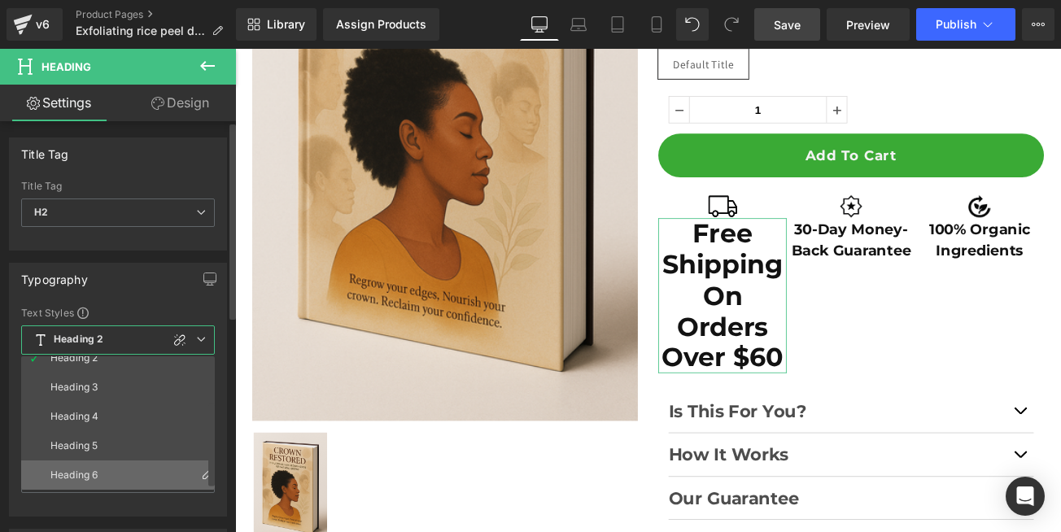
click at [88, 480] on div "Heading 6" at bounding box center [73, 475] width 47 height 11
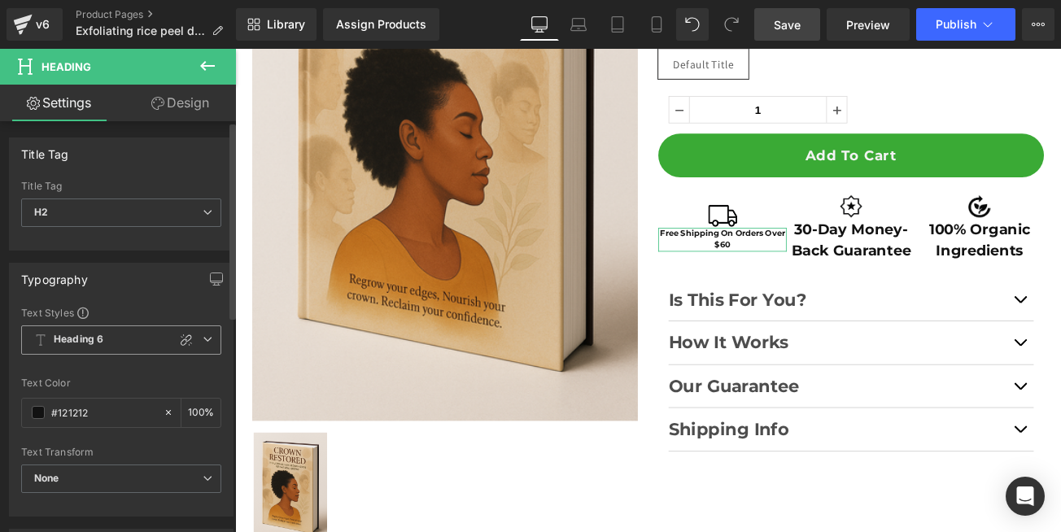
click at [140, 349] on span "Heading 6" at bounding box center [121, 340] width 200 height 29
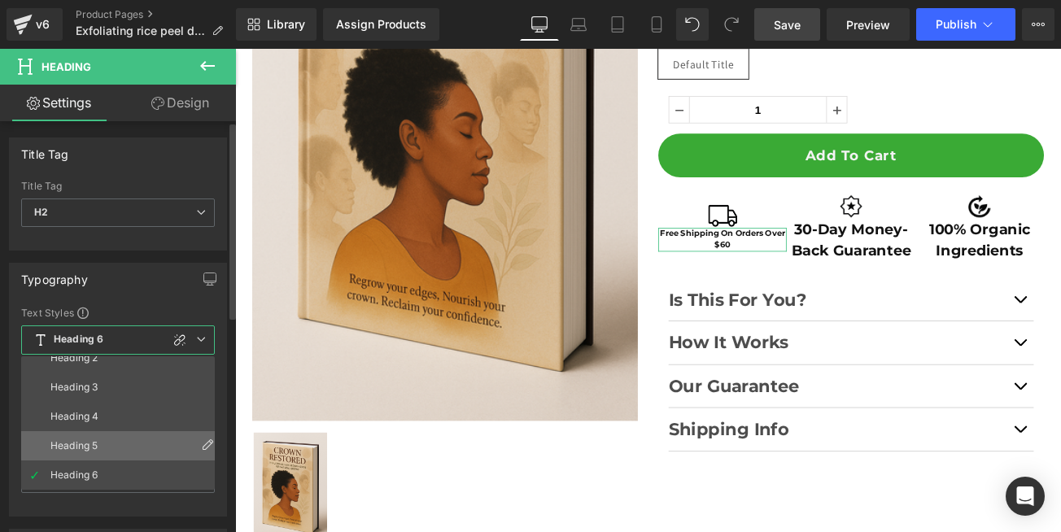
click at [71, 441] on div "Heading 5" at bounding box center [73, 445] width 47 height 11
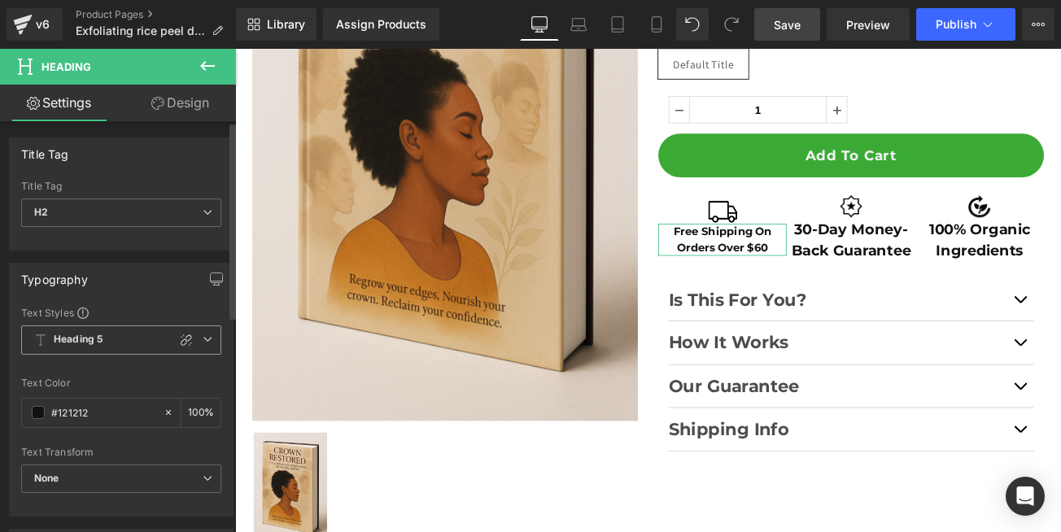
click at [133, 343] on span "Heading 5" at bounding box center [121, 340] width 200 height 29
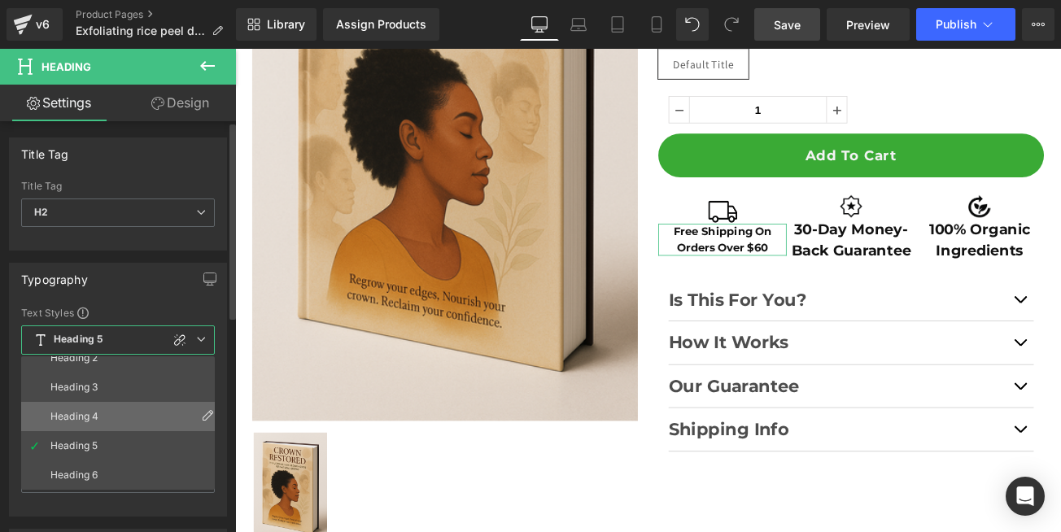
click at [92, 419] on div "Heading 4" at bounding box center [74, 416] width 48 height 11
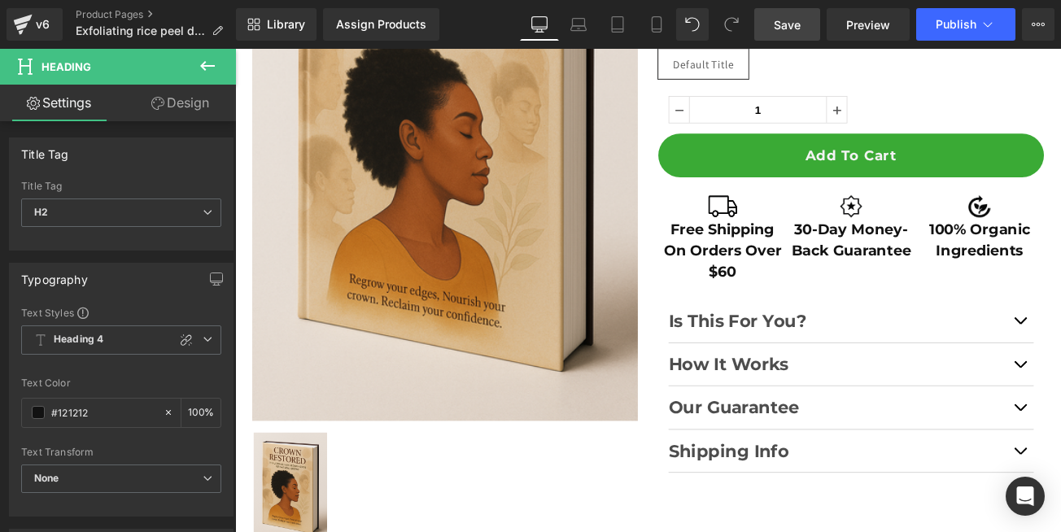
click at [771, 24] on link "Save" at bounding box center [787, 24] width 66 height 33
click at [203, 340] on icon at bounding box center [208, 339] width 10 height 10
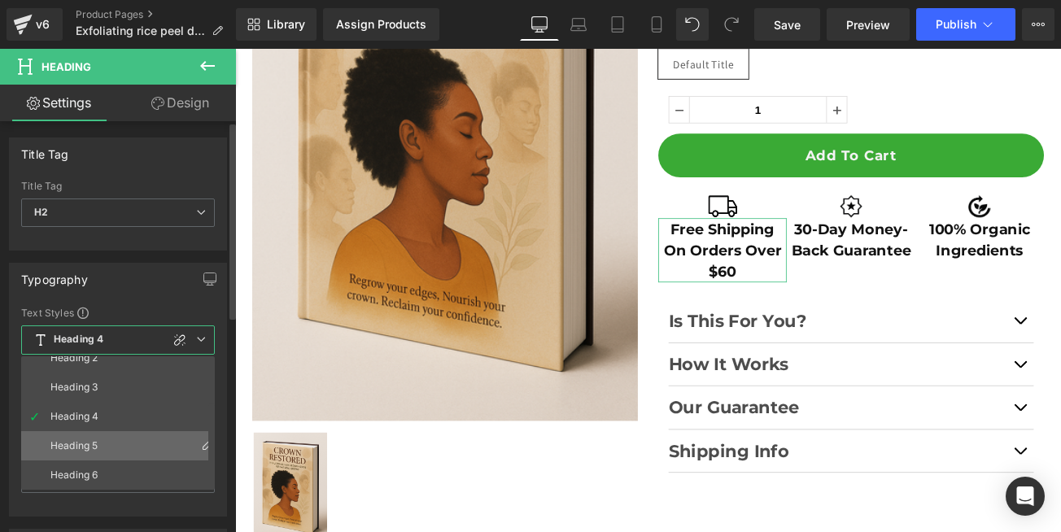
click at [88, 448] on div "Heading 5" at bounding box center [73, 445] width 47 height 11
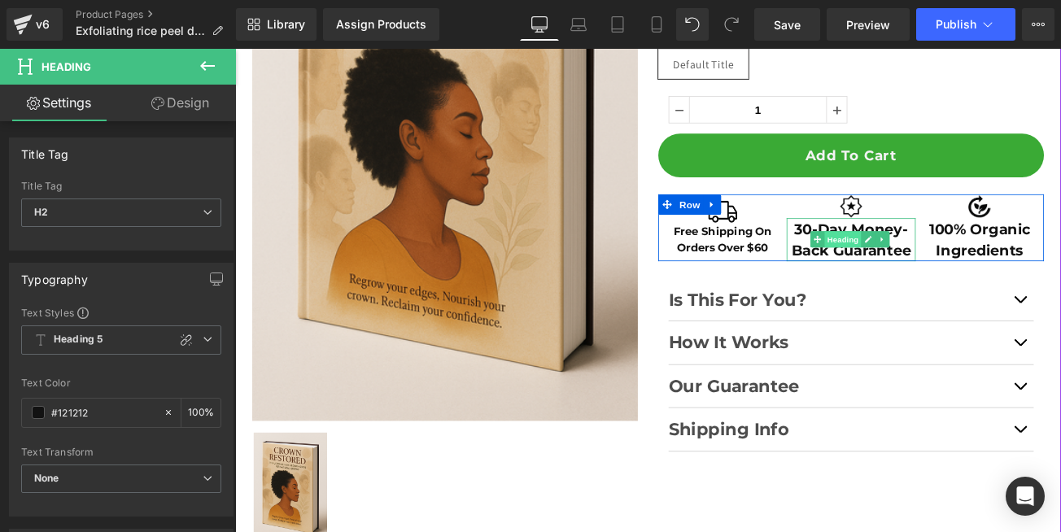
click at [955, 282] on span "Heading" at bounding box center [960, 276] width 44 height 20
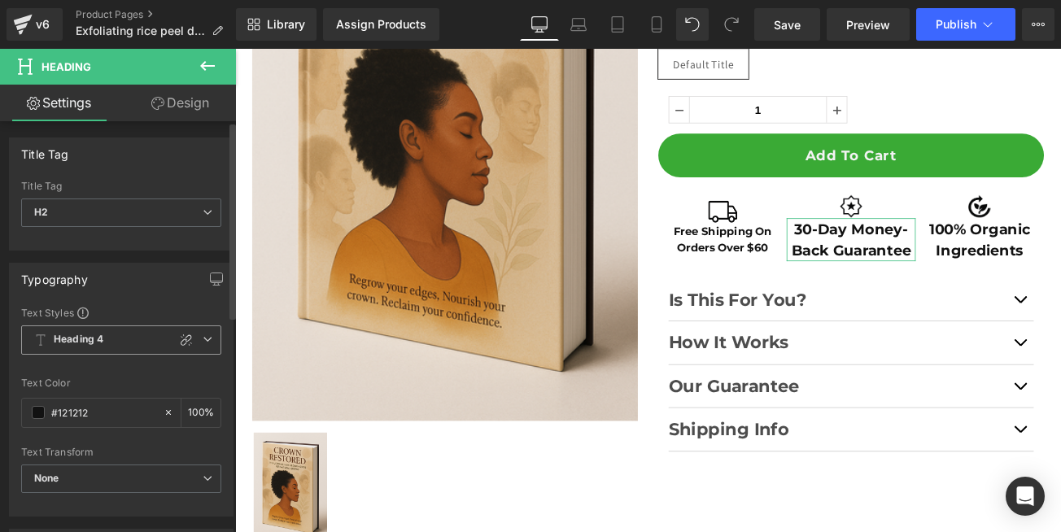
click at [131, 340] on span "Heading 4" at bounding box center [121, 340] width 200 height 29
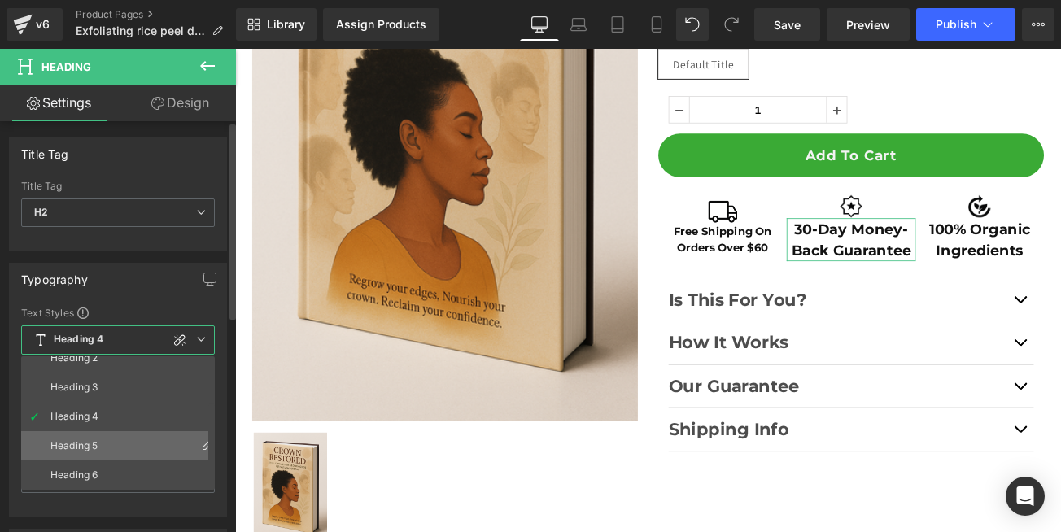
click at [86, 451] on div "Heading 5" at bounding box center [73, 445] width 47 height 11
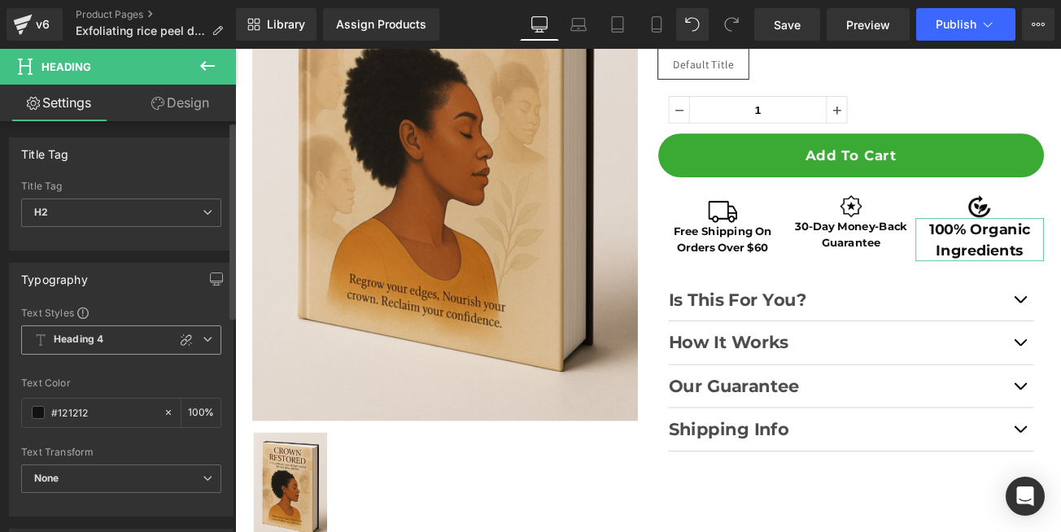
click at [203, 342] on icon at bounding box center [208, 339] width 10 height 10
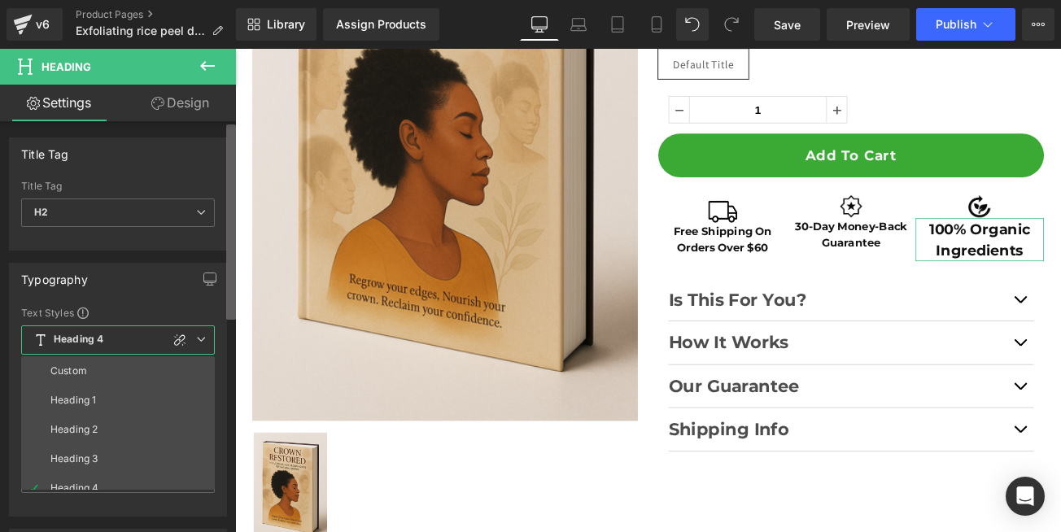
drag, startPoint x: 206, startPoint y: 340, endPoint x: 232, endPoint y: 317, distance: 34.6
click at [205, 340] on icon at bounding box center [201, 339] width 10 height 10
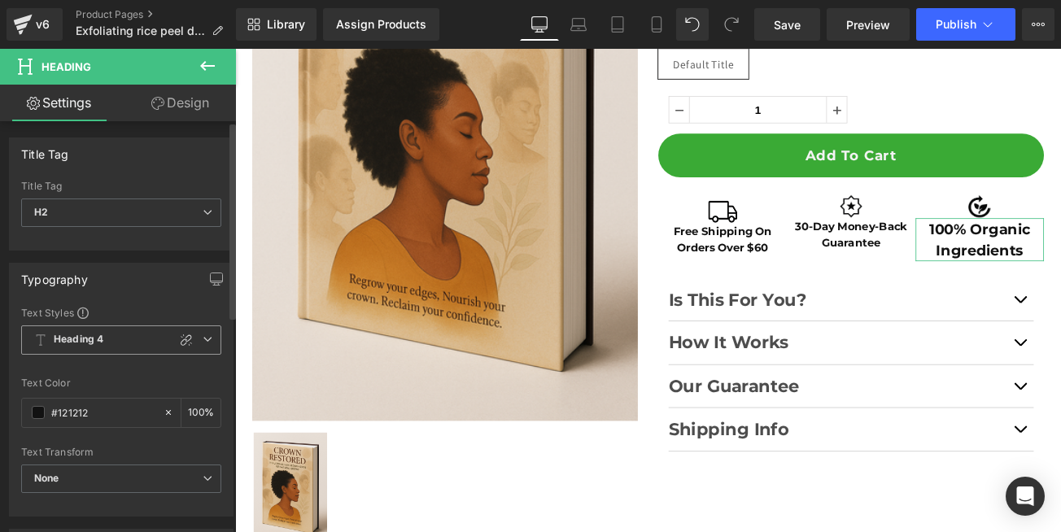
click at [203, 341] on icon at bounding box center [208, 339] width 10 height 10
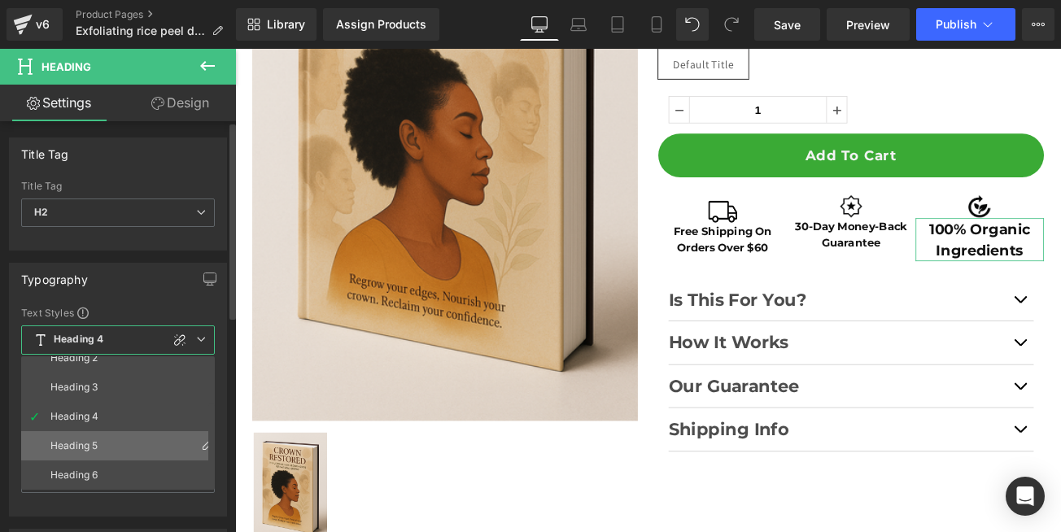
click at [87, 449] on div "Heading 5" at bounding box center [73, 445] width 47 height 11
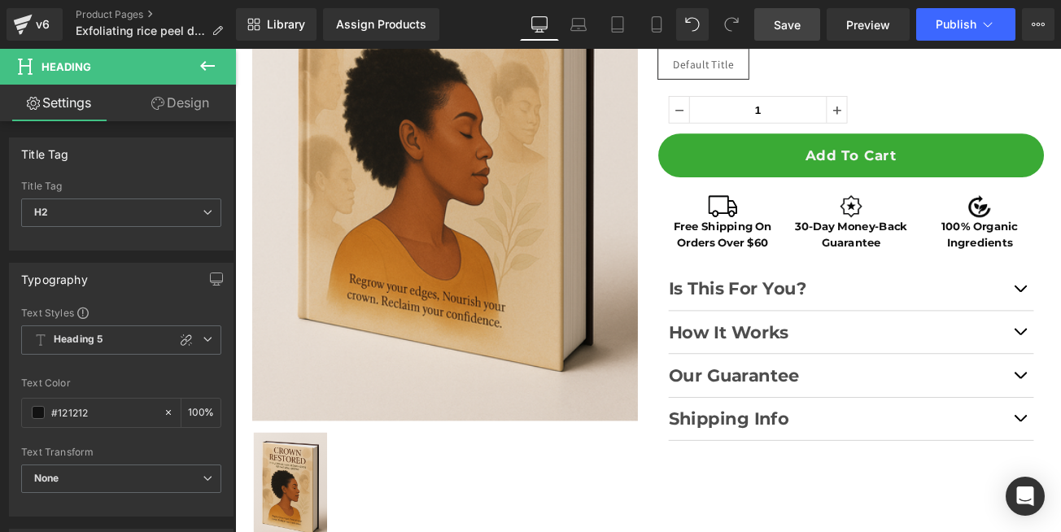
click at [784, 30] on span "Save" at bounding box center [787, 24] width 27 height 17
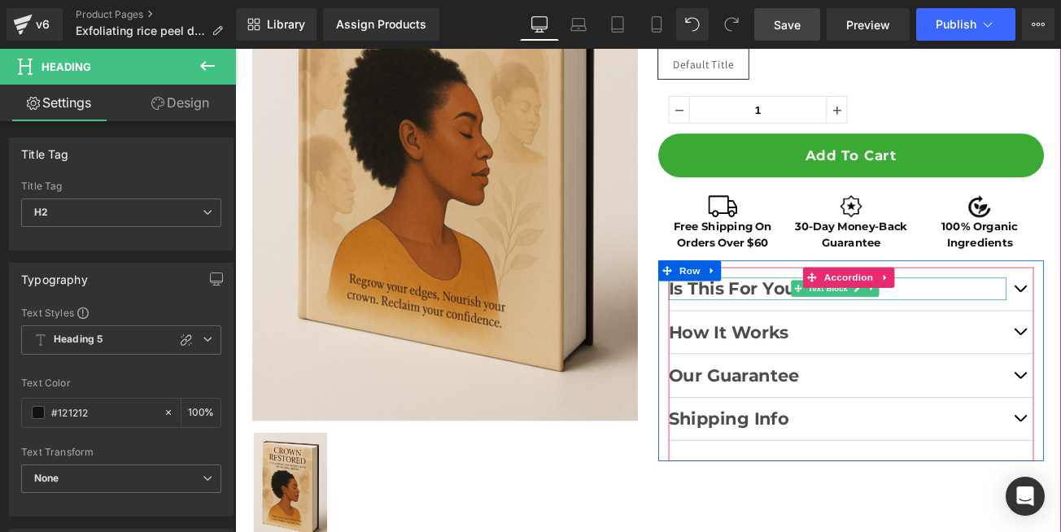
click at [771, 339] on strong "Is This For You?" at bounding box center [834, 334] width 165 height 24
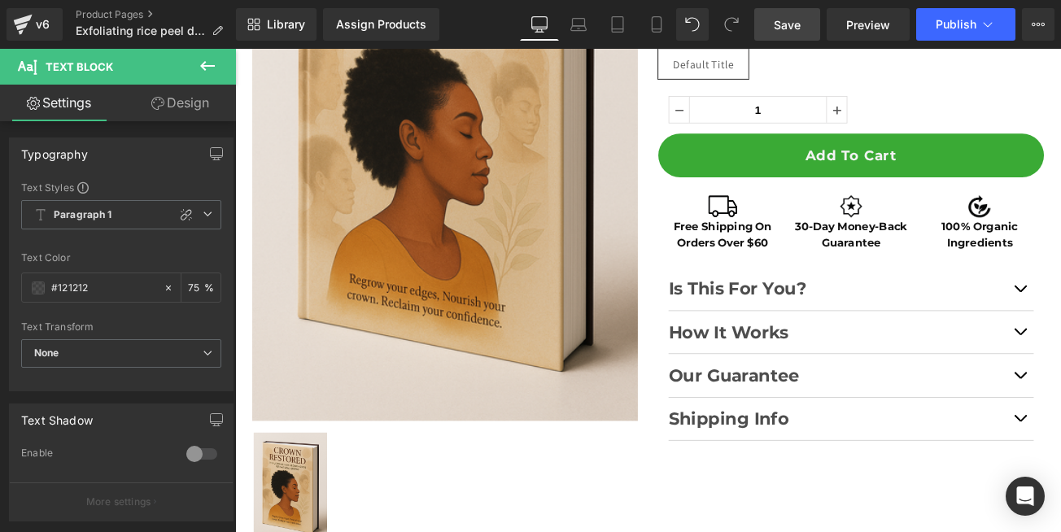
click at [203, 68] on icon at bounding box center [207, 66] width 15 height 10
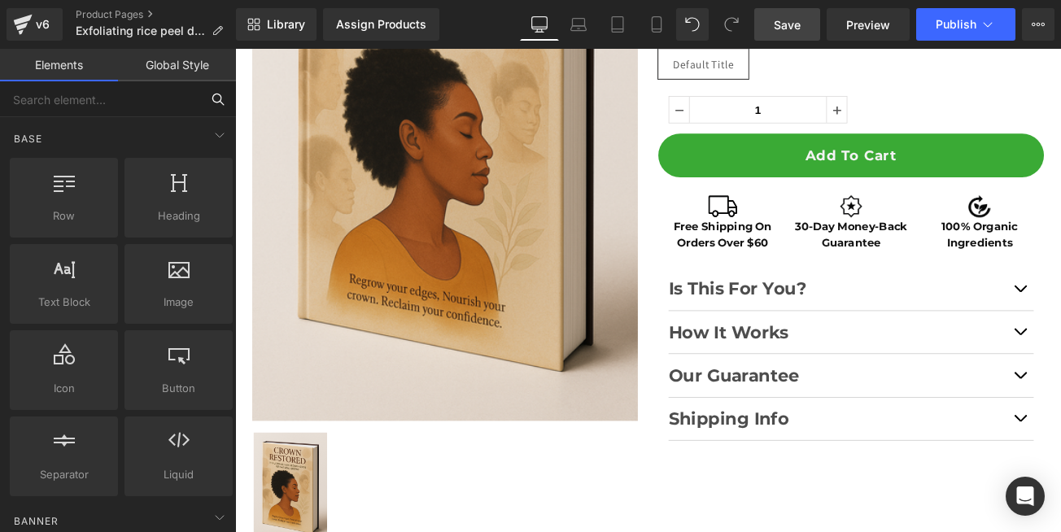
click at [102, 103] on input "text" at bounding box center [100, 99] width 200 height 36
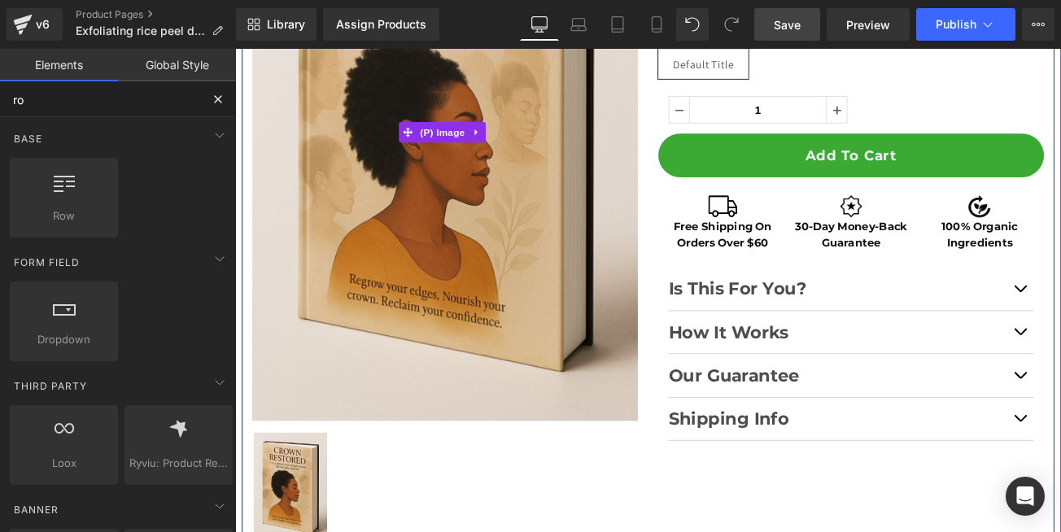
type input "row"
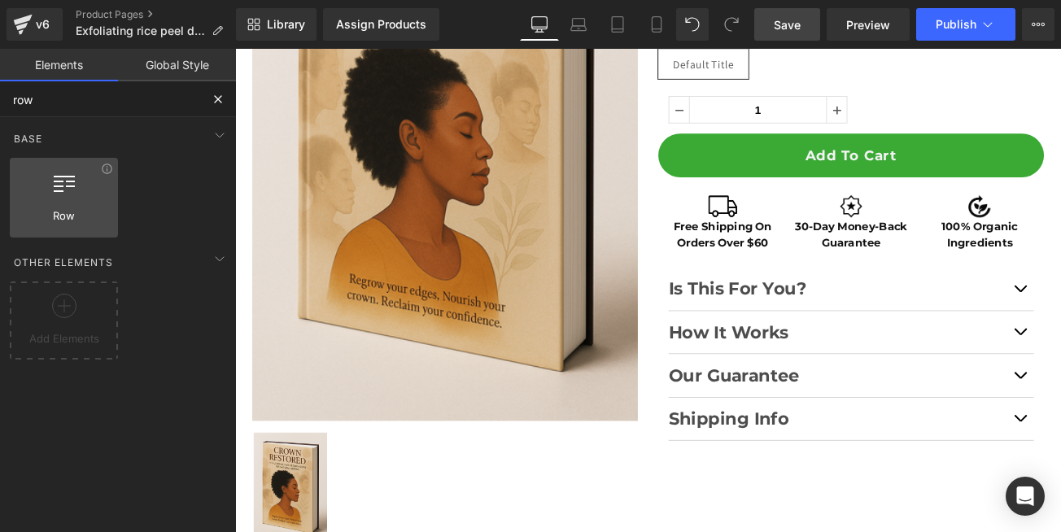
click at [53, 193] on div at bounding box center [64, 189] width 98 height 37
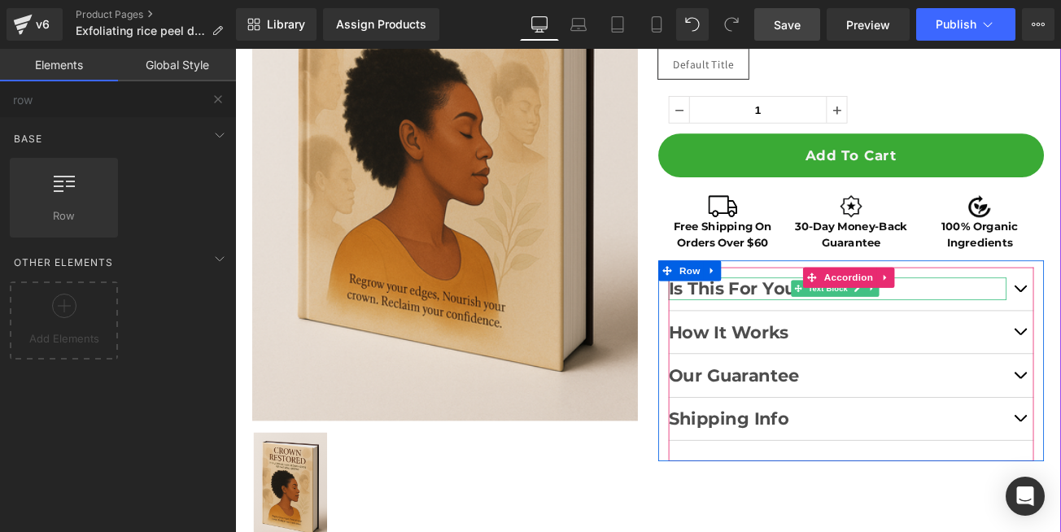
click at [848, 337] on strong "Is This For You?" at bounding box center [834, 334] width 165 height 24
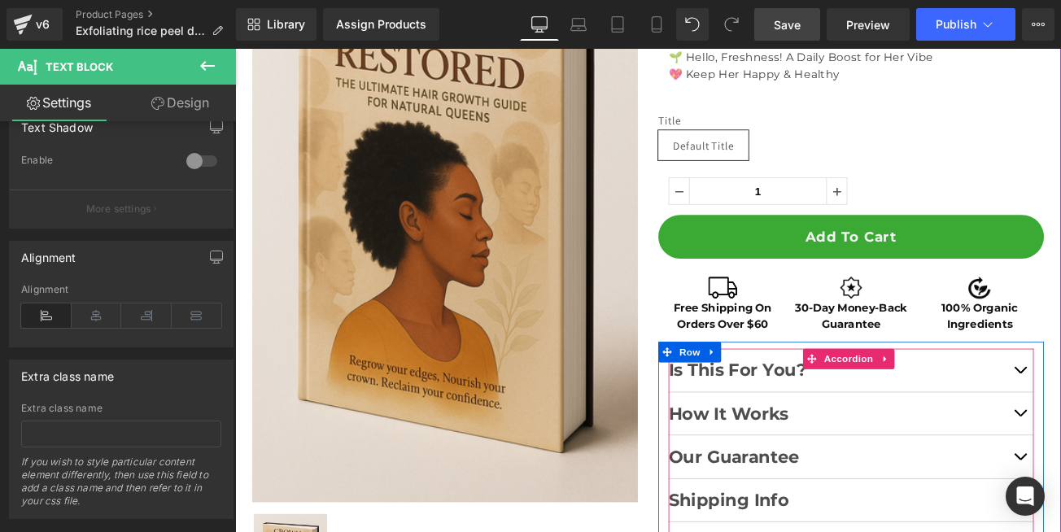
scroll to position [378, 0]
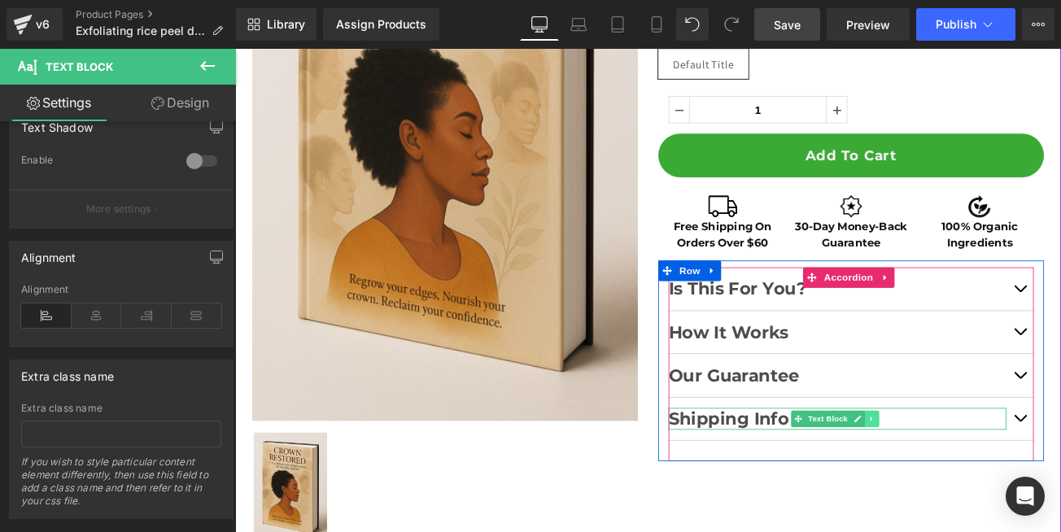
click at [990, 492] on icon at bounding box center [994, 490] width 9 height 10
click at [981, 492] on icon at bounding box center [985, 489] width 9 height 9
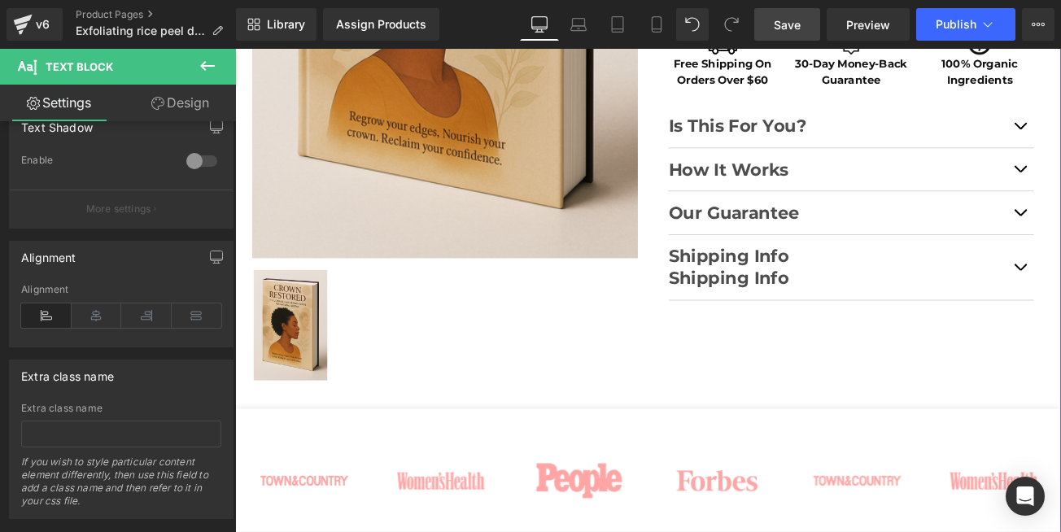
scroll to position [474, 0]
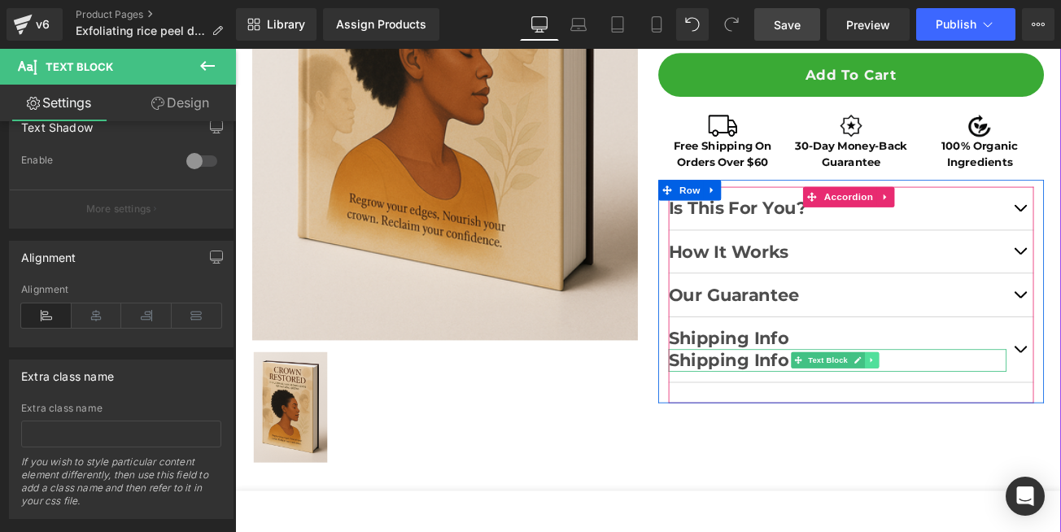
click at [990, 426] on link at bounding box center [993, 420] width 17 height 20
click at [998, 422] on icon at bounding box center [1002, 420] width 9 height 9
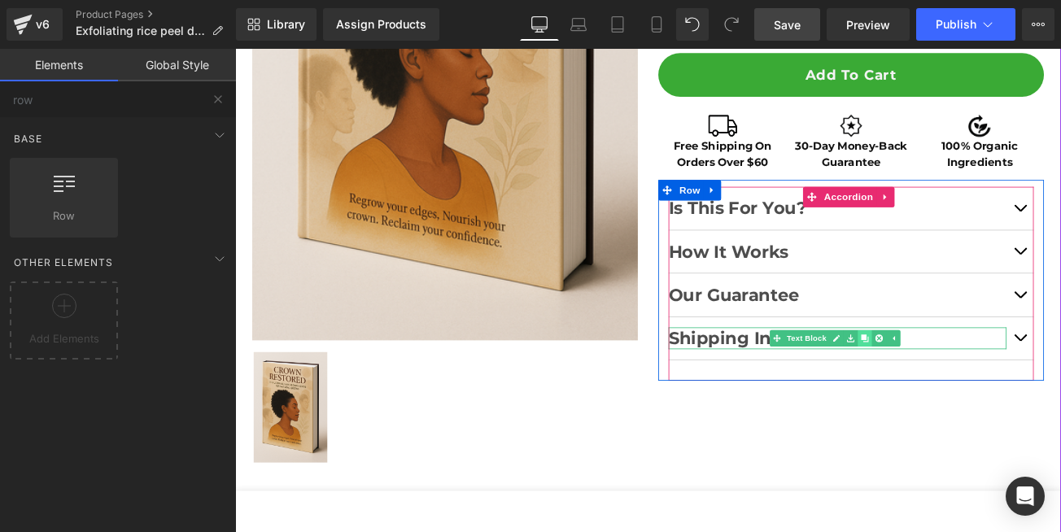
click at [981, 394] on icon at bounding box center [985, 393] width 9 height 9
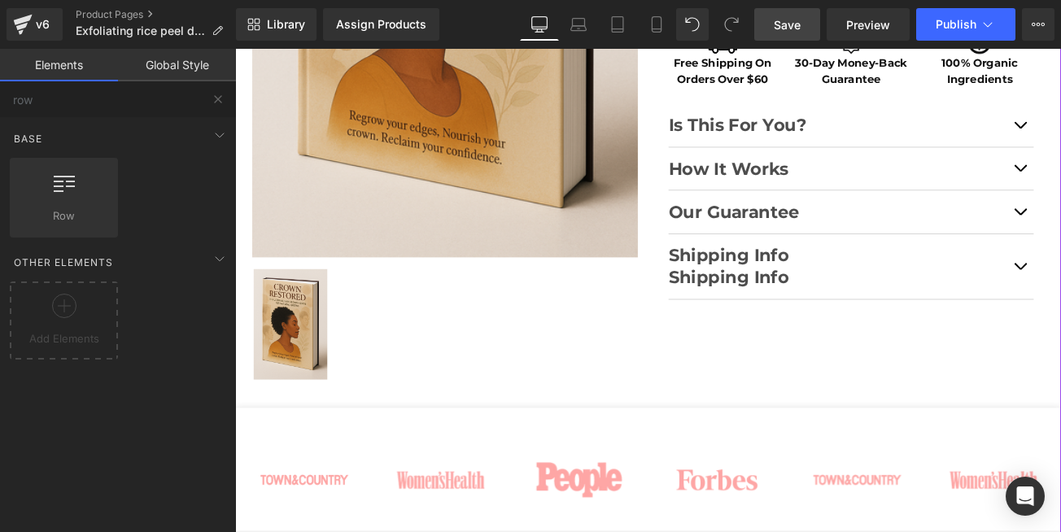
scroll to position [571, 0]
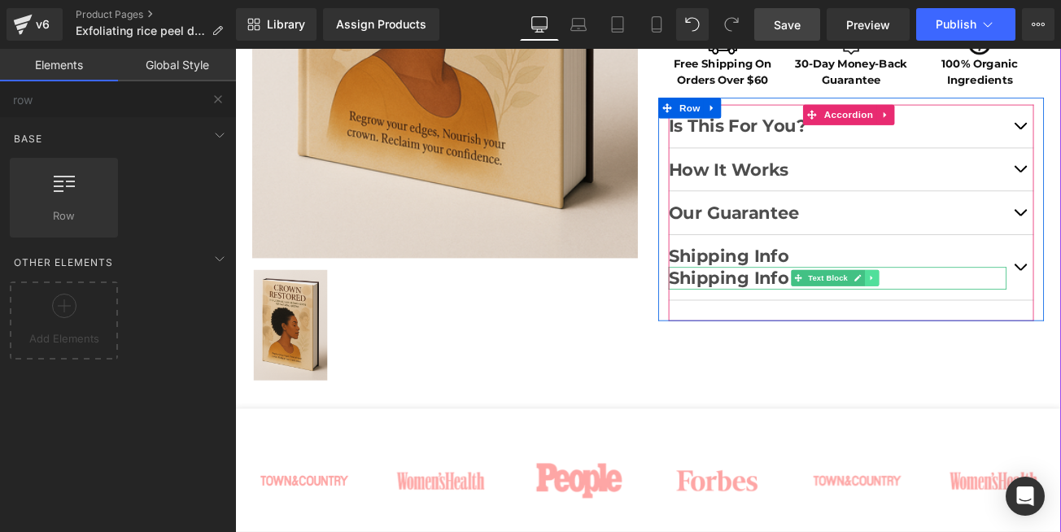
click at [990, 323] on icon at bounding box center [994, 322] width 9 height 10
click at [998, 323] on icon at bounding box center [1002, 322] width 9 height 9
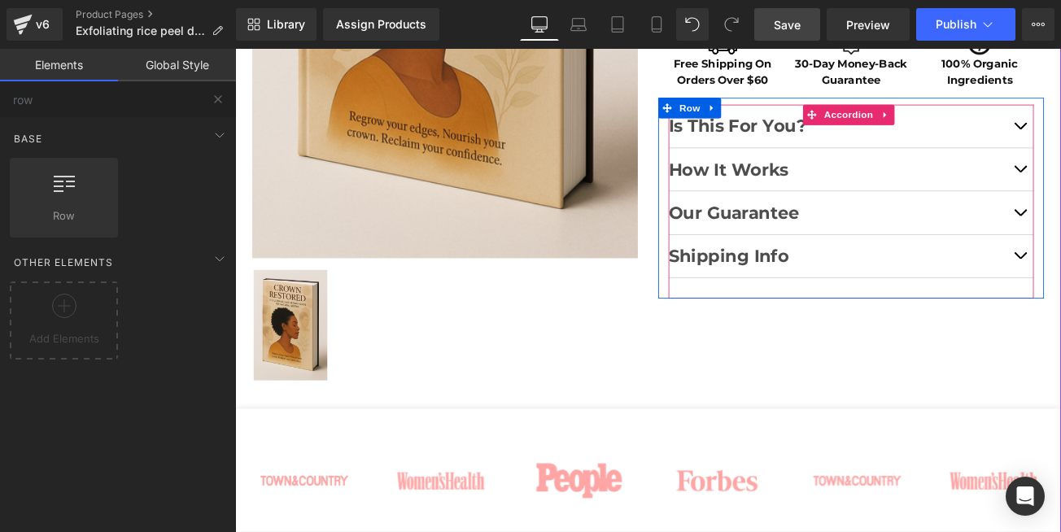
click at [878, 312] on div "Shipping Info Text Block" at bounding box center [969, 297] width 435 height 52
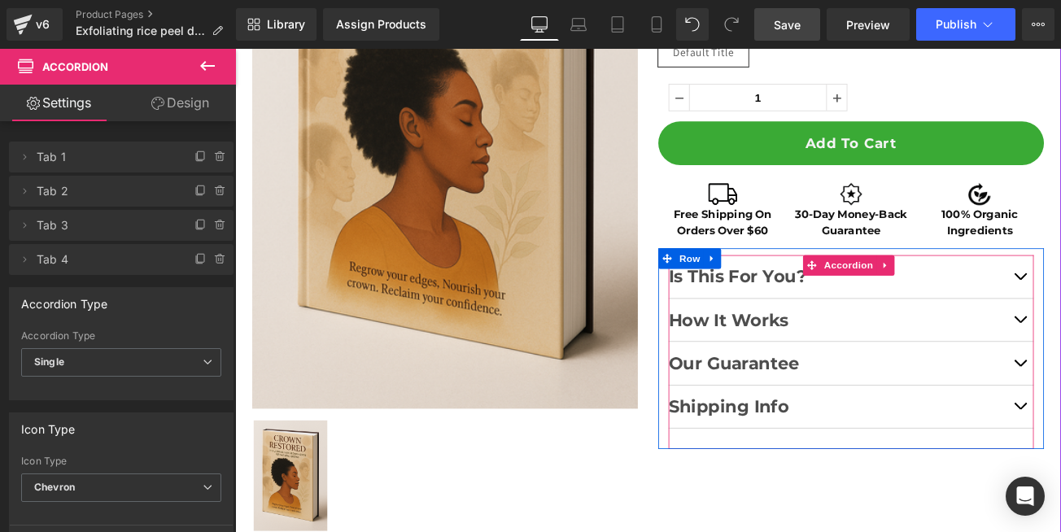
scroll to position [376, 0]
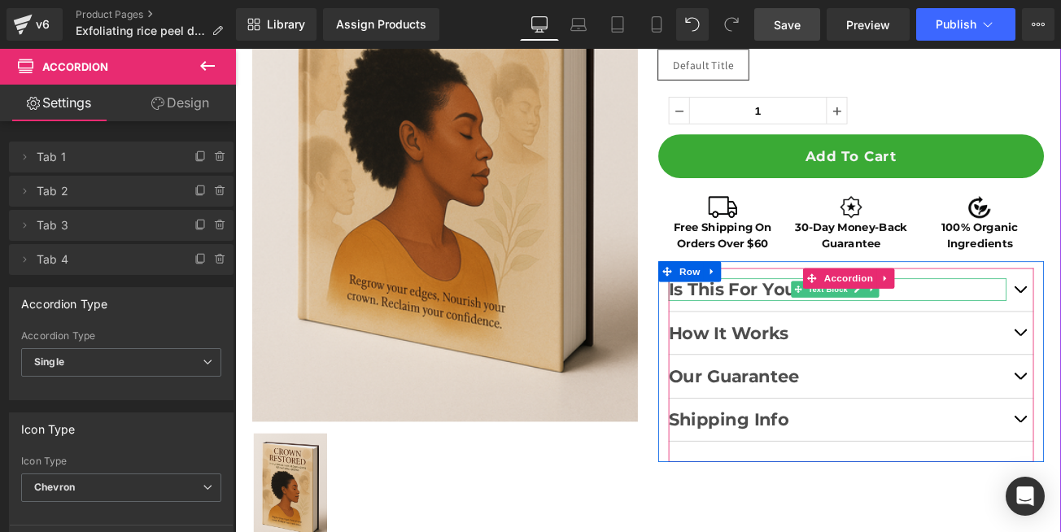
click at [840, 343] on strong "Is This For You?" at bounding box center [834, 336] width 165 height 24
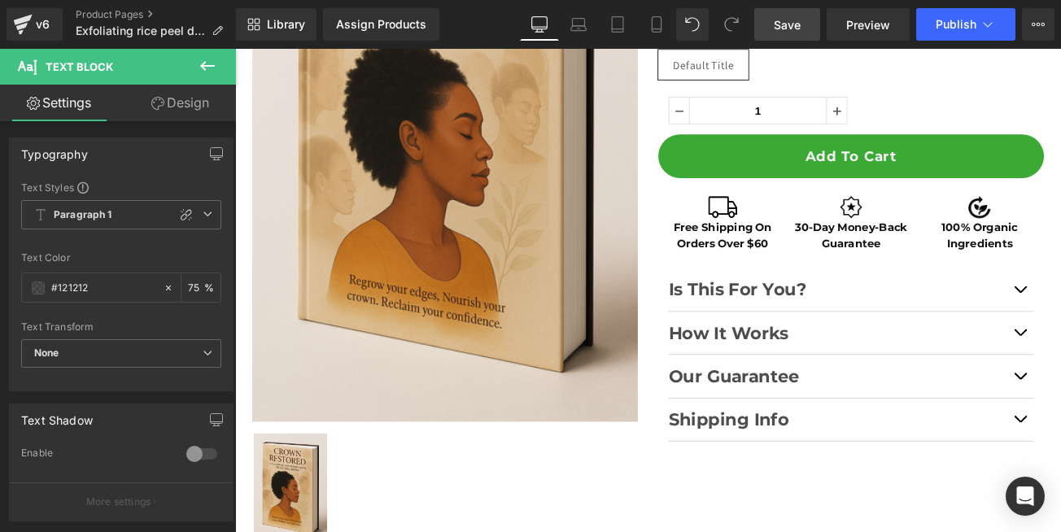
click at [218, 72] on button at bounding box center [207, 67] width 57 height 36
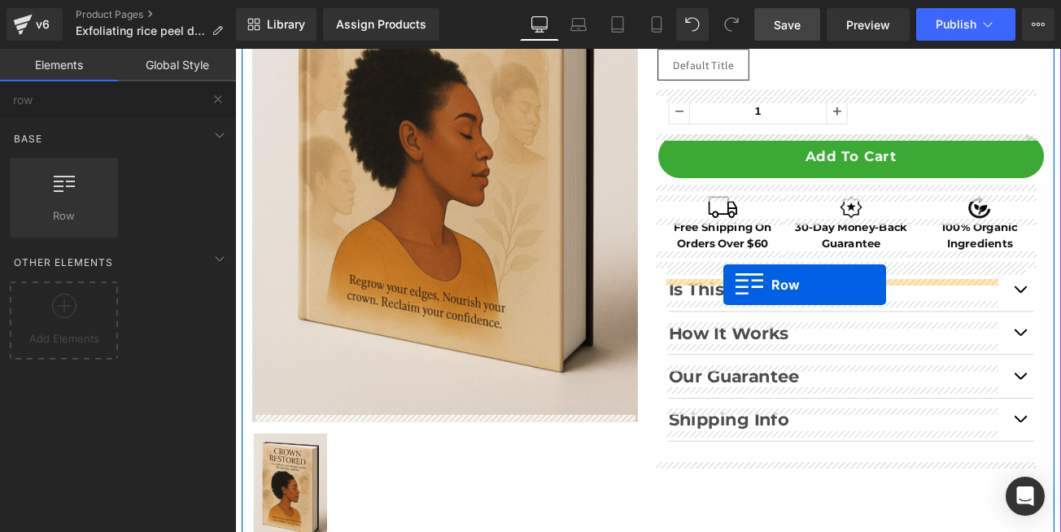
drag, startPoint x: 401, startPoint y: 256, endPoint x: 817, endPoint y: 330, distance: 422.4
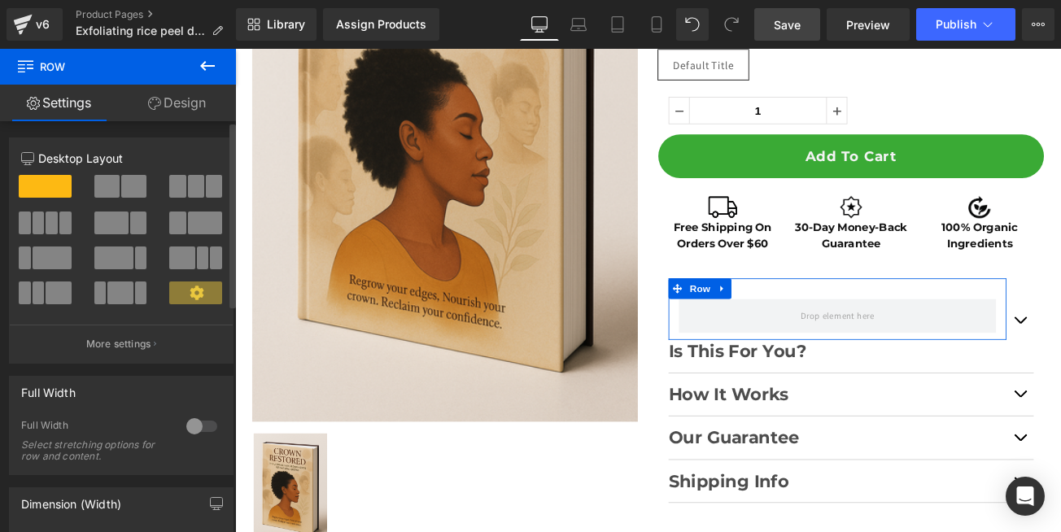
drag, startPoint x: 177, startPoint y: 225, endPoint x: 640, endPoint y: 326, distance: 473.7
click at [177, 225] on span at bounding box center [177, 223] width 16 height 23
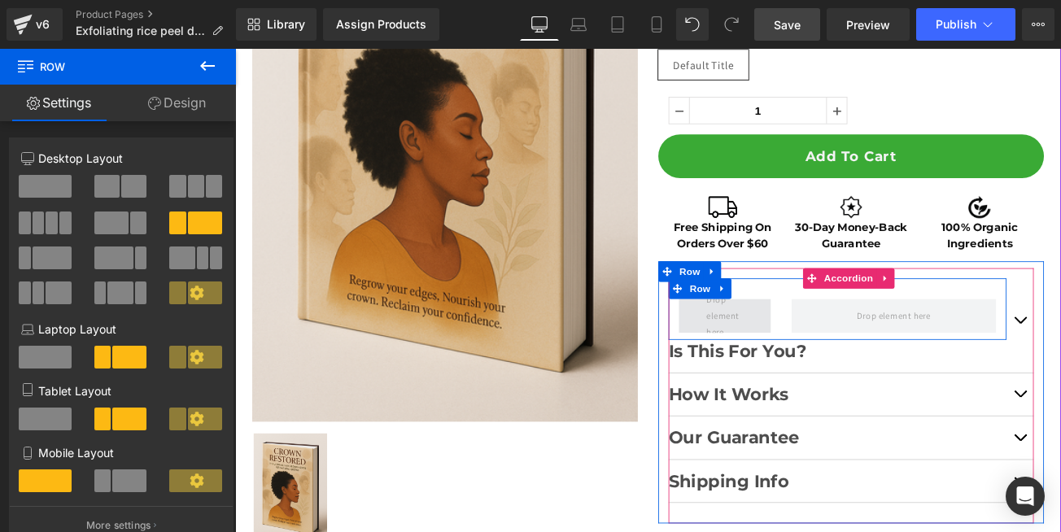
click at [803, 362] on span at bounding box center [819, 367] width 55 height 65
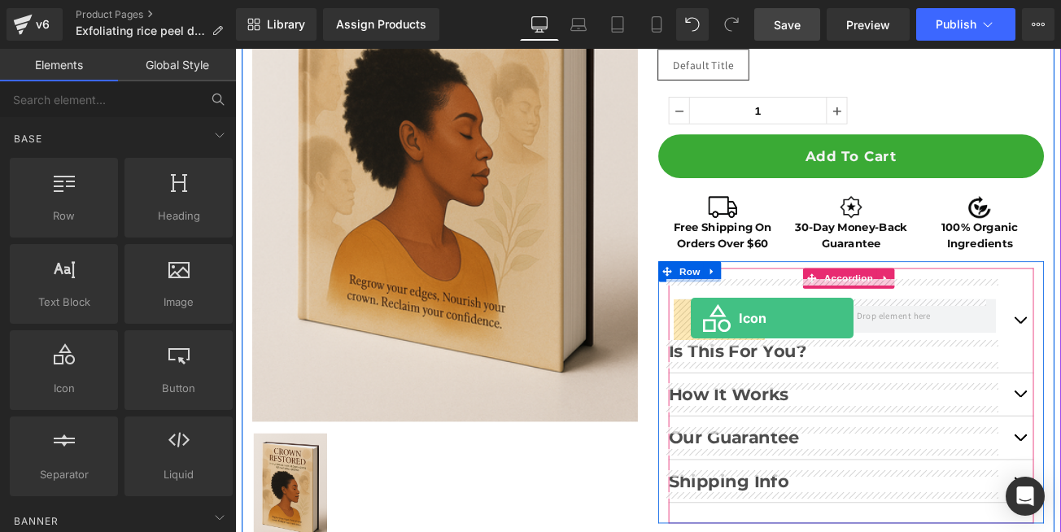
drag, startPoint x: 297, startPoint y: 413, endPoint x: 779, endPoint y: 370, distance: 483.6
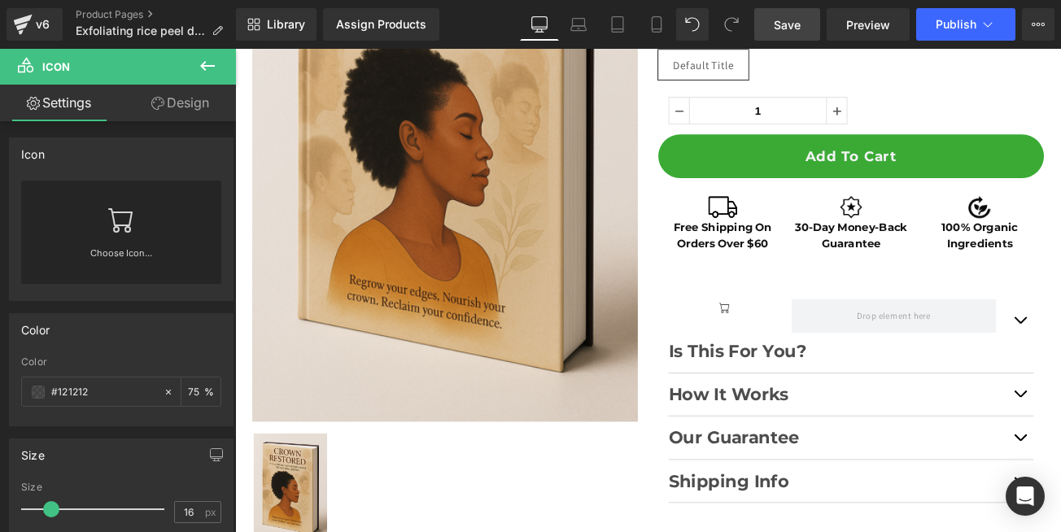
click at [212, 67] on icon at bounding box center [207, 66] width 15 height 10
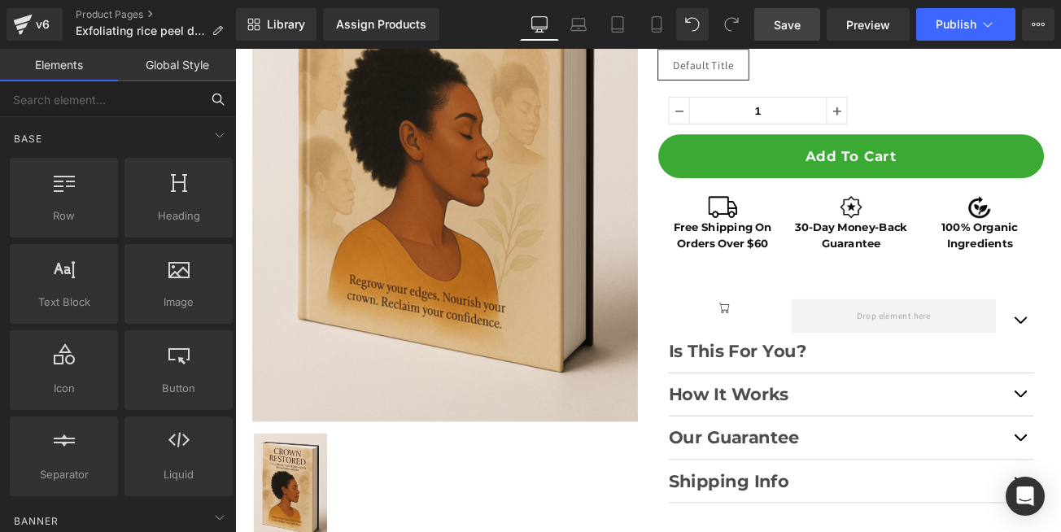
click at [164, 100] on input "text" at bounding box center [100, 99] width 200 height 36
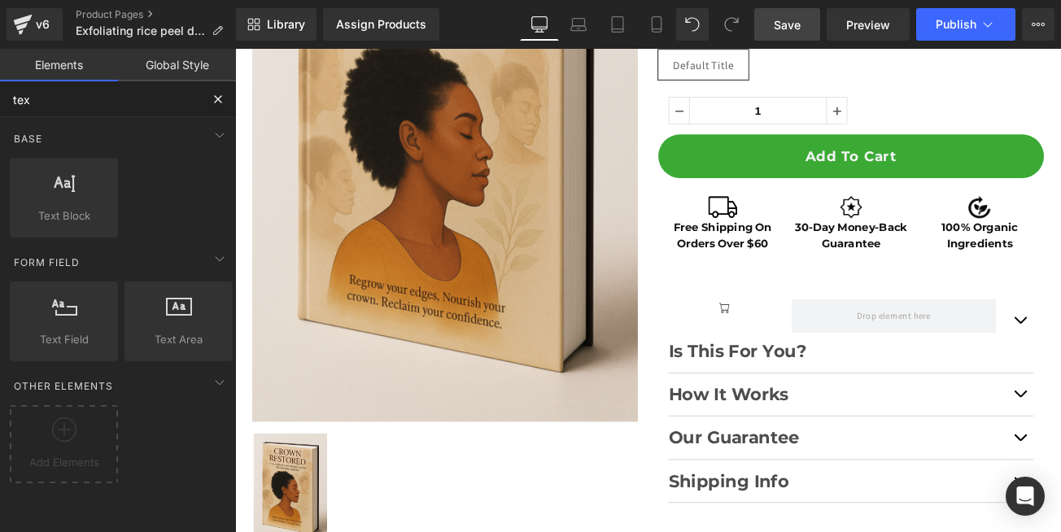
type input "text"
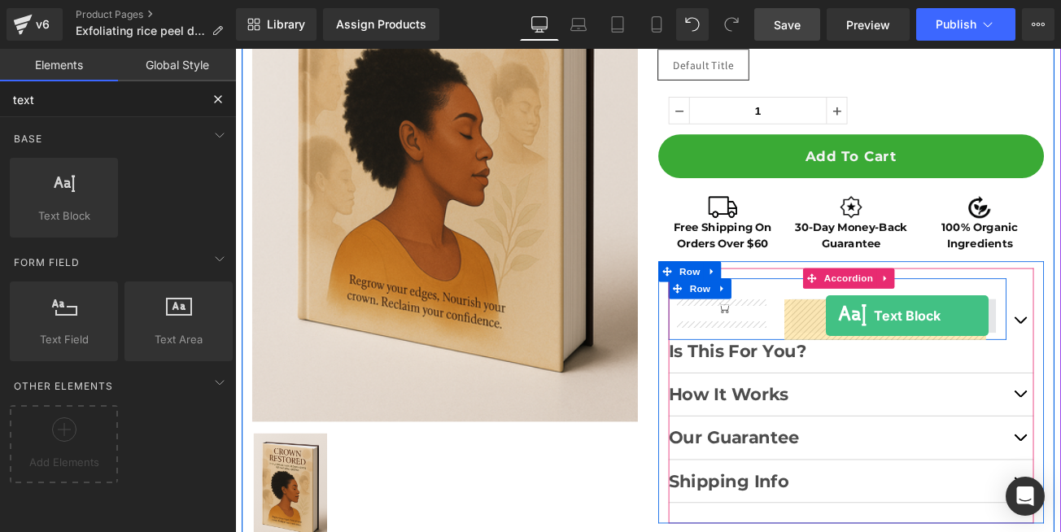
drag, startPoint x: 282, startPoint y: 247, endPoint x: 939, endPoint y: 367, distance: 667.7
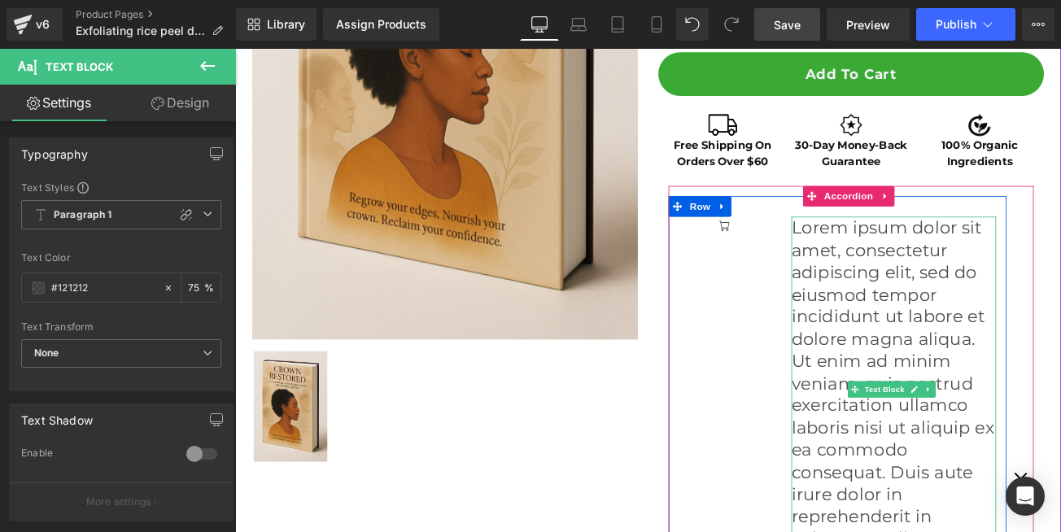
scroll to position [474, 0]
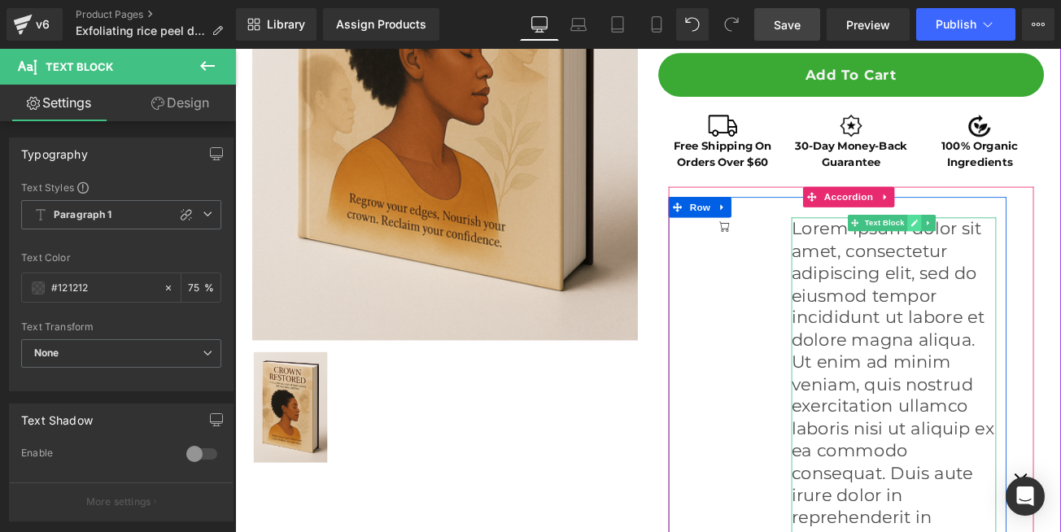
click at [1041, 258] on icon at bounding box center [1045, 256] width 9 height 10
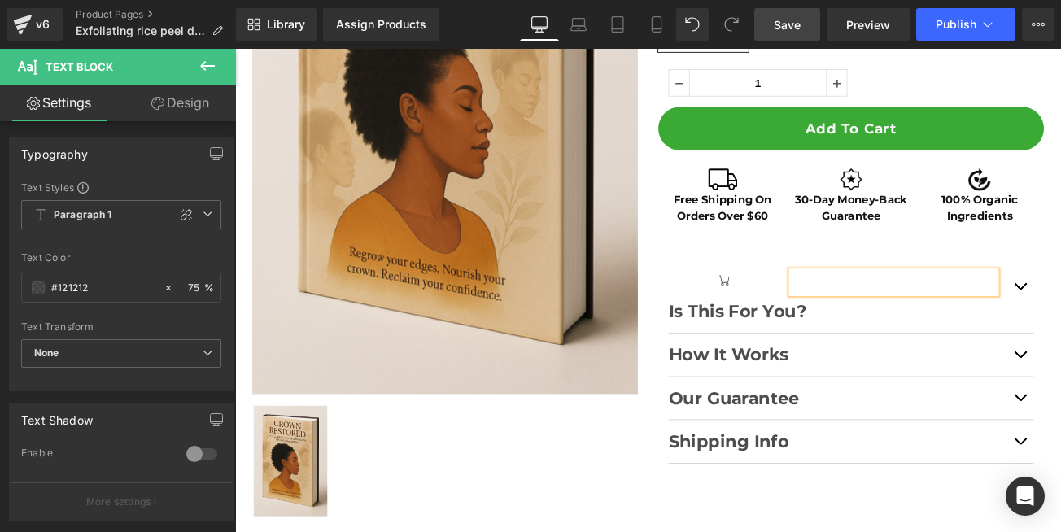
scroll to position [376, 0]
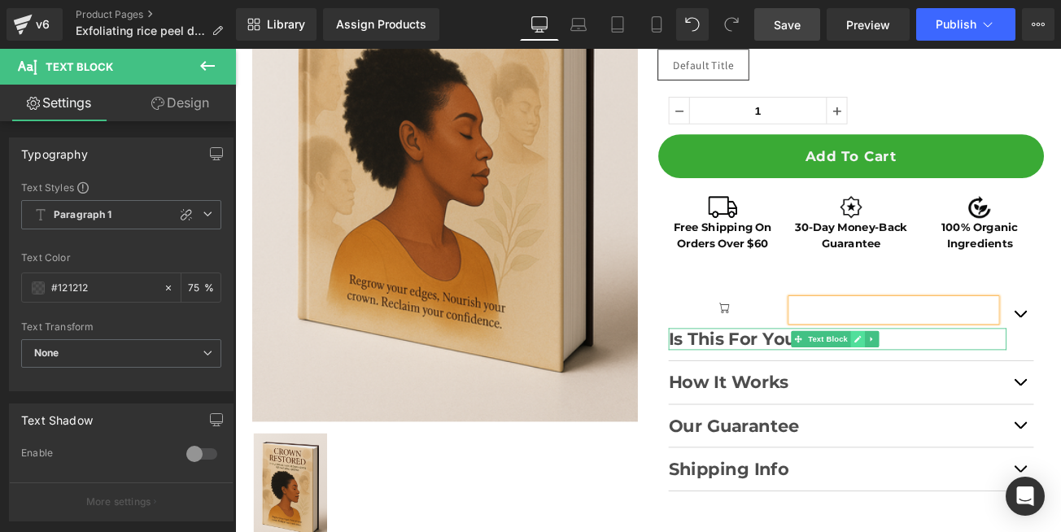
click at [972, 395] on icon at bounding box center [976, 396] width 9 height 10
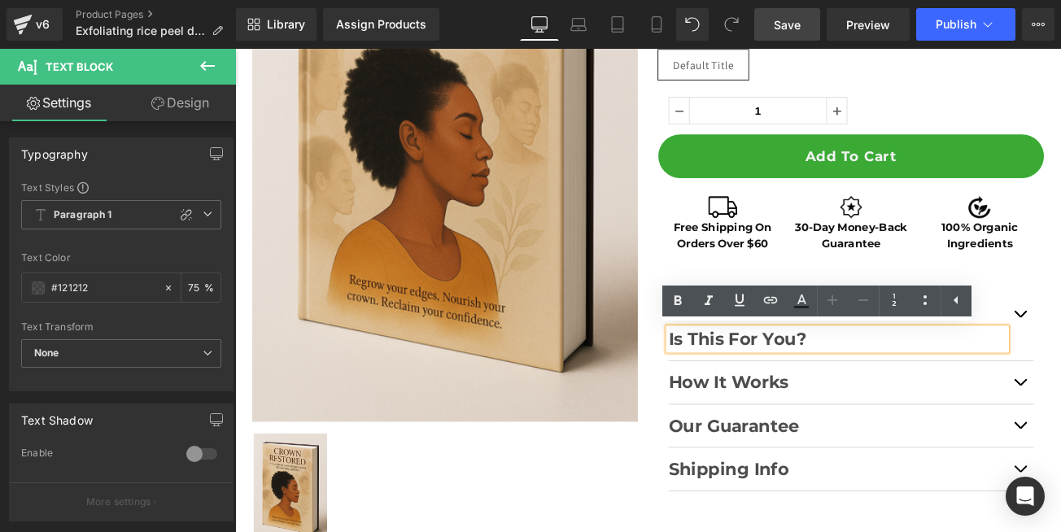
click at [857, 394] on strong "Is This For You?" at bounding box center [834, 395] width 165 height 24
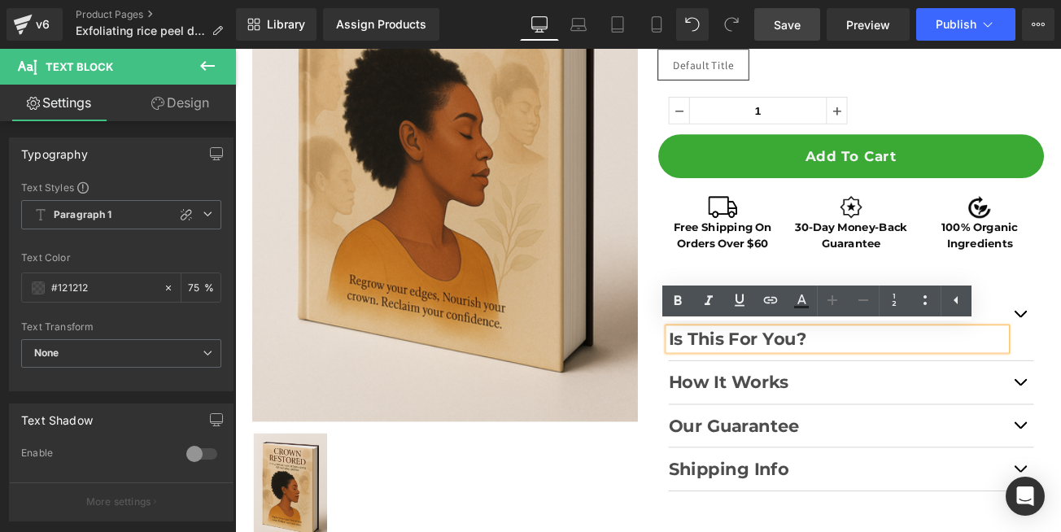
click at [857, 394] on strong "Is This For You?" at bounding box center [834, 395] width 165 height 24
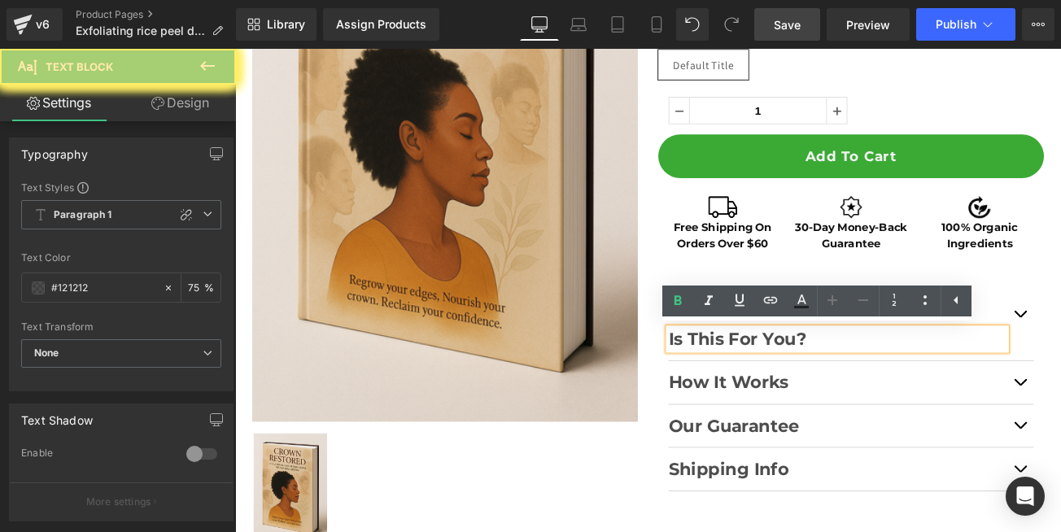
drag, startPoint x: 928, startPoint y: 400, endPoint x: 703, endPoint y: 392, distance: 224.7
click at [703, 392] on div "Sale Off (P) Image ‹ › (P) Image List Femi Gummies Heading ⭐⭐⭐⭐⭐ Over 1,000 Hap…" at bounding box center [727, 223] width 968 height 837
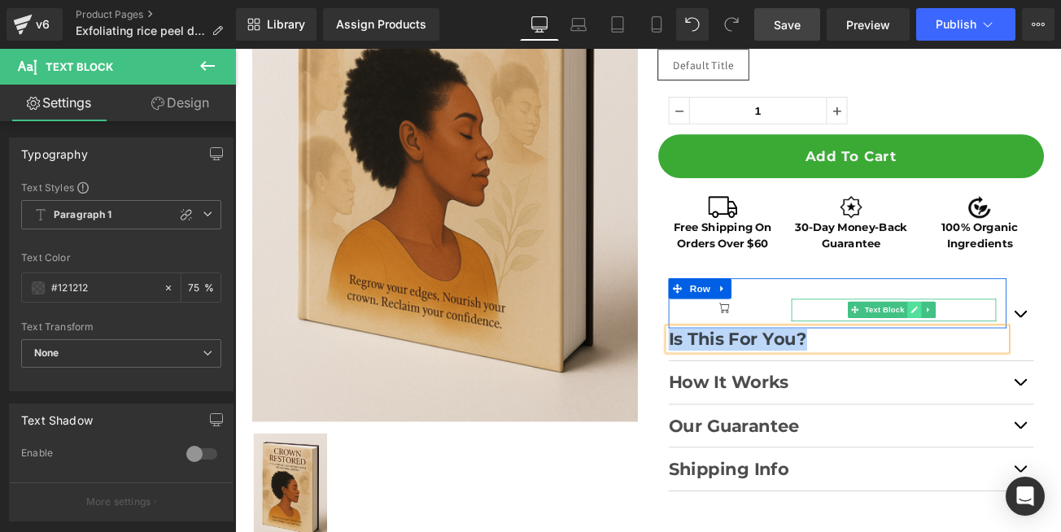
click at [1041, 364] on icon at bounding box center [1045, 361] width 9 height 10
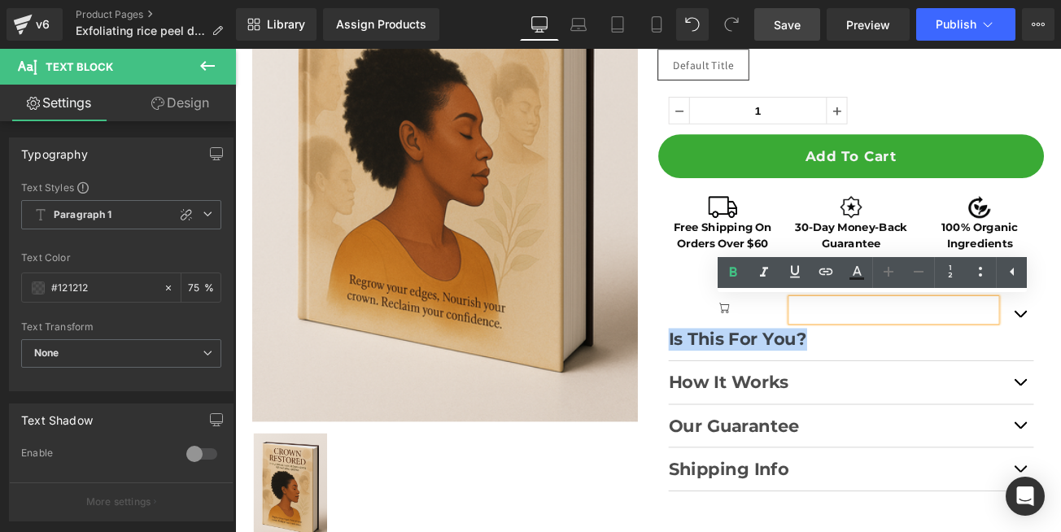
click at [968, 362] on p at bounding box center [1020, 360] width 244 height 27
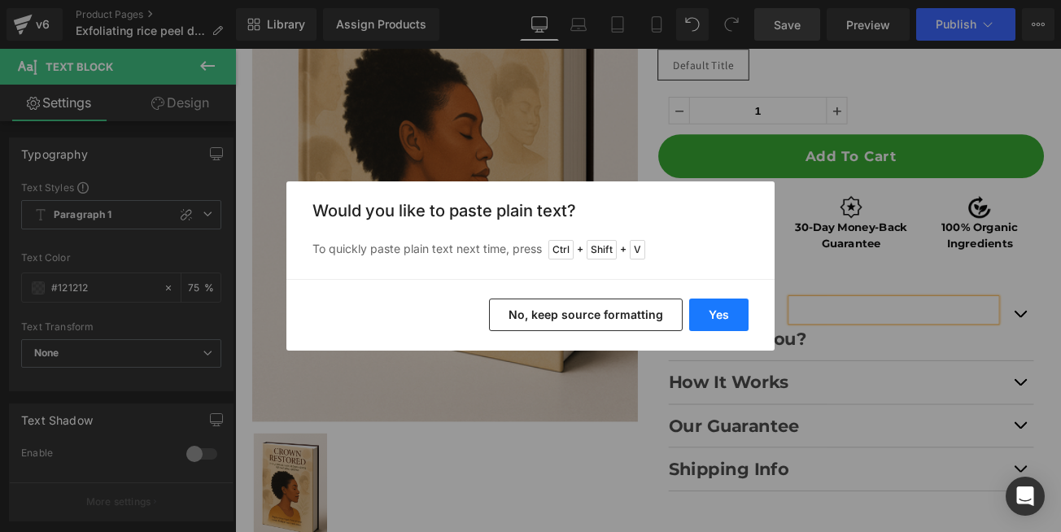
drag, startPoint x: 723, startPoint y: 319, endPoint x: 688, endPoint y: 343, distance: 42.0
click at [723, 319] on button "Yes" at bounding box center [718, 315] width 59 height 33
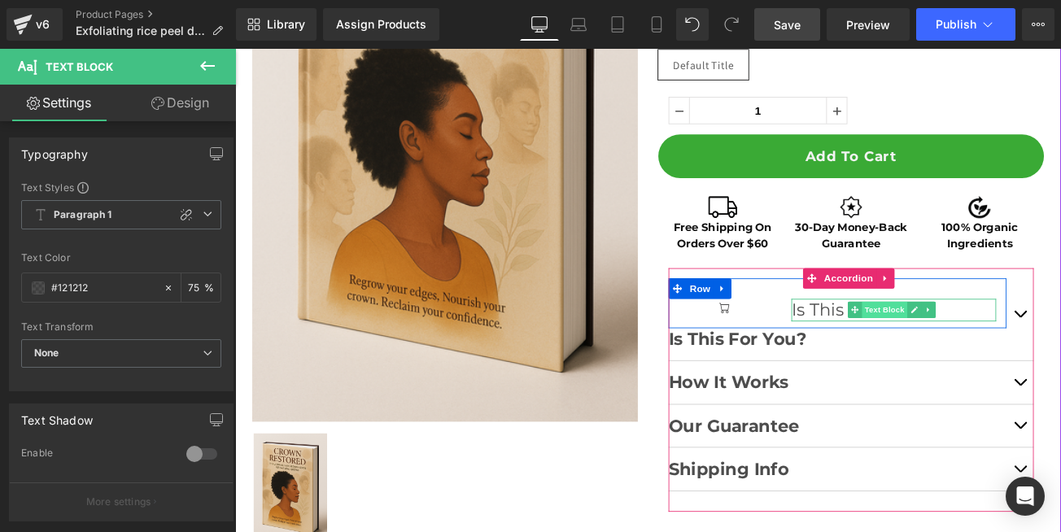
click at [1003, 365] on span "Text Block" at bounding box center [1010, 361] width 54 height 20
click at [1058, 364] on icon at bounding box center [1062, 361] width 9 height 10
click at [1016, 363] on icon at bounding box center [1020, 361] width 9 height 10
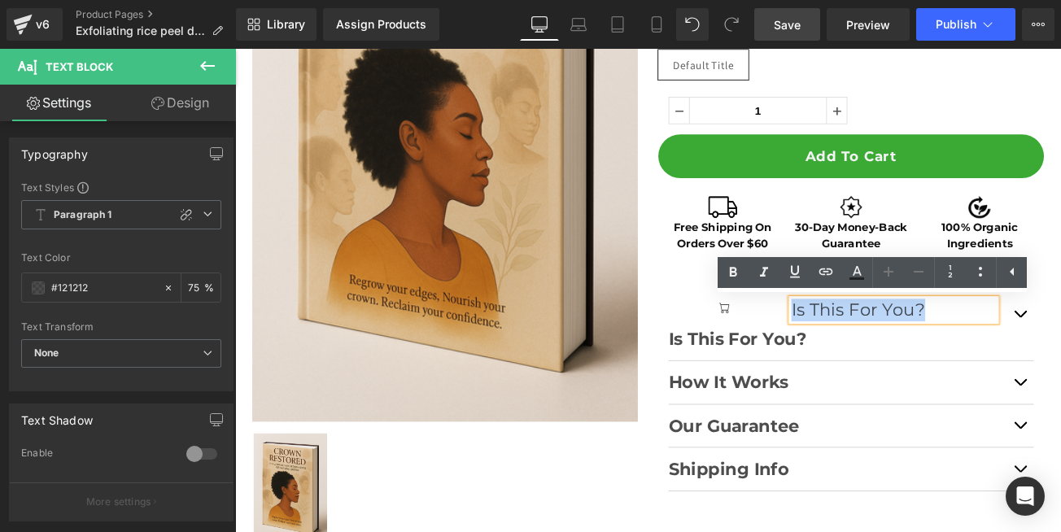
drag, startPoint x: 890, startPoint y: 362, endPoint x: 1049, endPoint y: 365, distance: 158.7
click at [1049, 365] on p "Is This For You?" at bounding box center [1020, 360] width 244 height 27
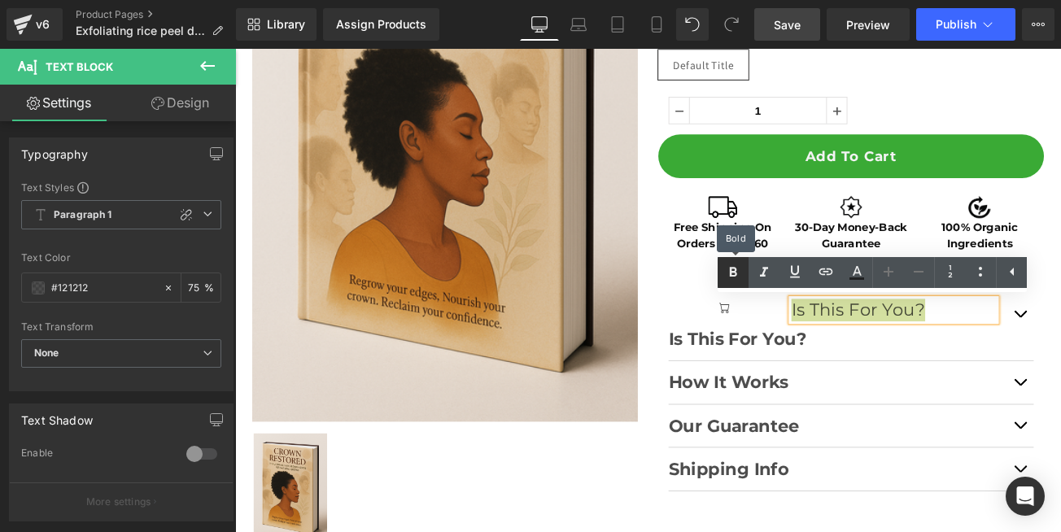
click at [735, 277] on icon at bounding box center [733, 273] width 20 height 20
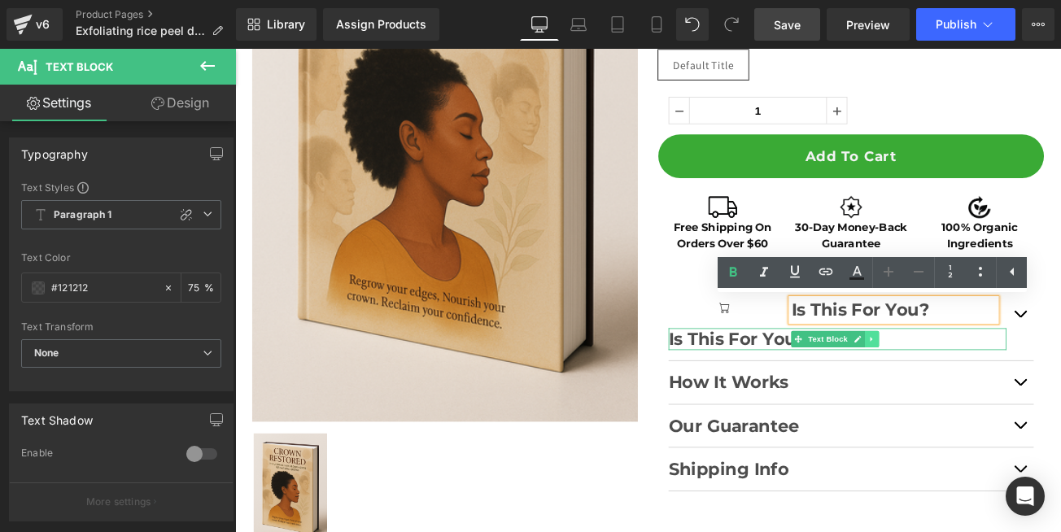
click at [993, 400] on link at bounding box center [993, 396] width 17 height 20
click at [998, 399] on icon at bounding box center [1002, 395] width 9 height 9
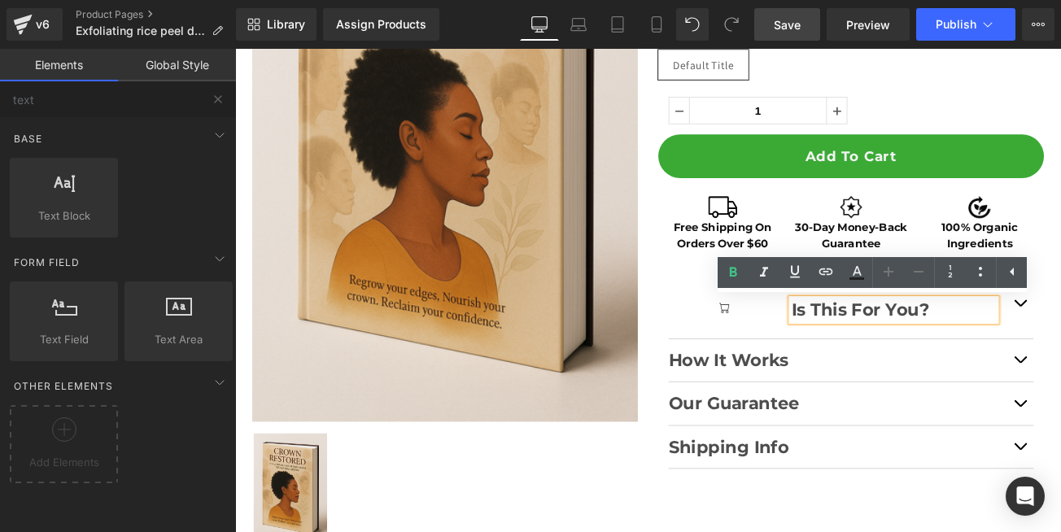
click at [728, 374] on div "Femi Gummies Heading ⭐⭐⭐⭐⭐ Over 1,000 Happy Customers! Text Block Premium Vagin…" at bounding box center [970, 190] width 484 height 770
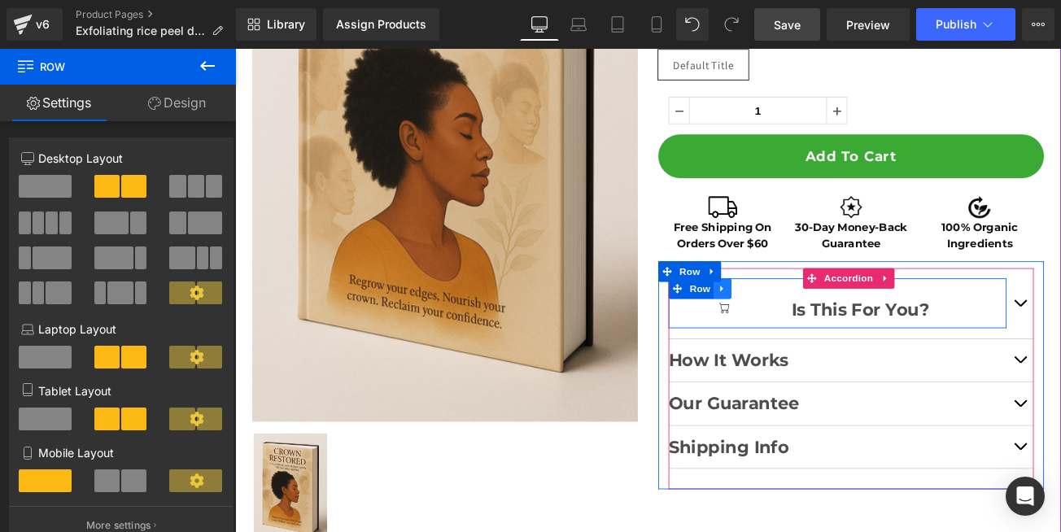
click at [811, 335] on icon at bounding box center [816, 336] width 11 height 12
click at [832, 334] on icon at bounding box center [837, 335] width 11 height 11
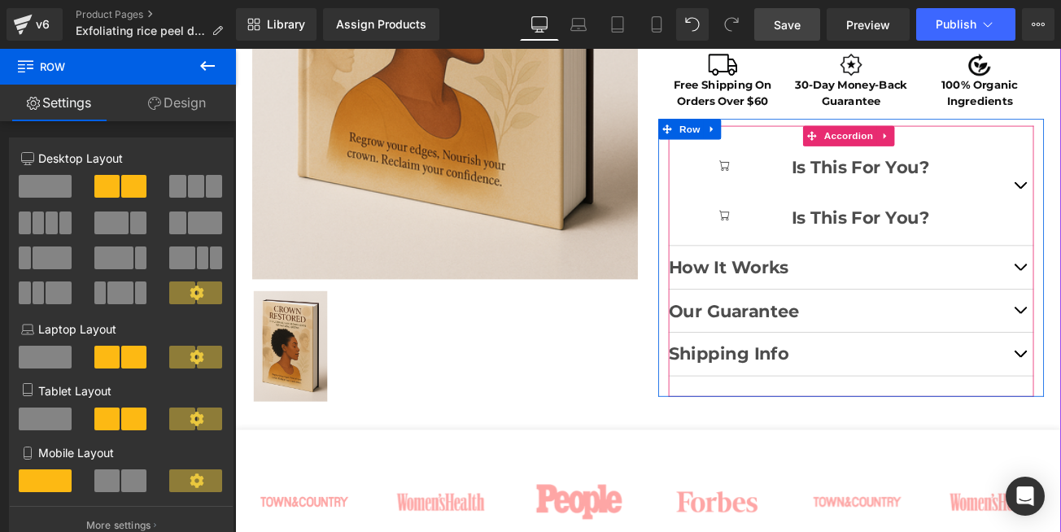
scroll to position [448, 0]
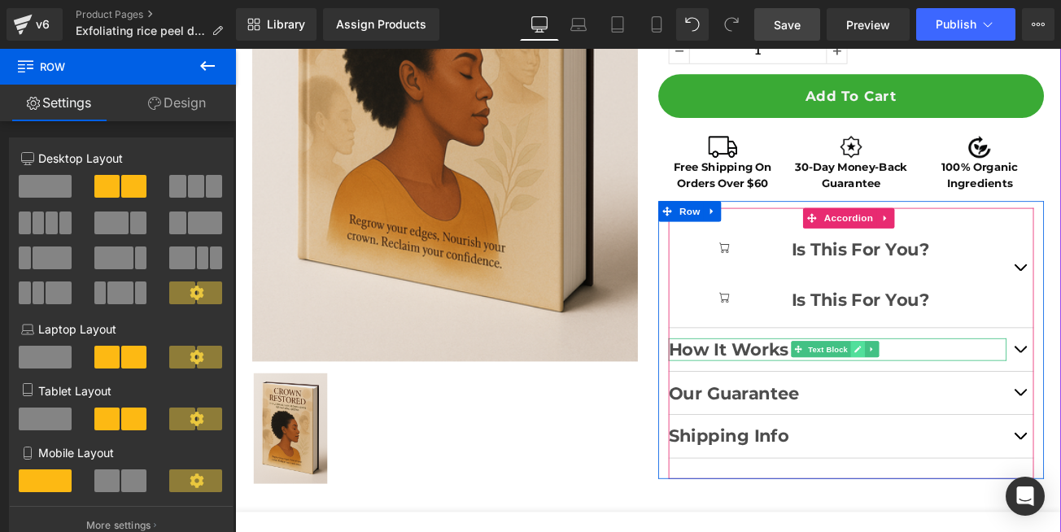
click at [968, 413] on link at bounding box center [976, 407] width 17 height 20
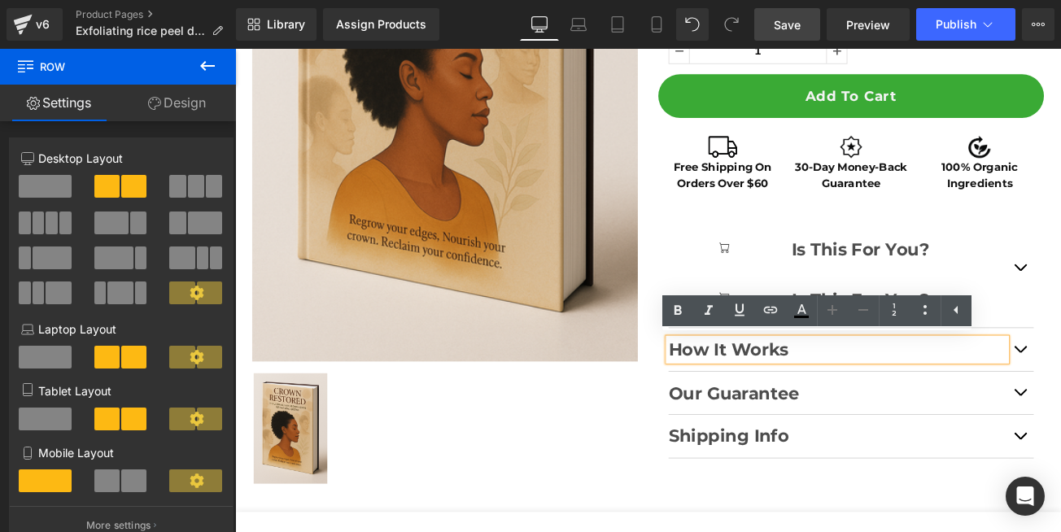
click at [864, 409] on strong "How It Works" at bounding box center [823, 407] width 143 height 24
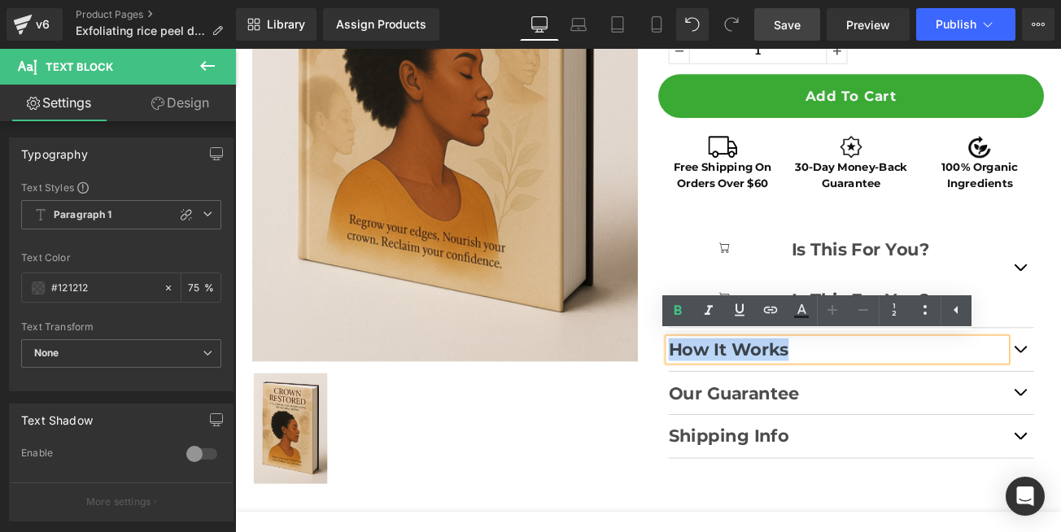
copy strong "How It Works"
drag, startPoint x: 898, startPoint y: 405, endPoint x: 736, endPoint y: 404, distance: 161.9
click at [740, 404] on div "Icon Is This For You? Text Block Row Icon Is This For You? Text Block Row If yo…" at bounding box center [970, 399] width 460 height 323
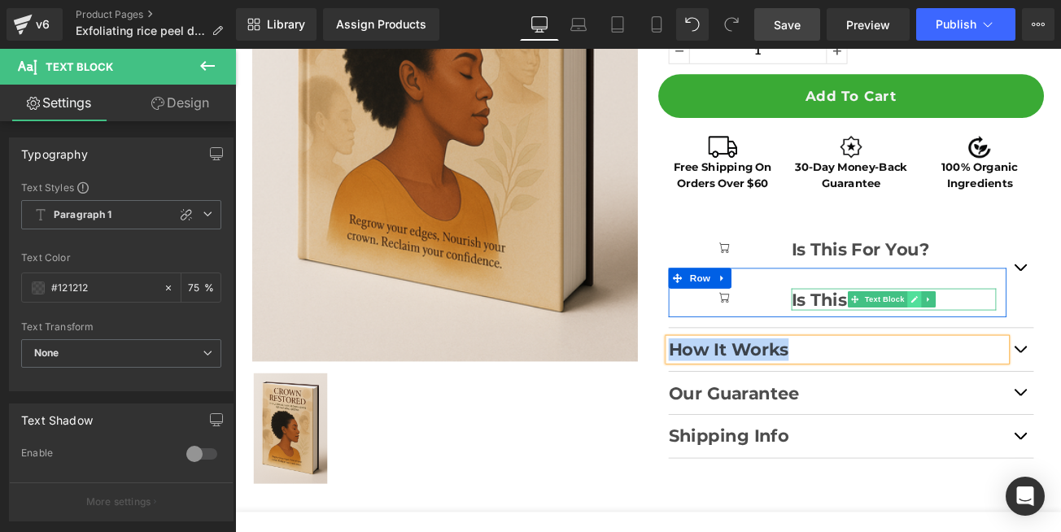
click at [1042, 351] on icon at bounding box center [1046, 347] width 8 height 8
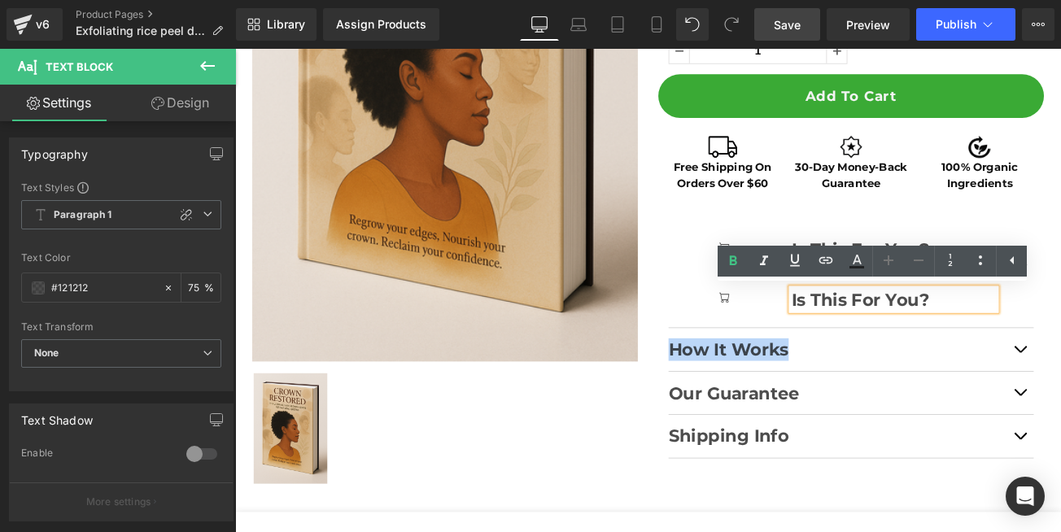
click at [979, 348] on strong "Is This For You?" at bounding box center [980, 347] width 165 height 24
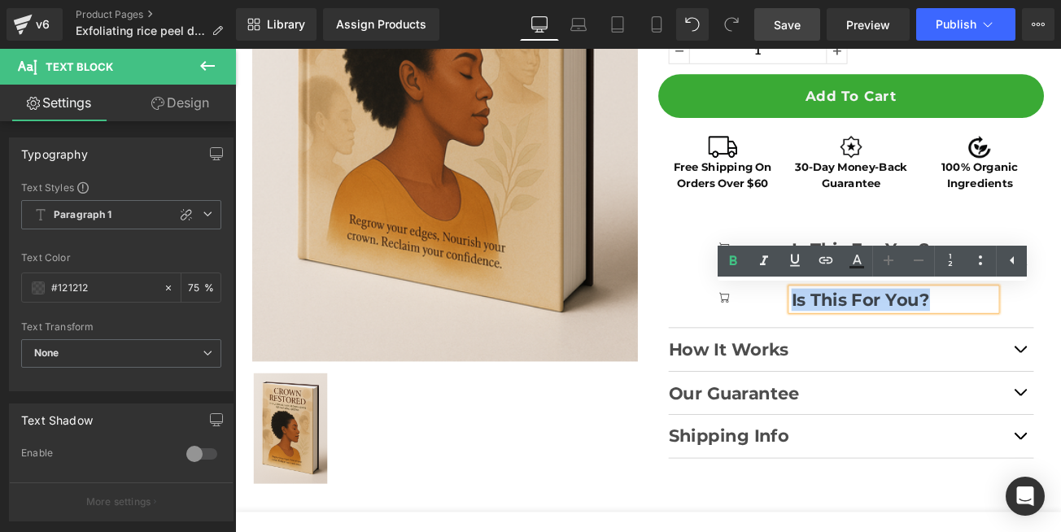
drag, startPoint x: 1064, startPoint y: 352, endPoint x: 870, endPoint y: 348, distance: 193.7
click at [870, 348] on div "Icon Is This For You? Text Block Row" at bounding box center [953, 339] width 403 height 59
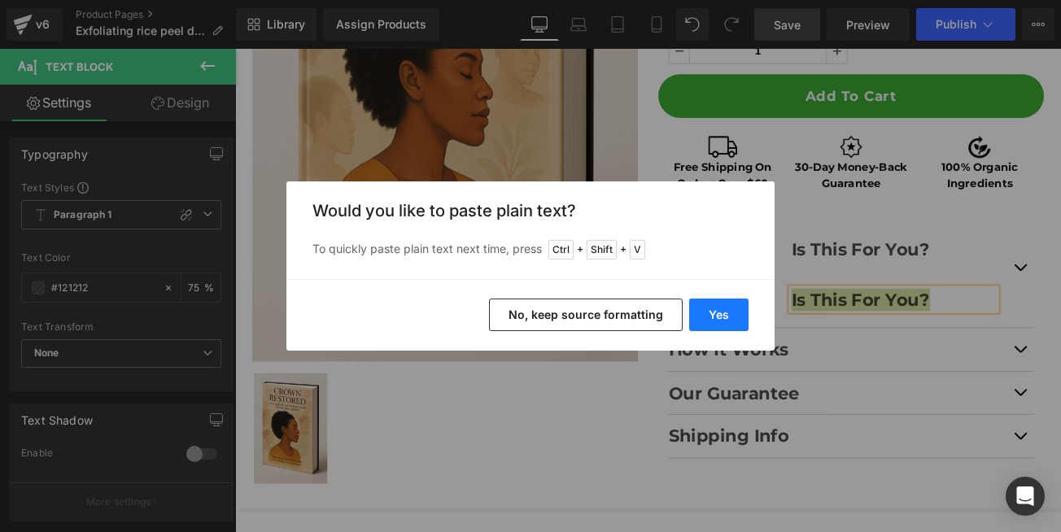
click at [728, 314] on button "Yes" at bounding box center [718, 315] width 59 height 33
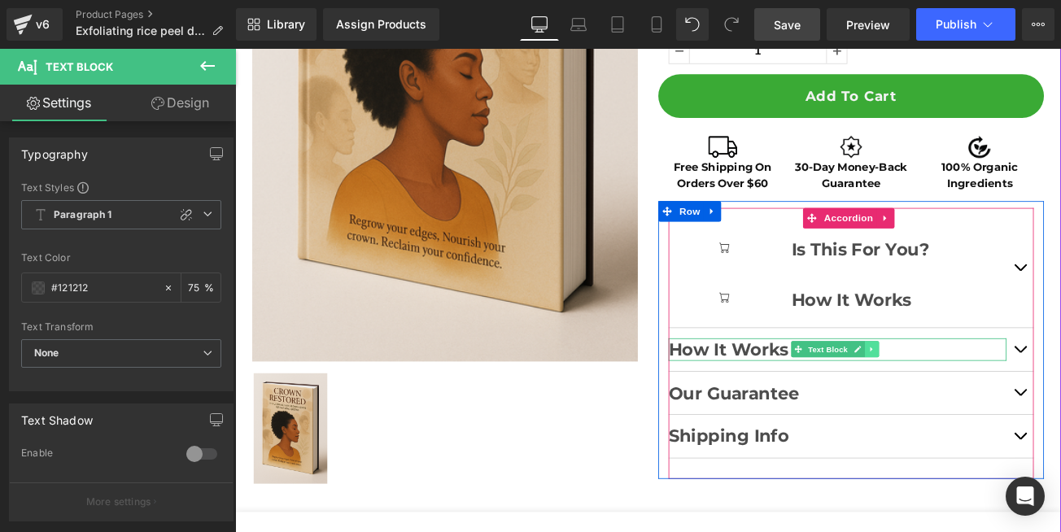
click at [991, 413] on link at bounding box center [993, 407] width 17 height 20
click at [998, 409] on icon at bounding box center [1002, 407] width 9 height 9
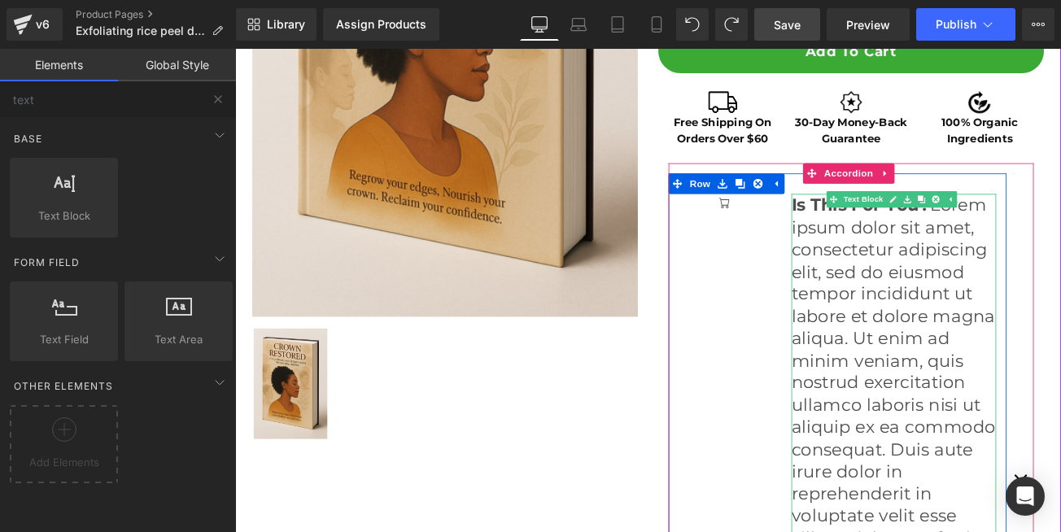
scroll to position [468, 0]
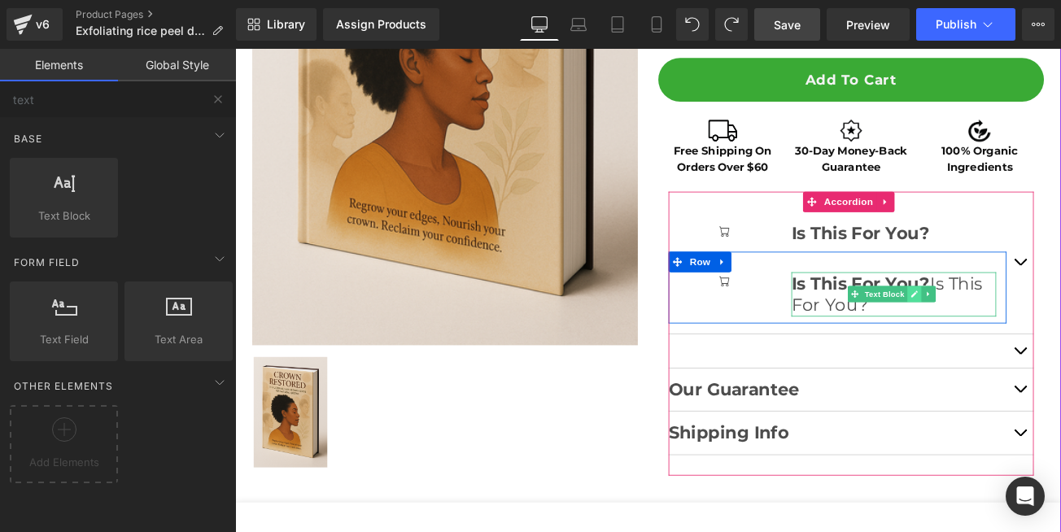
click at [1042, 343] on icon at bounding box center [1046, 341] width 8 height 8
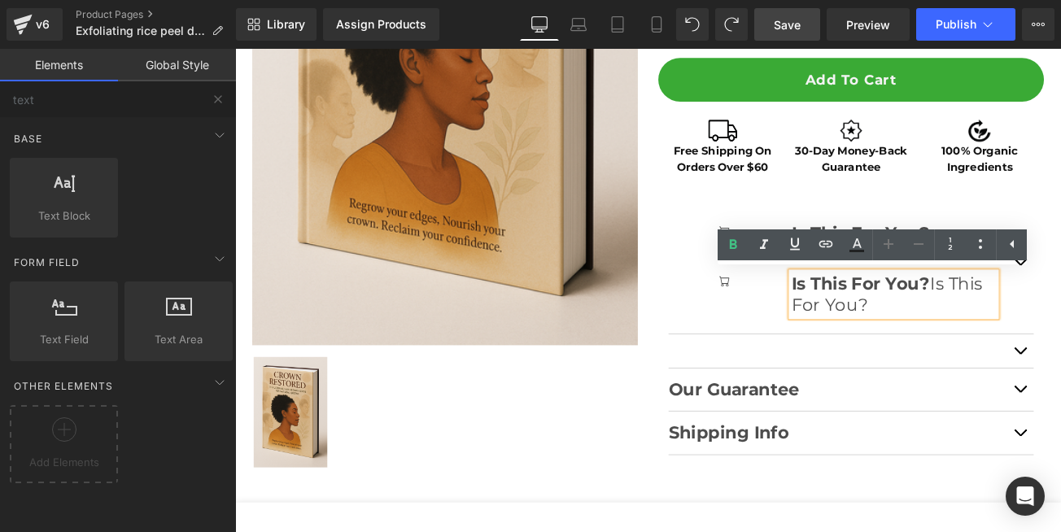
drag, startPoint x: 986, startPoint y: 353, endPoint x: 1005, endPoint y: 362, distance: 20.7
click at [898, 325] on p "Is This For You? Is This For You?" at bounding box center [1020, 341] width 244 height 53
click at [899, 326] on strong "Is This For You?" at bounding box center [980, 328] width 165 height 24
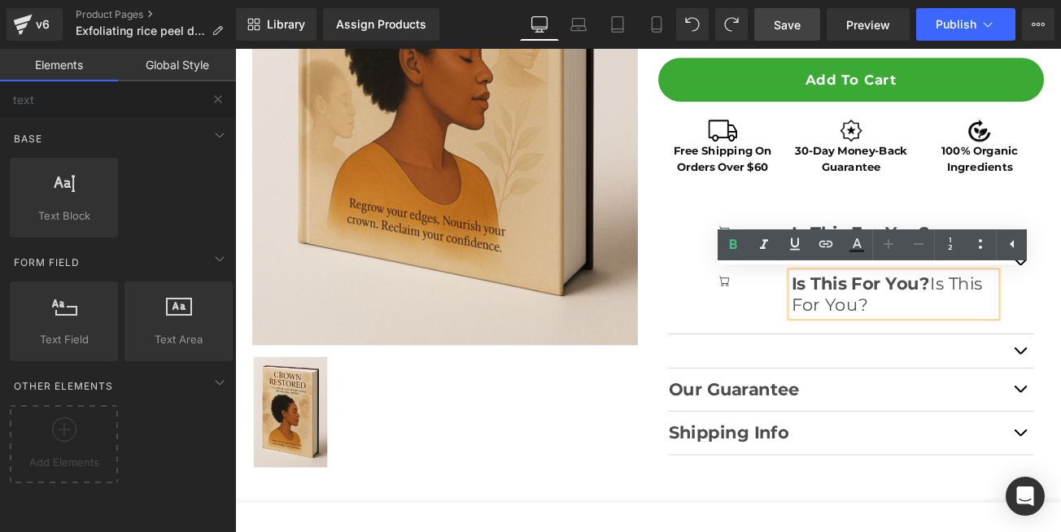
click at [899, 326] on strong "Is This For You?" at bounding box center [980, 328] width 165 height 24
click at [985, 356] on p "Is This For You? Is This For You?" at bounding box center [1020, 341] width 244 height 53
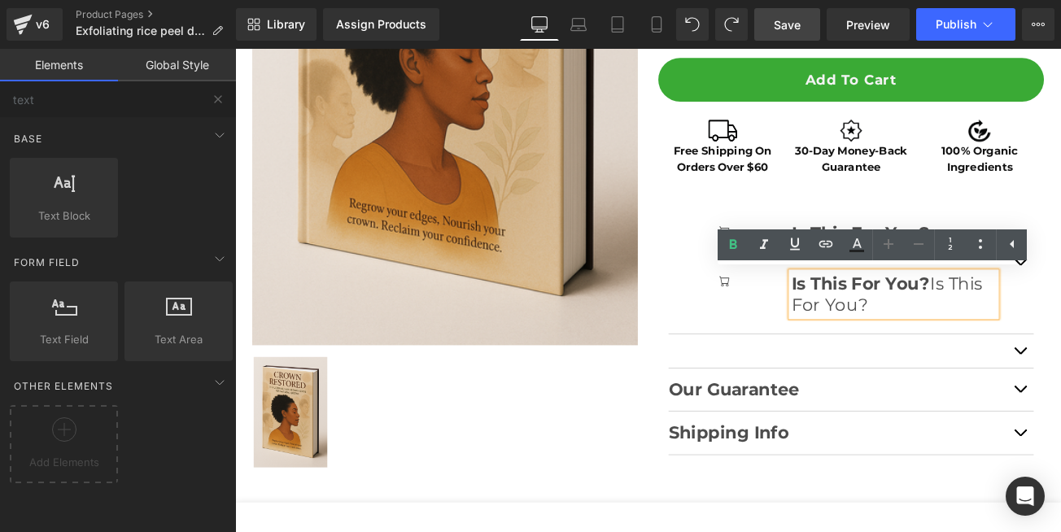
click at [985, 356] on p "Is This For You? Is This For You?" at bounding box center [1020, 341] width 244 height 53
click at [898, 315] on p "Is This For You? Is This For You?" at bounding box center [1020, 341] width 244 height 53
click at [1005, 362] on p "Is This For You? Is This For You?" at bounding box center [1020, 341] width 244 height 53
